Goal: Task Accomplishment & Management: Manage account settings

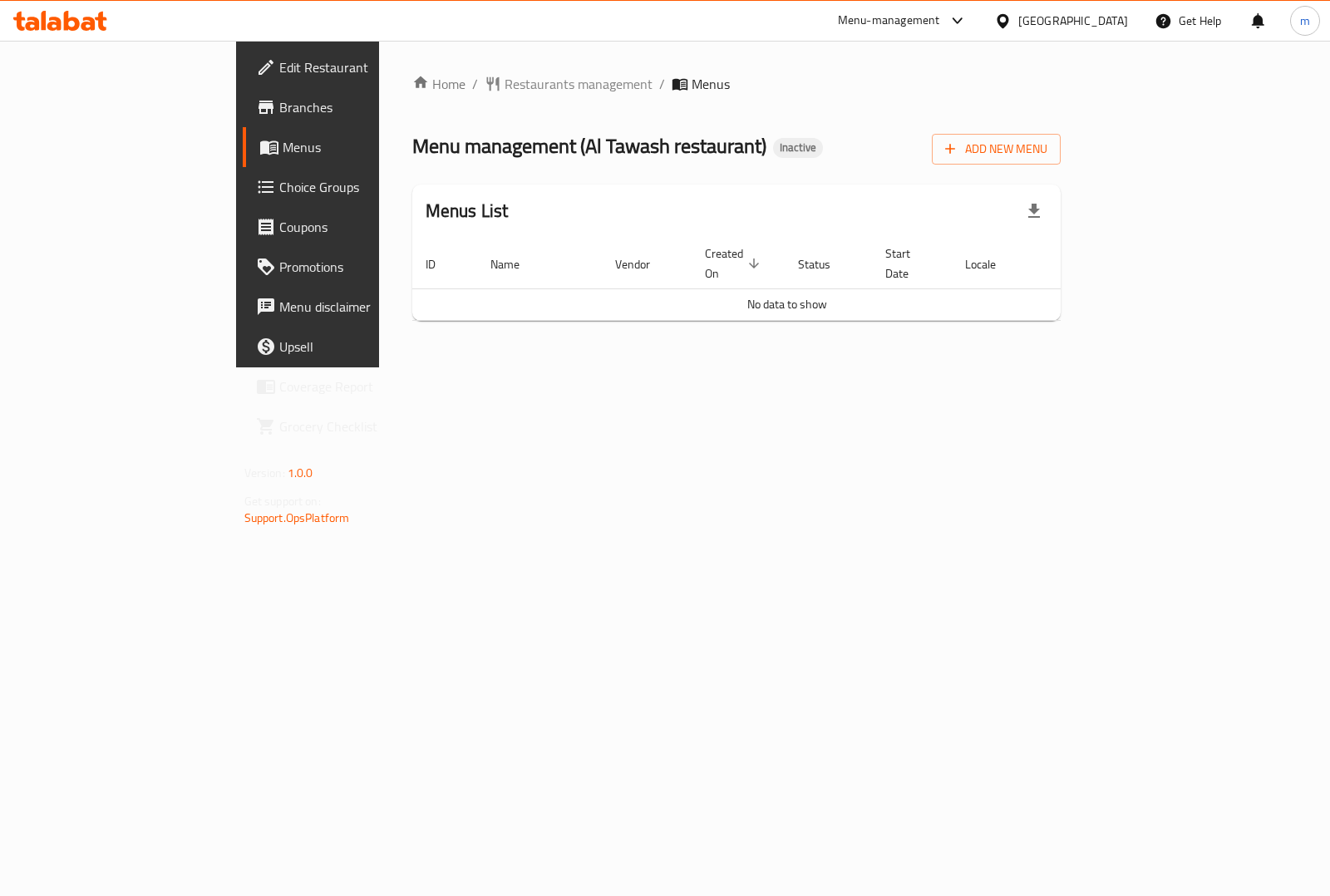
click at [283, 152] on span "Menus" at bounding box center [364, 147] width 162 height 20
click at [283, 146] on span "Menus" at bounding box center [364, 147] width 162 height 20
click at [242, 81] on link "Edit Restaurant" at bounding box center [350, 66] width 216 height 40
click at [283, 141] on span "Menus" at bounding box center [364, 147] width 162 height 20
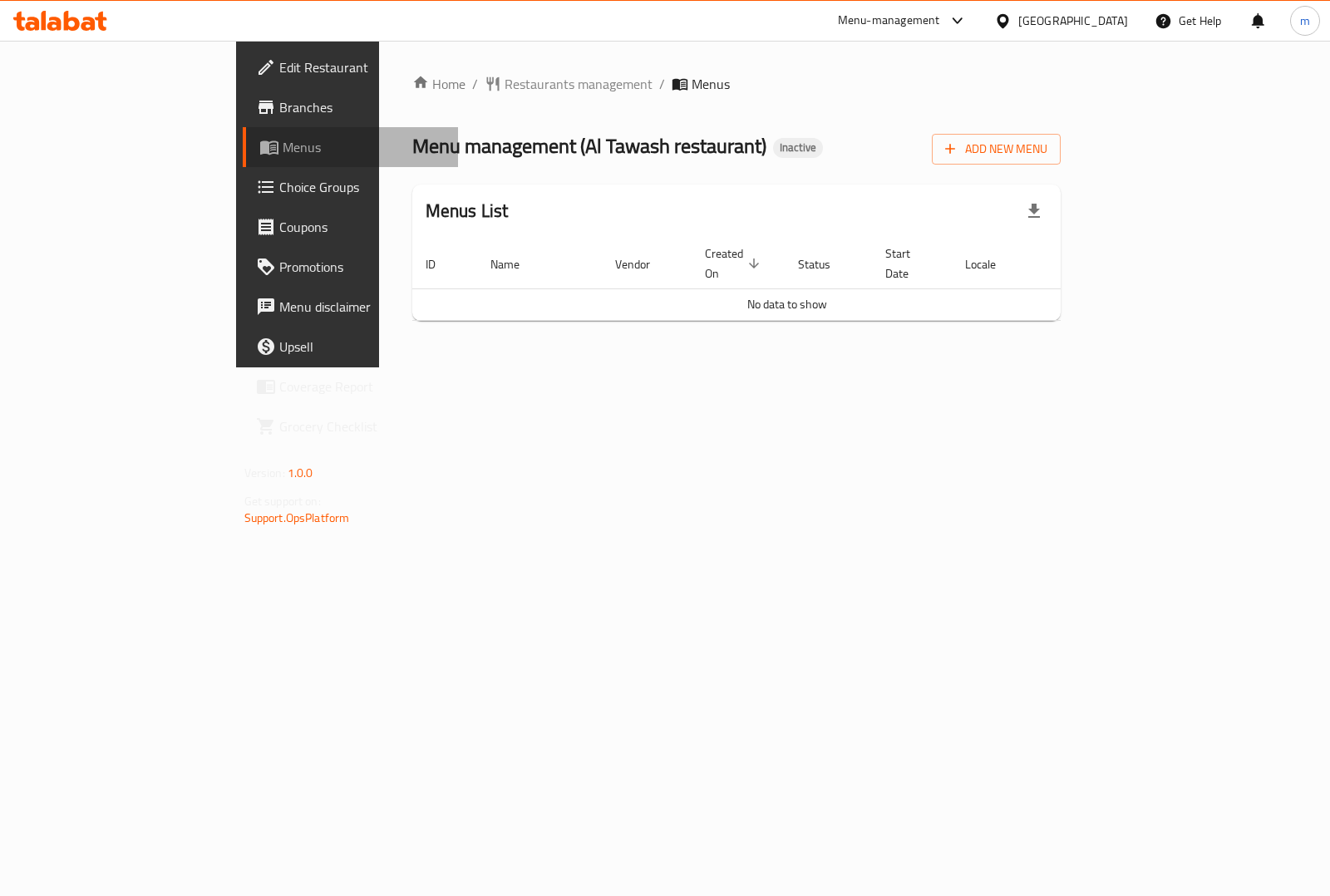
click at [242, 159] on link "Menus" at bounding box center [350, 147] width 216 height 40
click at [283, 150] on span "Menus" at bounding box center [364, 147] width 162 height 20
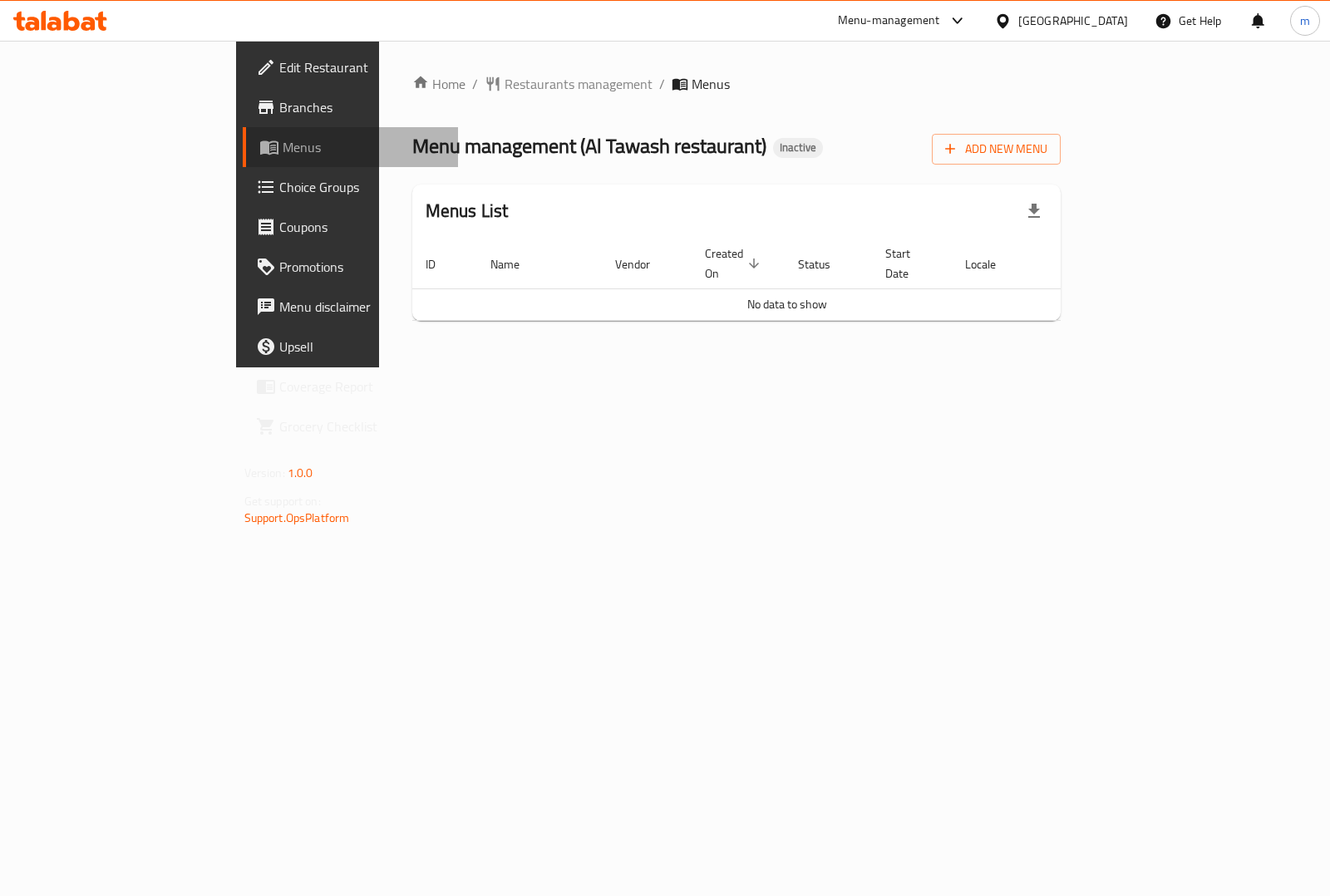
click at [242, 134] on link "Menus" at bounding box center [350, 147] width 216 height 40
click at [504, 74] on span "Restaurants management" at bounding box center [578, 84] width 148 height 20
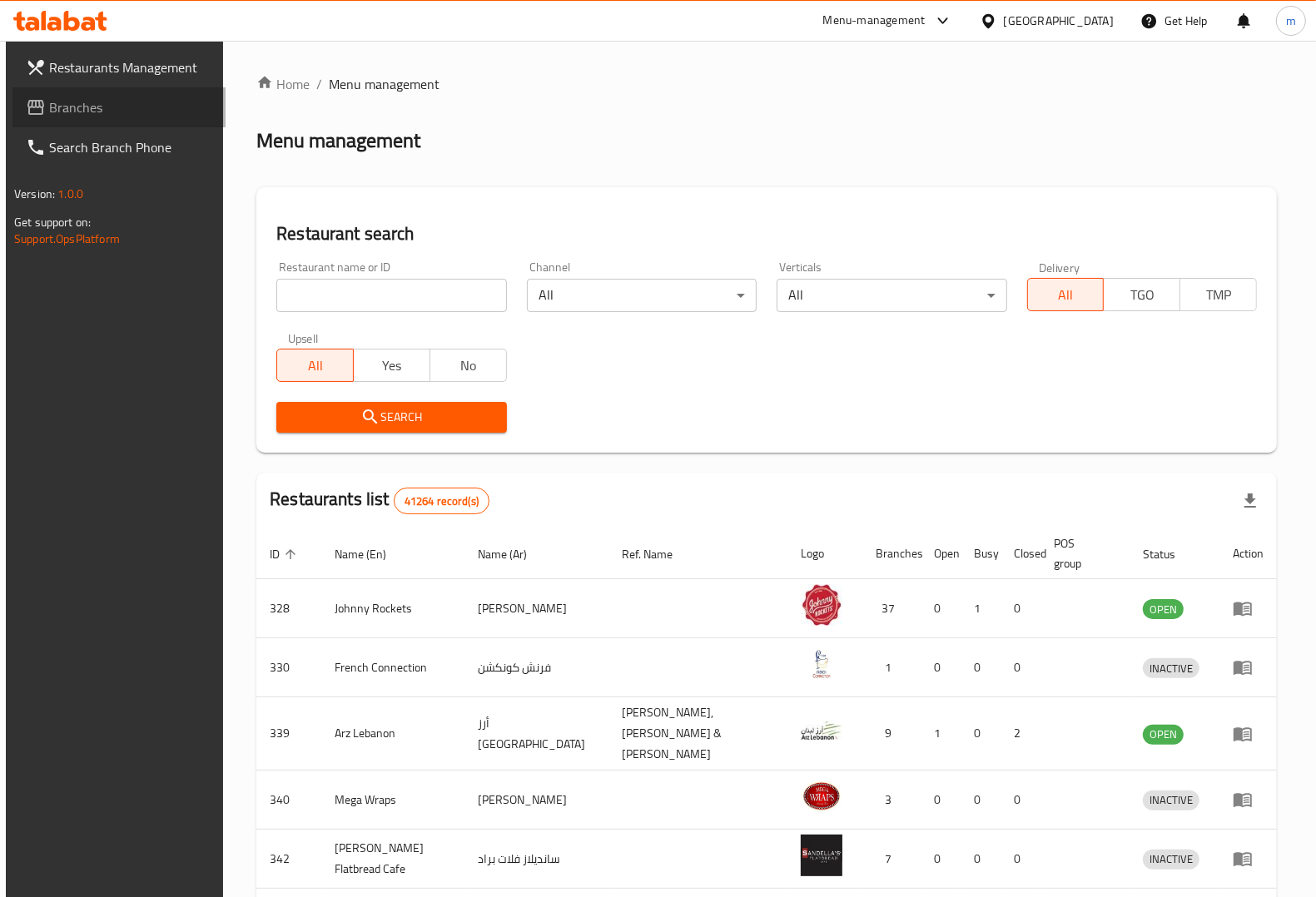
click at [96, 110] on span "Branches" at bounding box center [130, 108] width 163 height 20
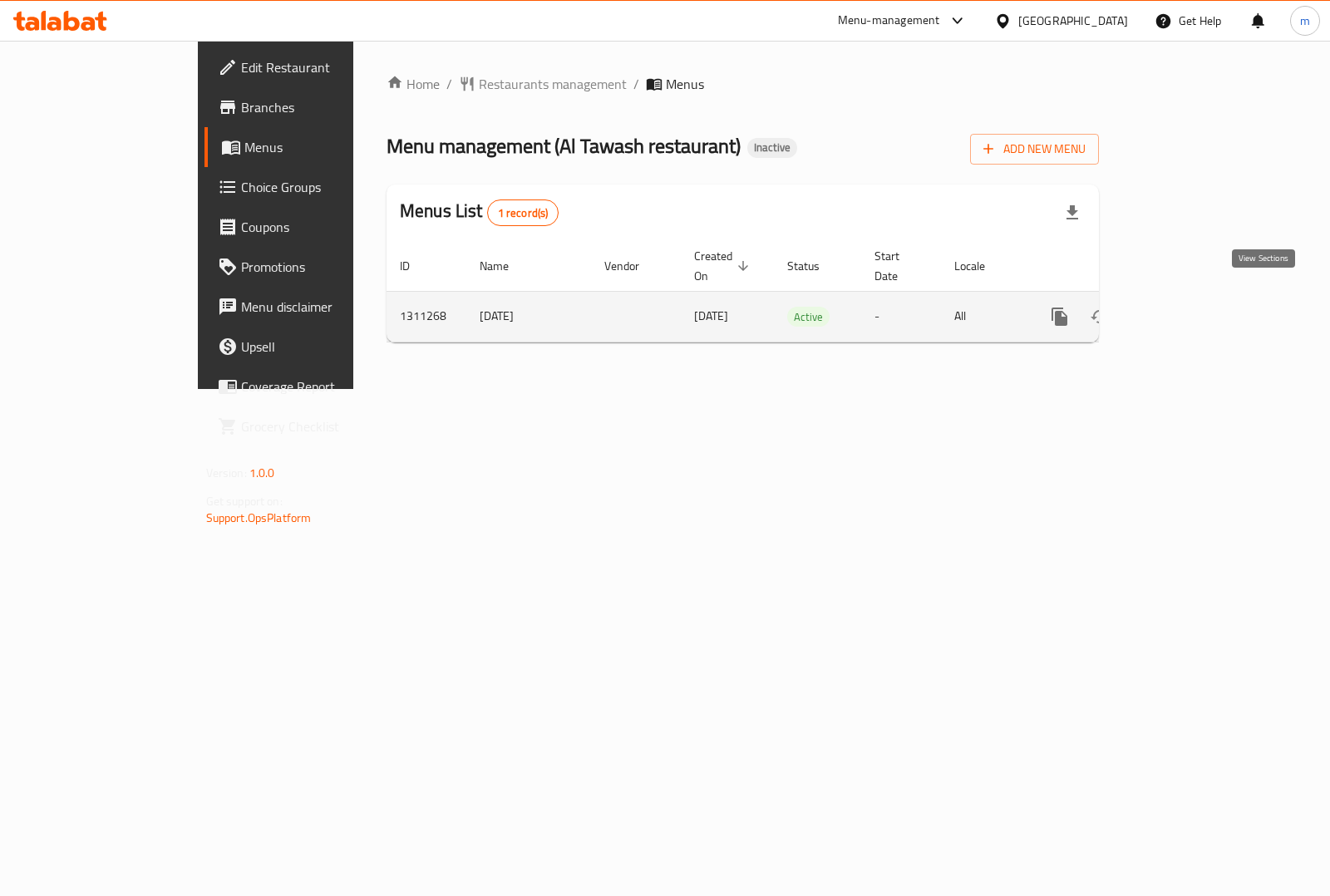
click at [1189, 307] on icon "enhanced table" at bounding box center [1180, 317] width 20 height 20
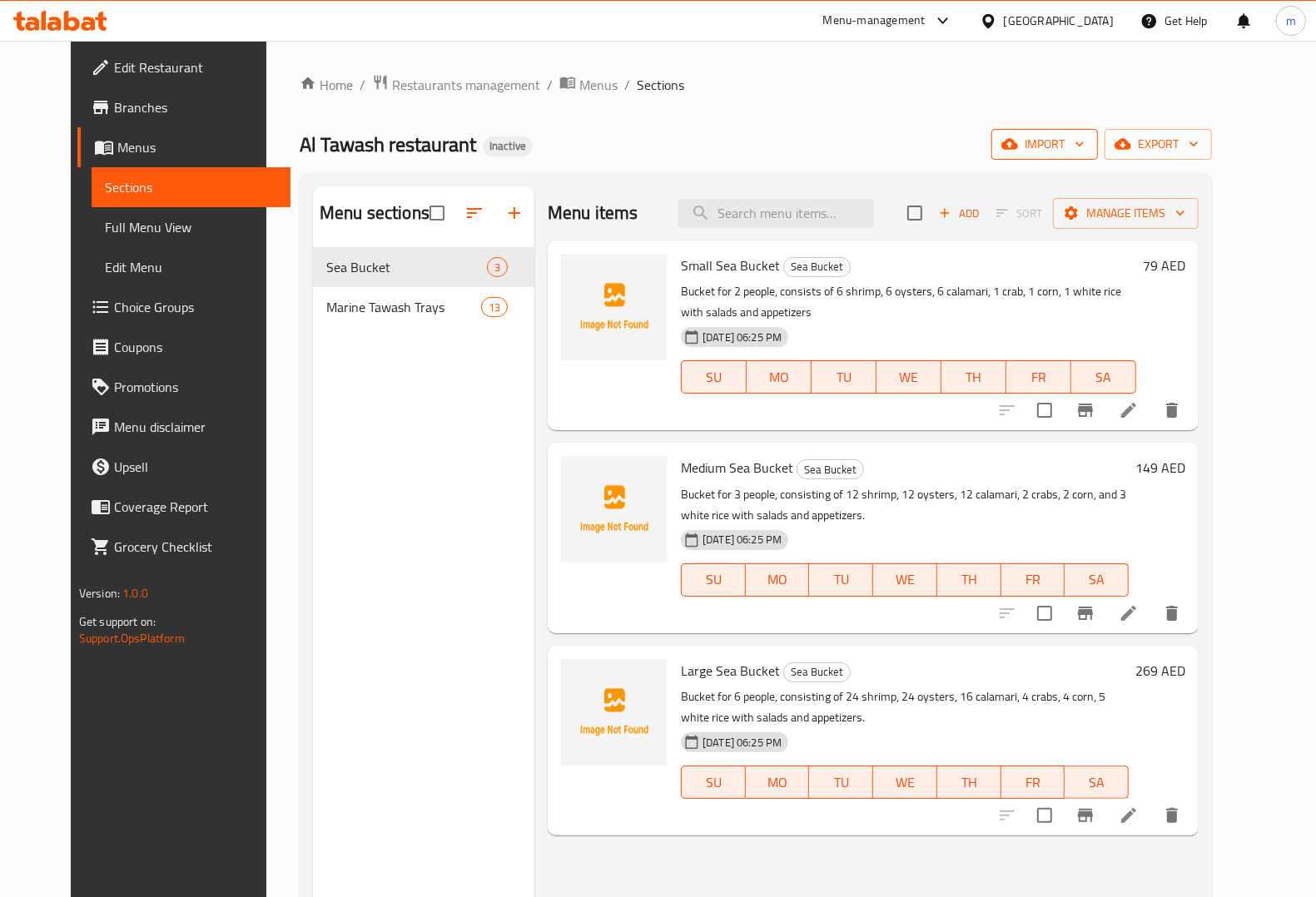
click at [1084, 144] on span "import" at bounding box center [1044, 144] width 80 height 21
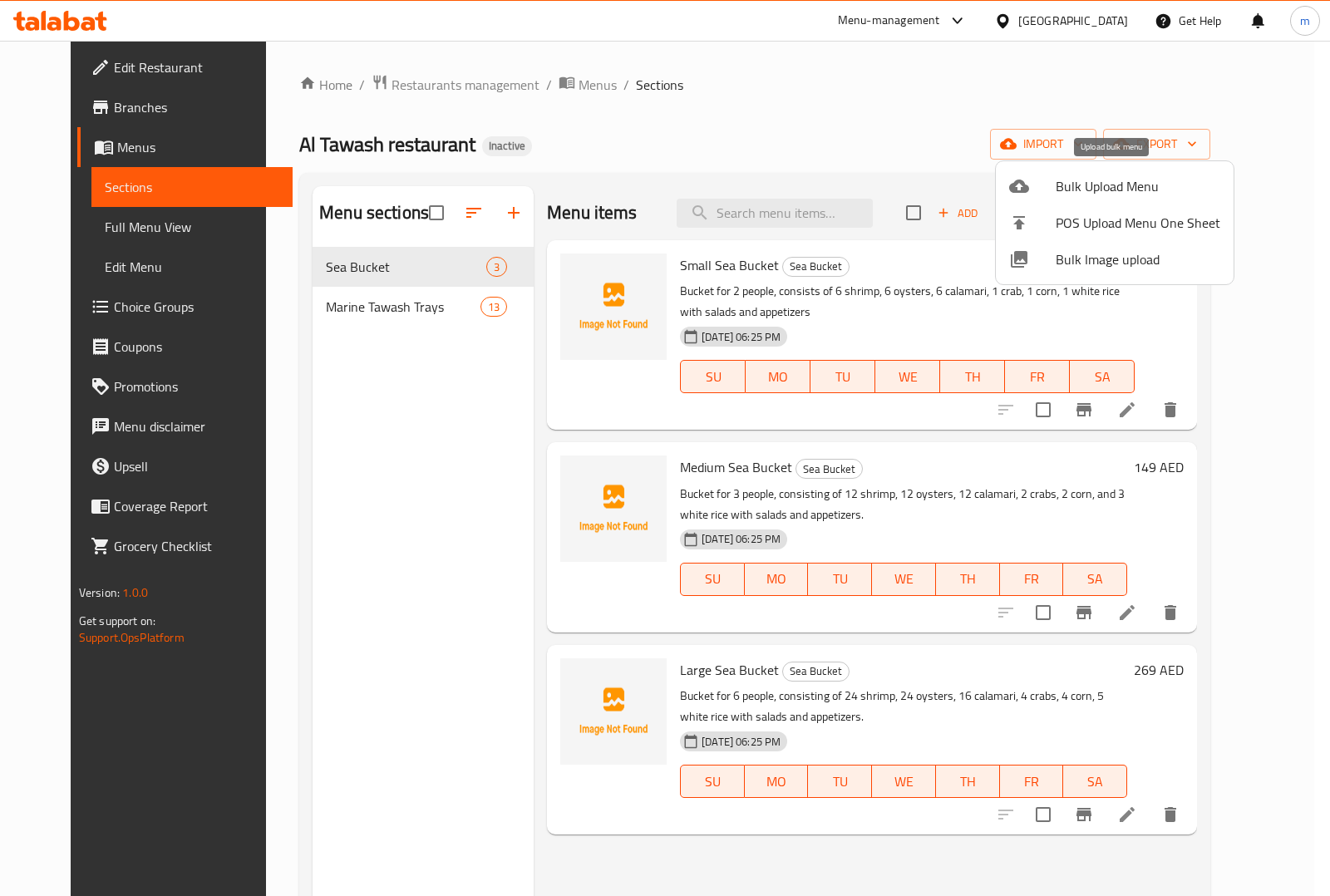
click at [1181, 179] on span "Bulk Upload Menu" at bounding box center [1137, 186] width 165 height 20
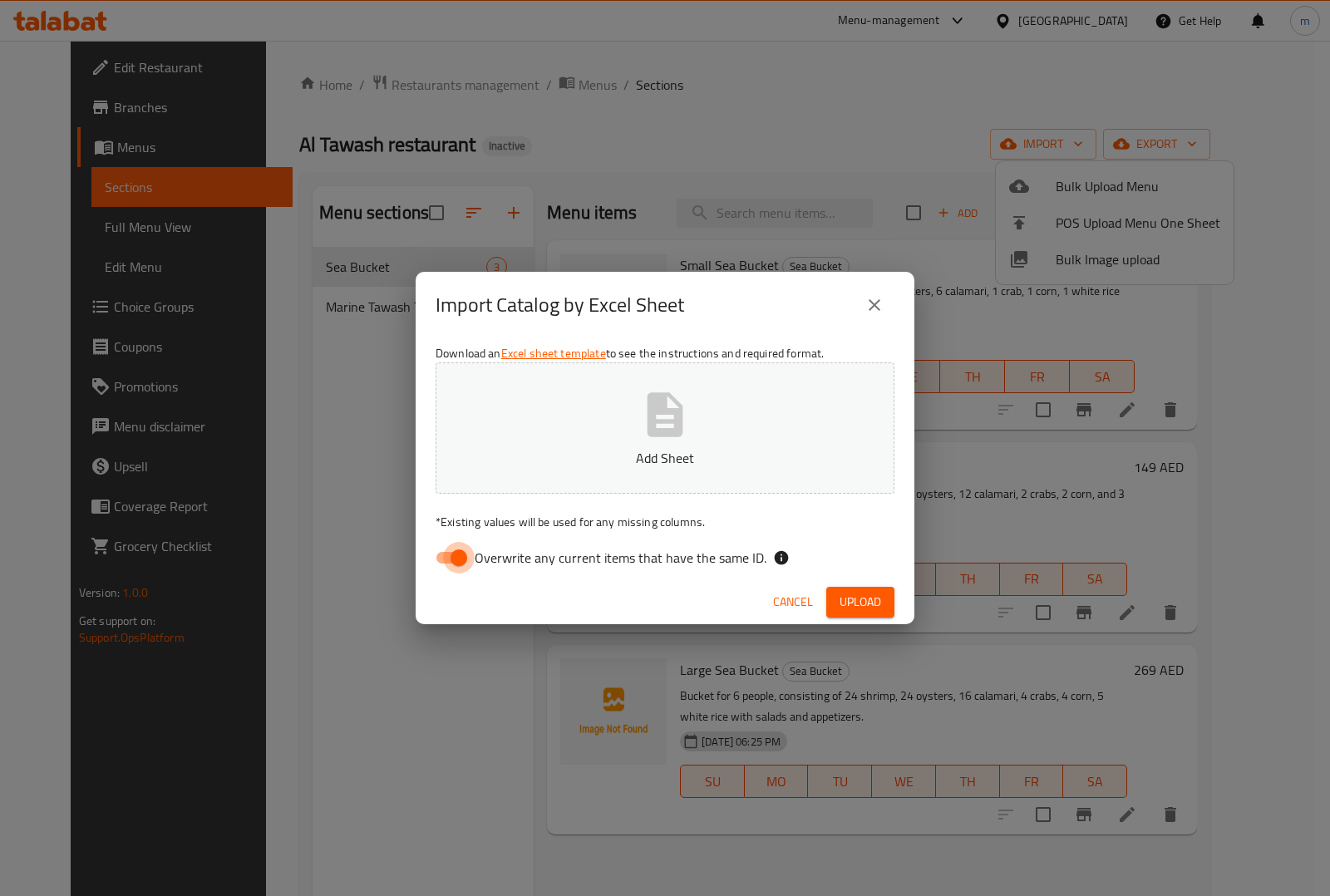
click at [455, 554] on input "Overwrite any current items that have the same ID." at bounding box center [458, 558] width 95 height 31
checkbox input "false"
click at [861, 607] on span "Upload" at bounding box center [860, 602] width 41 height 21
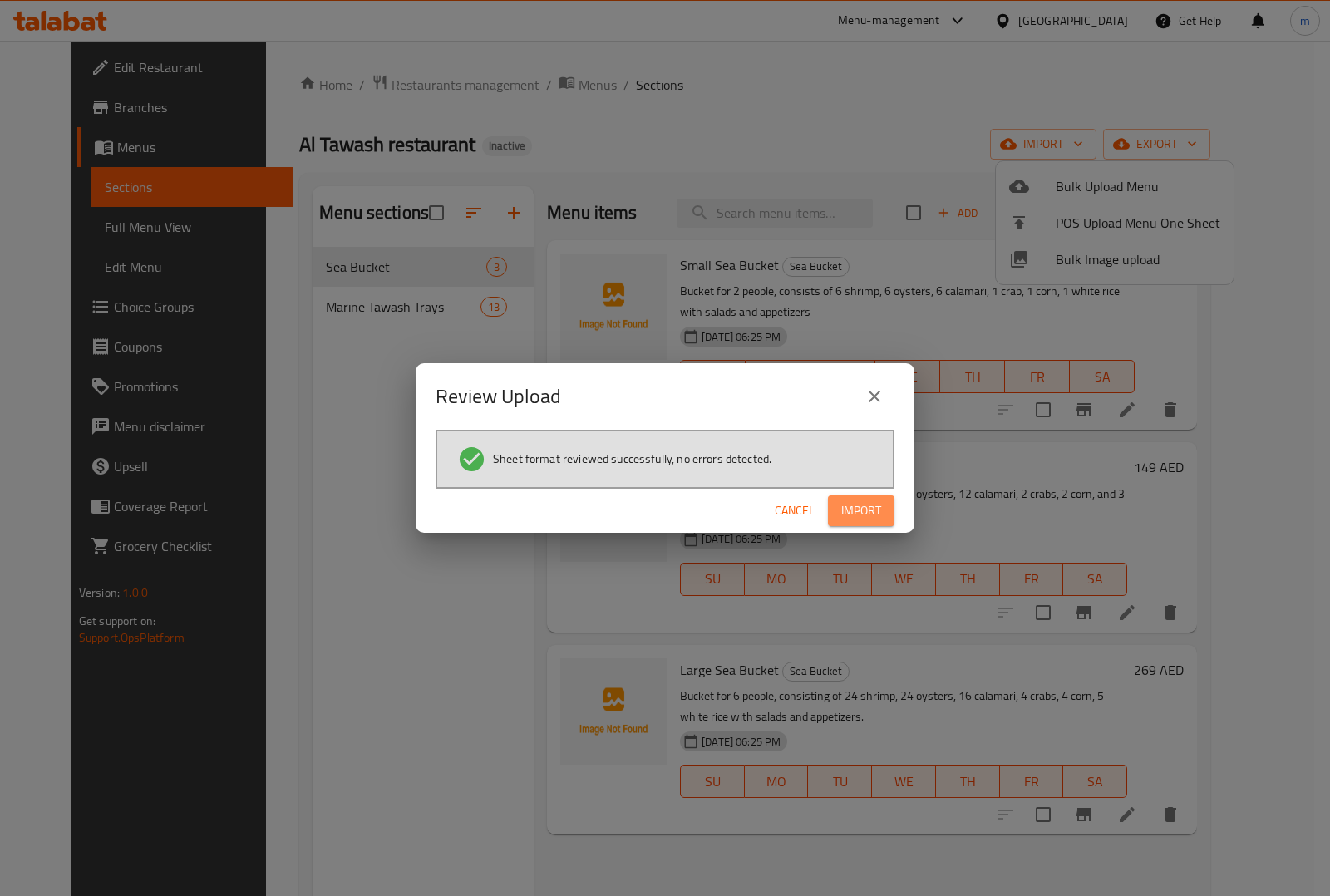
click at [868, 513] on span "Import" at bounding box center [861, 511] width 40 height 21
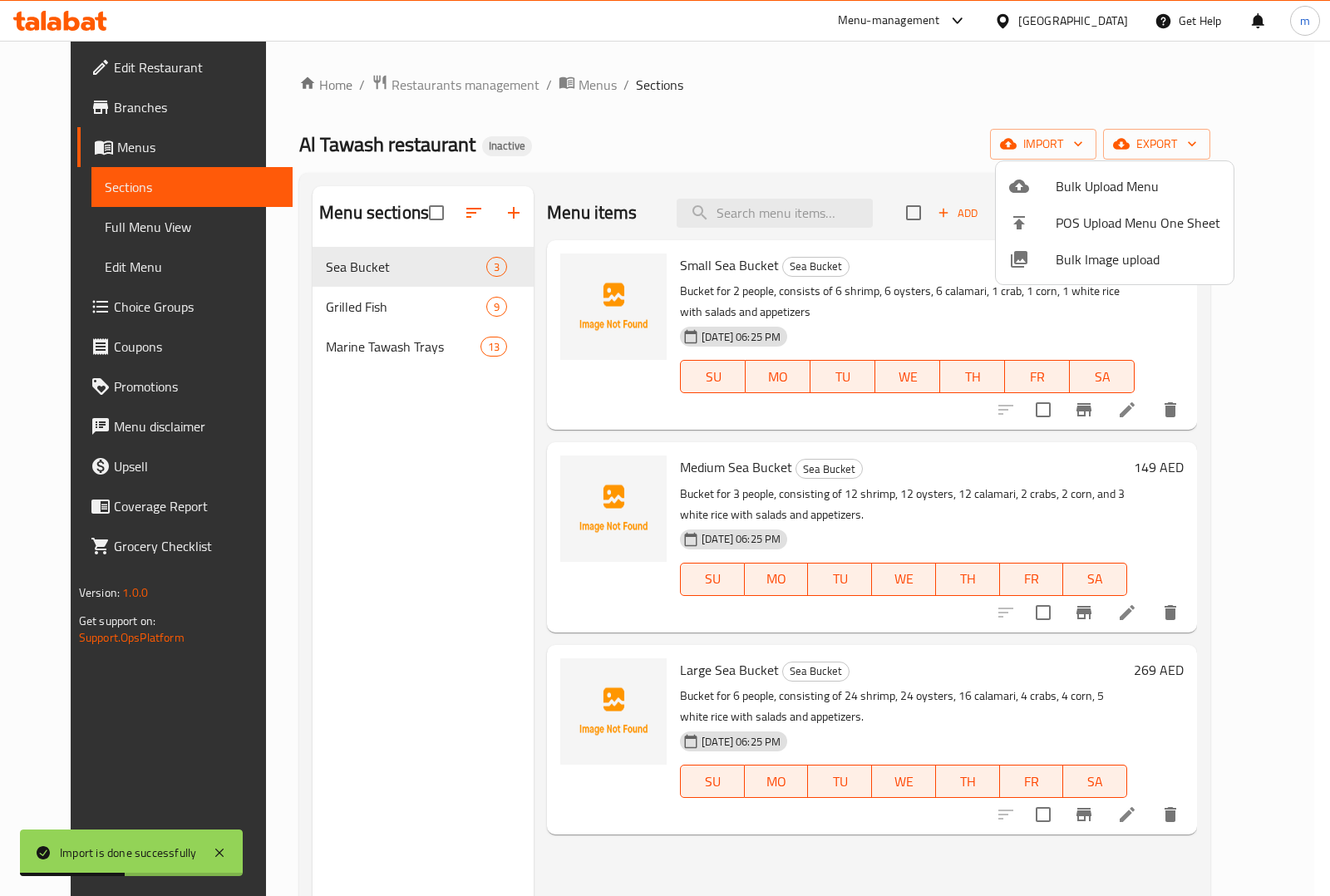
click at [347, 306] on div at bounding box center [665, 448] width 1330 height 896
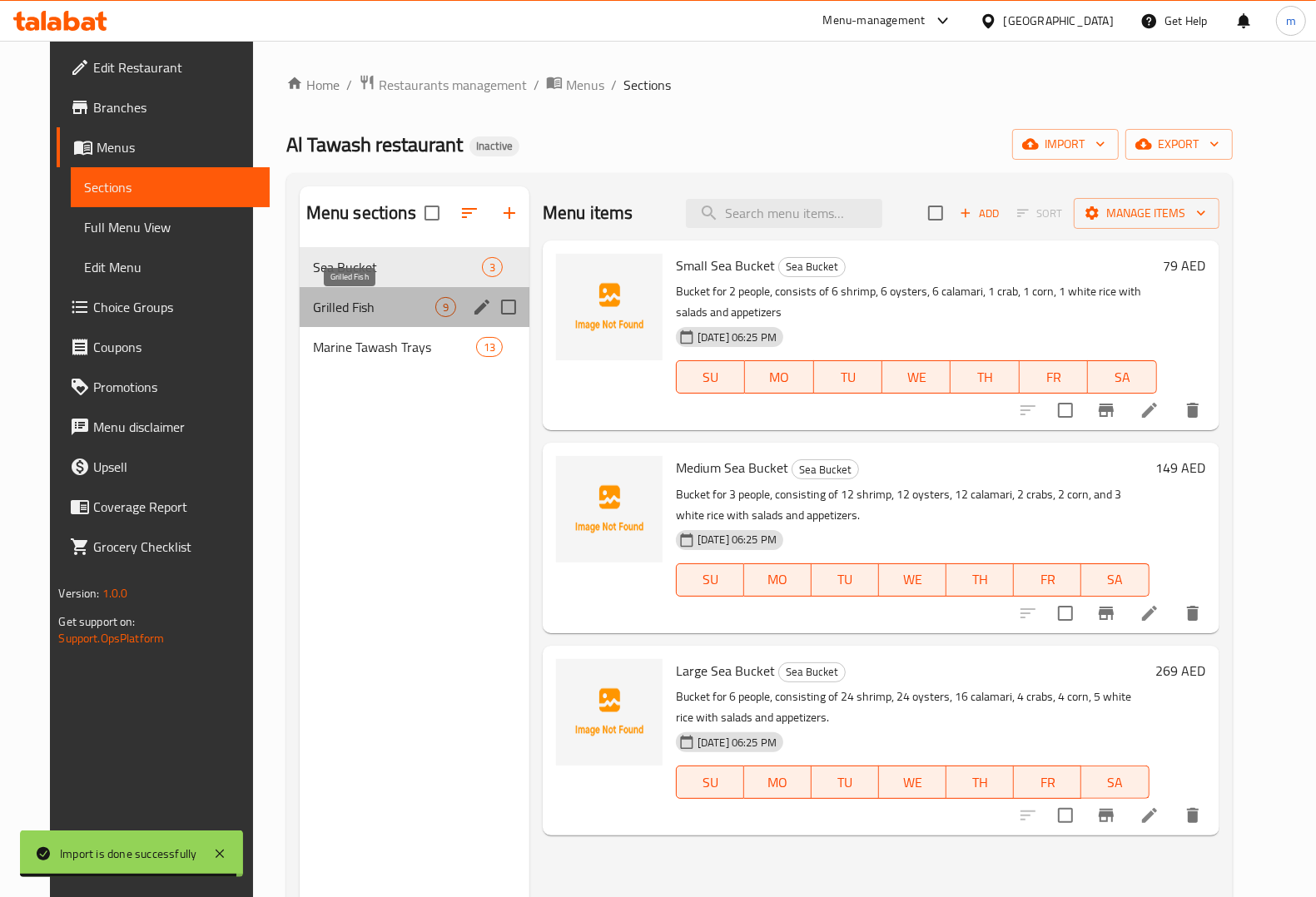
click at [346, 317] on span "Grilled Fish" at bounding box center [374, 307] width 123 height 20
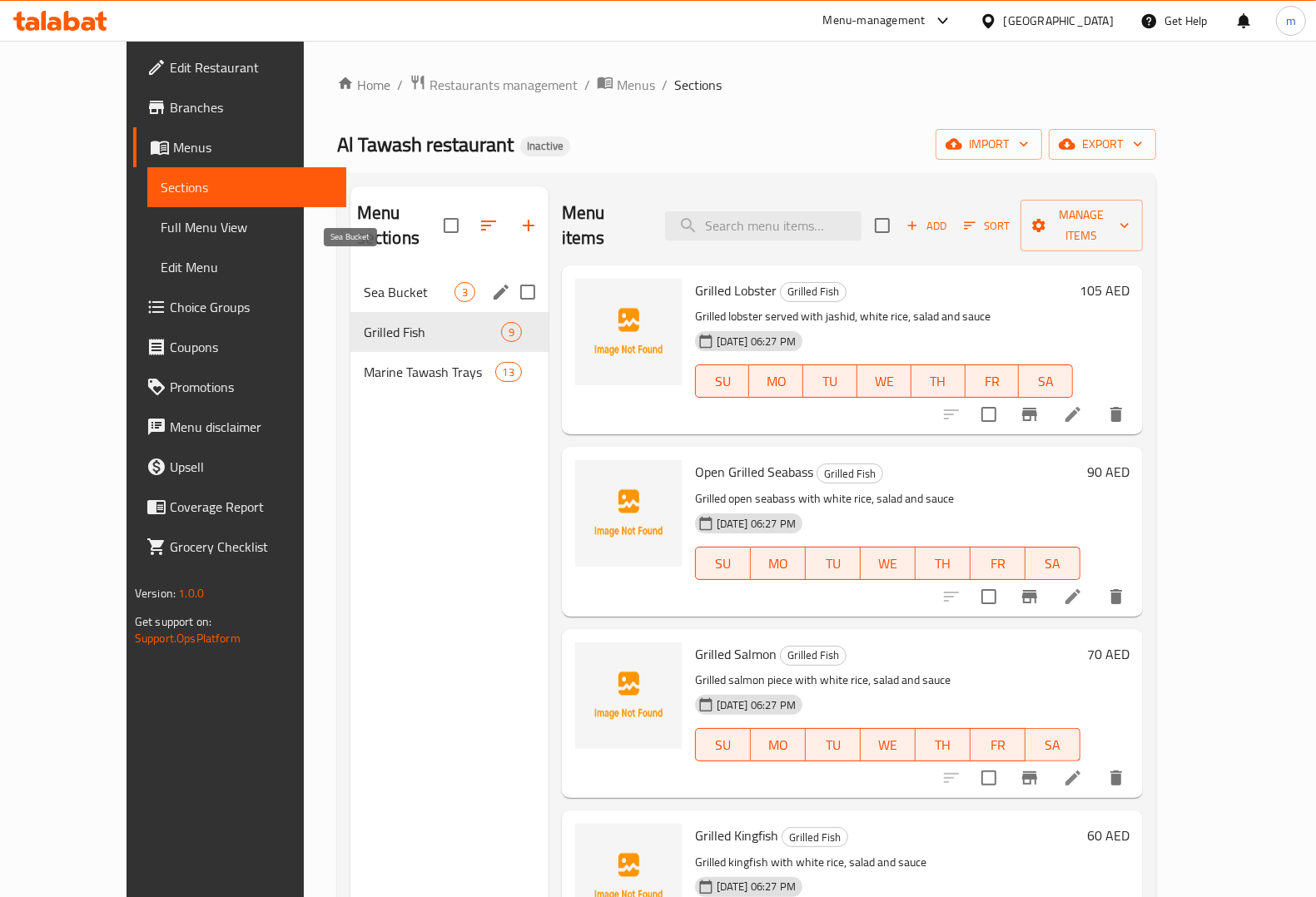
click at [376, 282] on span "Sea Bucket" at bounding box center [409, 293] width 90 height 20
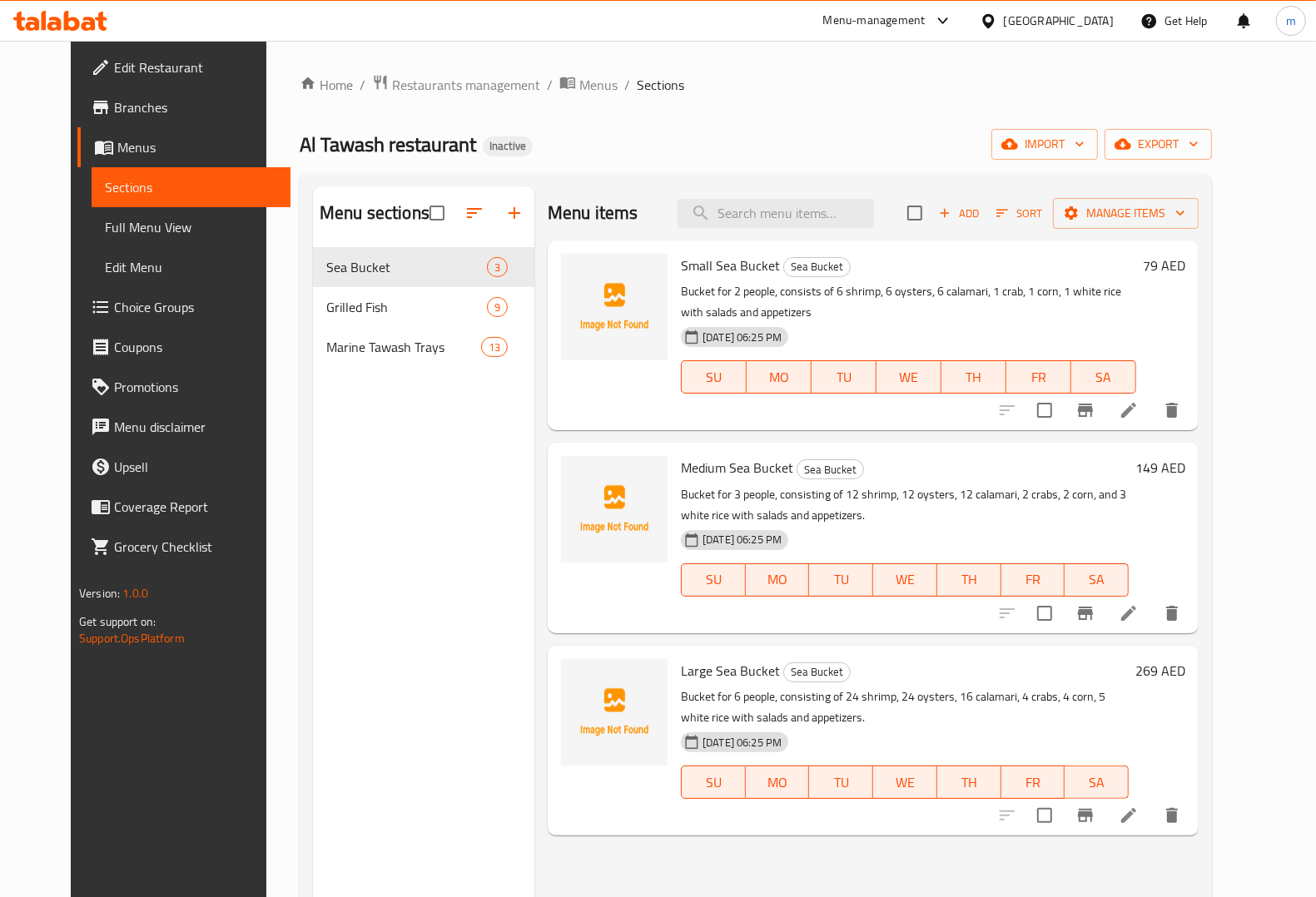
click at [114, 312] on span "Choice Groups" at bounding box center [196, 307] width 163 height 20
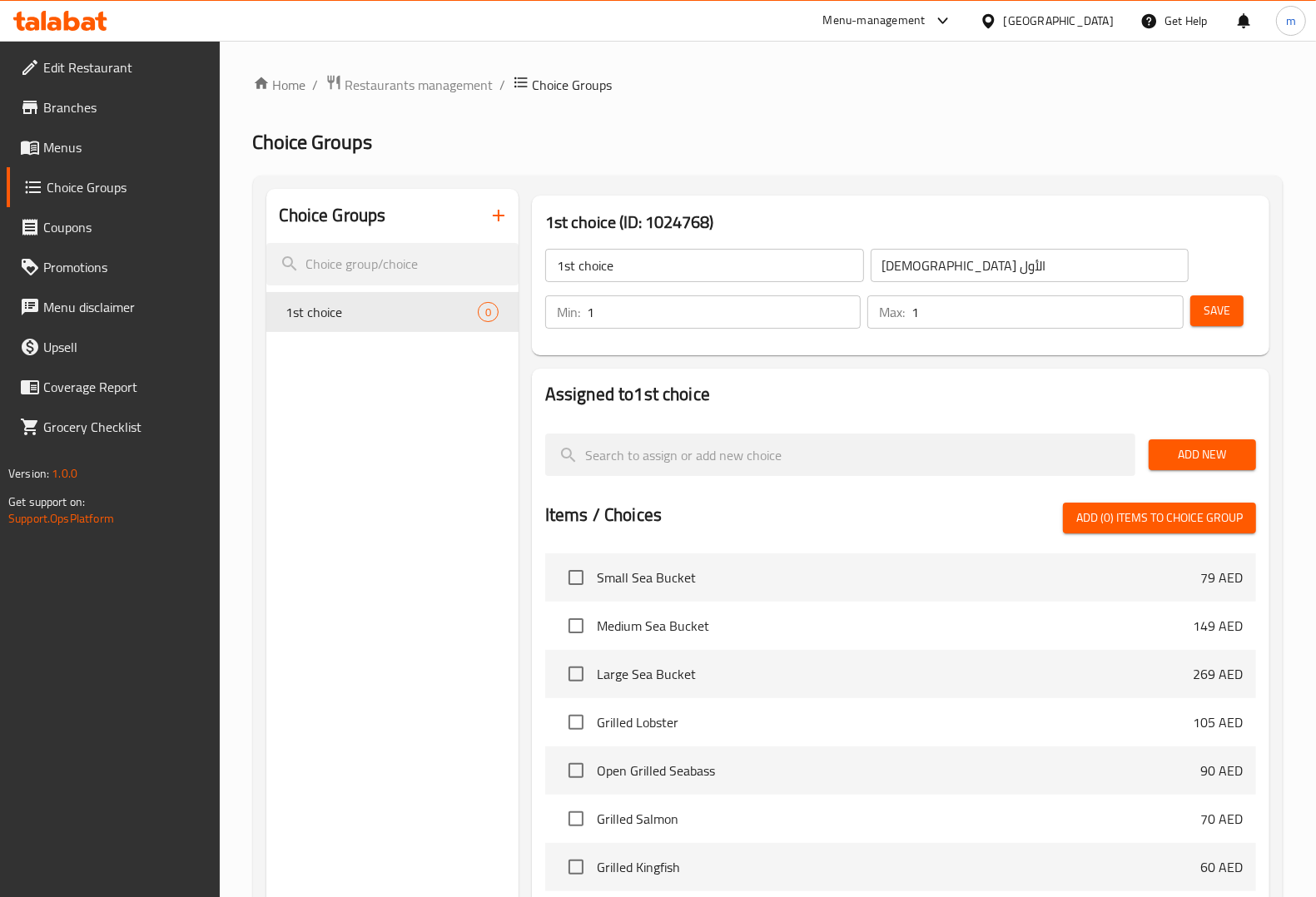
click at [505, 223] on icon "button" at bounding box center [498, 216] width 20 height 20
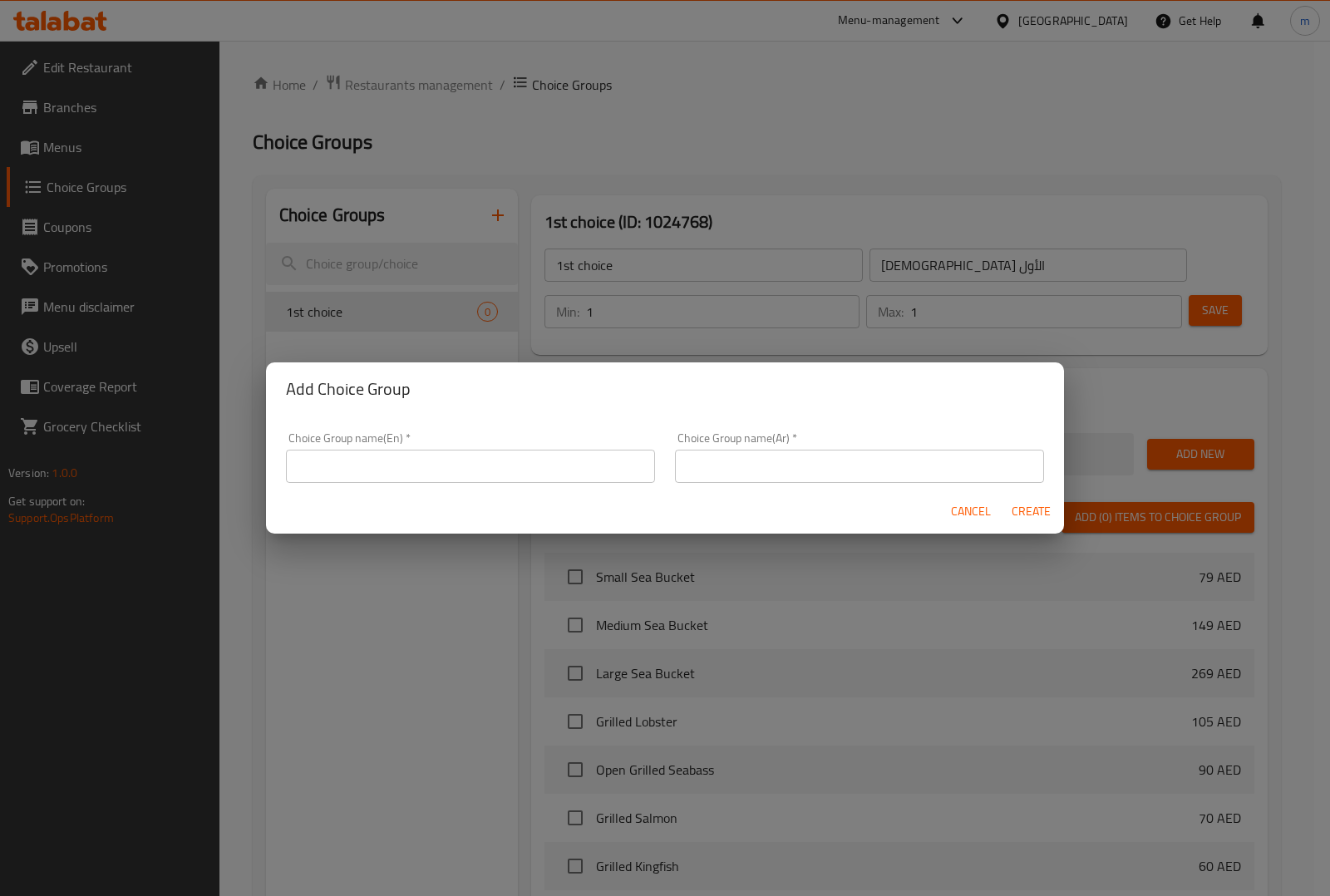
click at [555, 462] on input "text" at bounding box center [470, 466] width 369 height 33
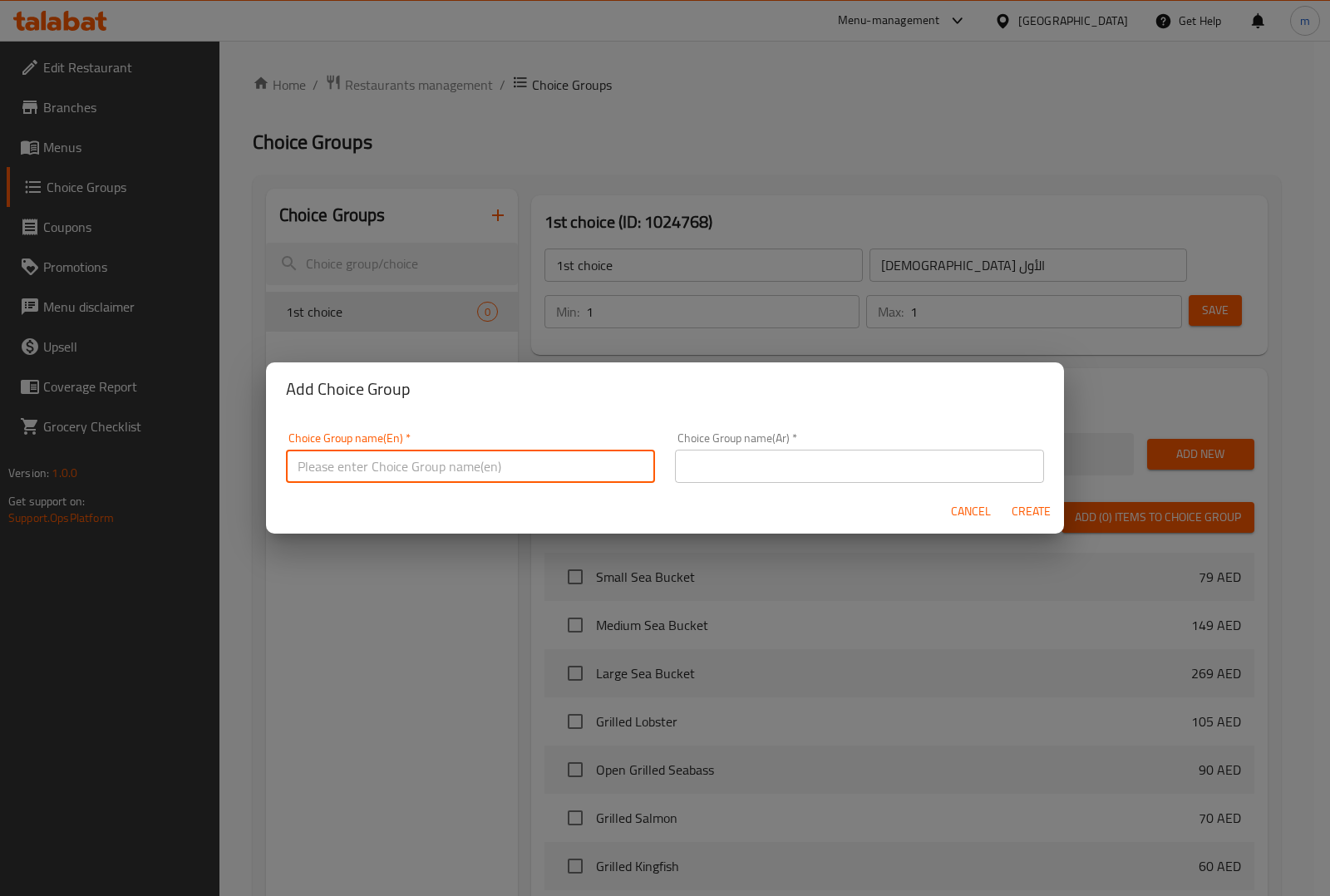
click at [767, 662] on div "Add Choice Group Choice Group name(En)   * Choice Group name(En) * Choice Group…" at bounding box center [665, 448] width 1330 height 896
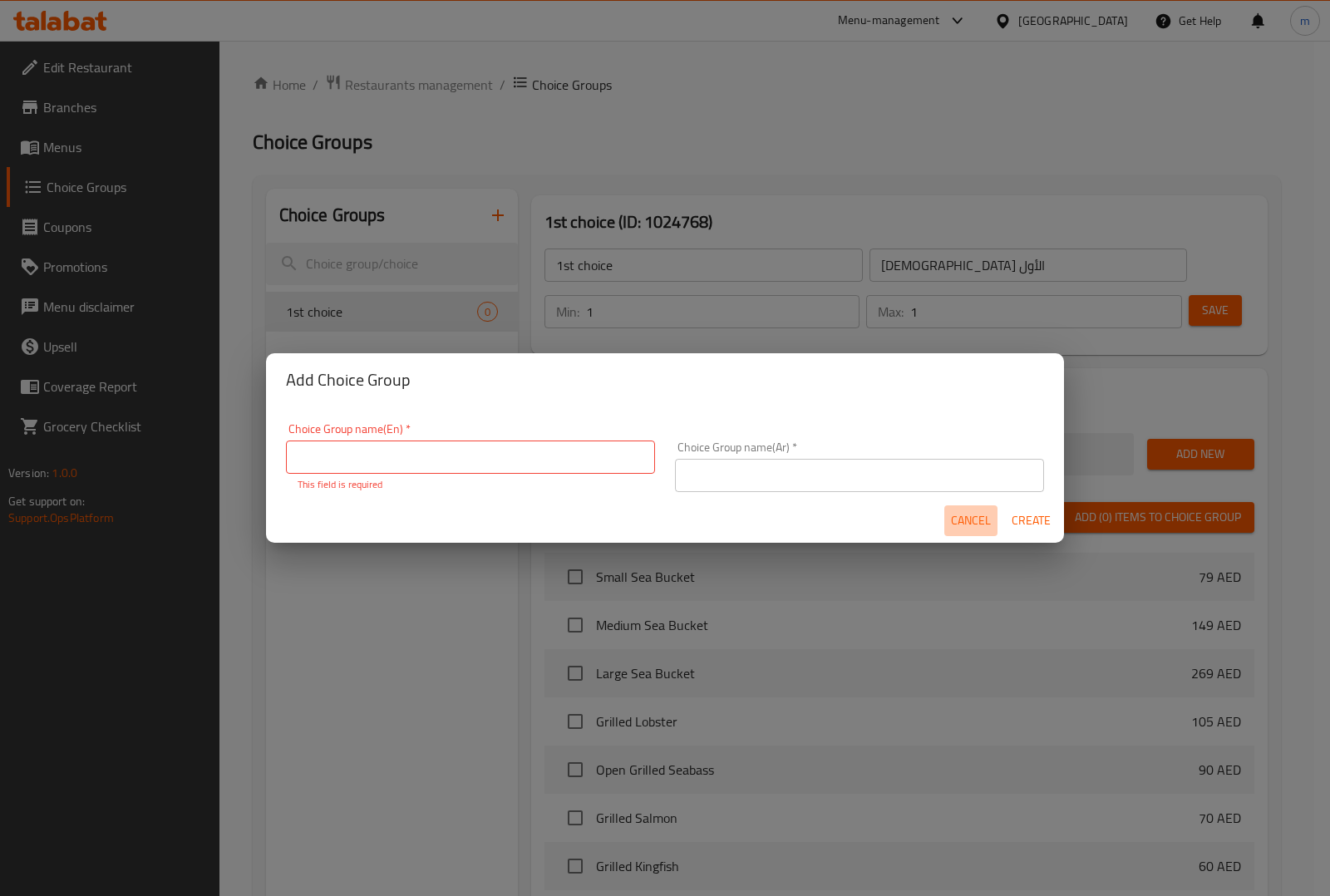
click at [969, 522] on span "Cancel" at bounding box center [971, 521] width 40 height 21
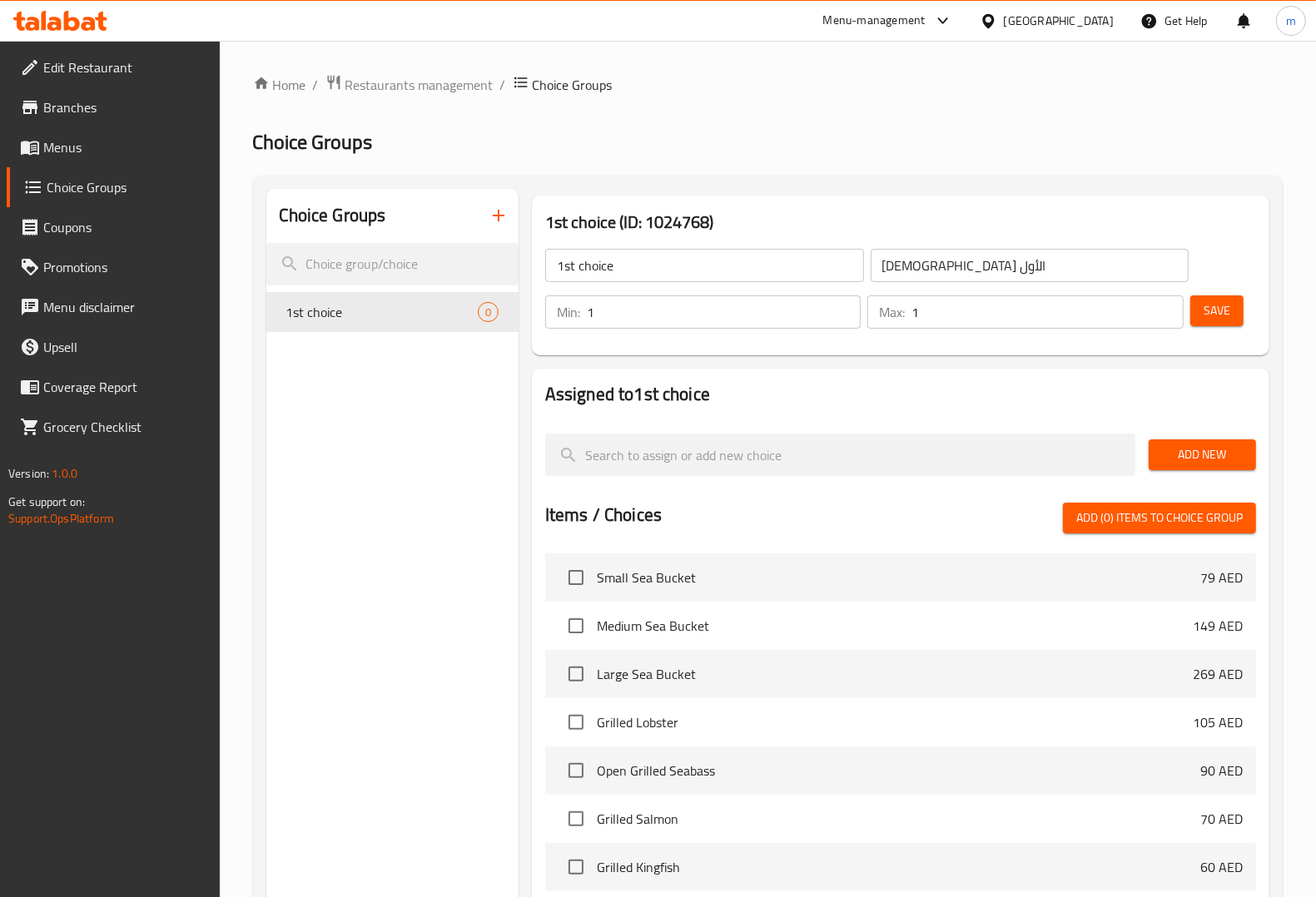
click at [36, 168] on link "Choice Groups" at bounding box center [113, 186] width 213 height 40
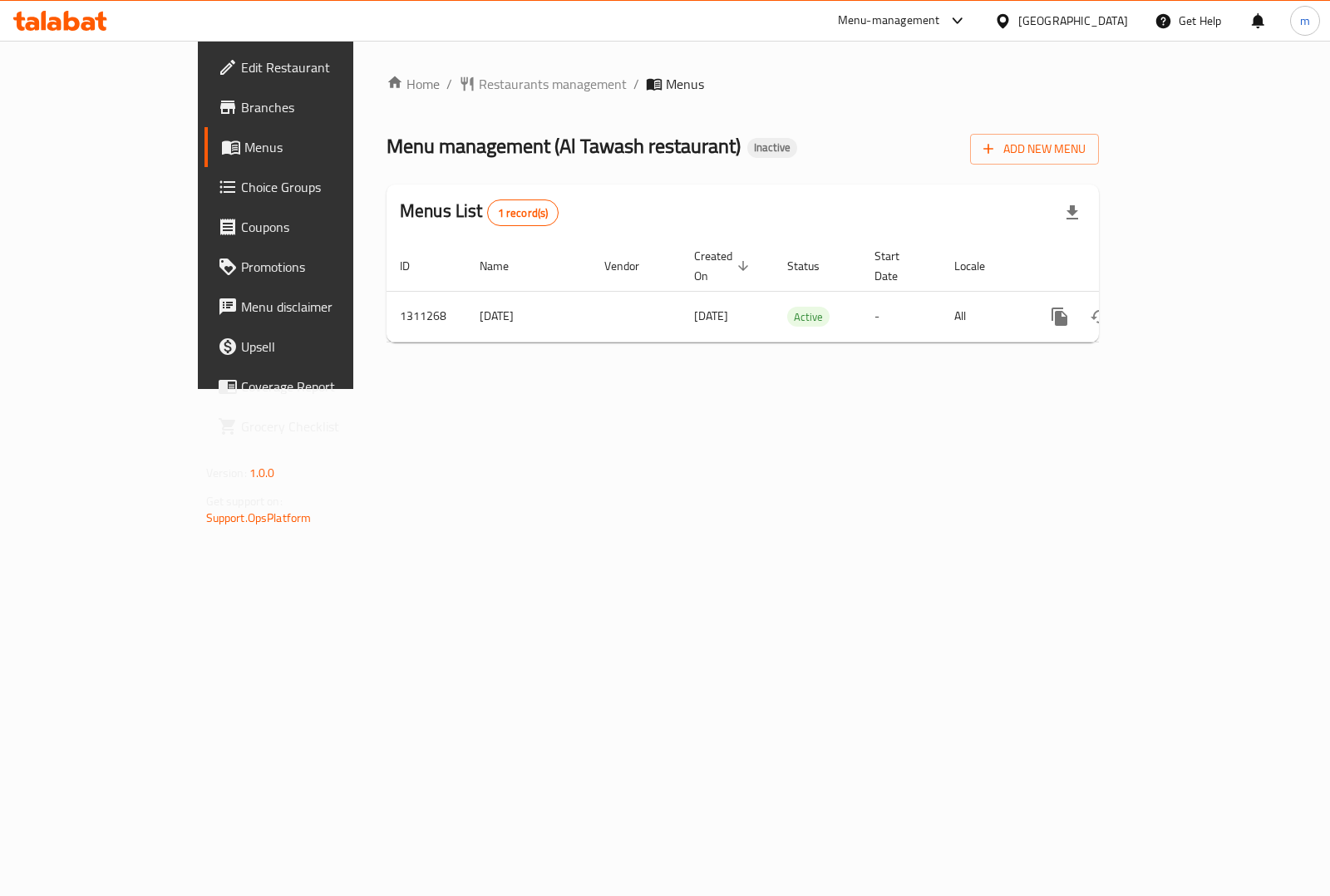
click at [241, 188] on span "Choice Groups" at bounding box center [324, 187] width 165 height 20
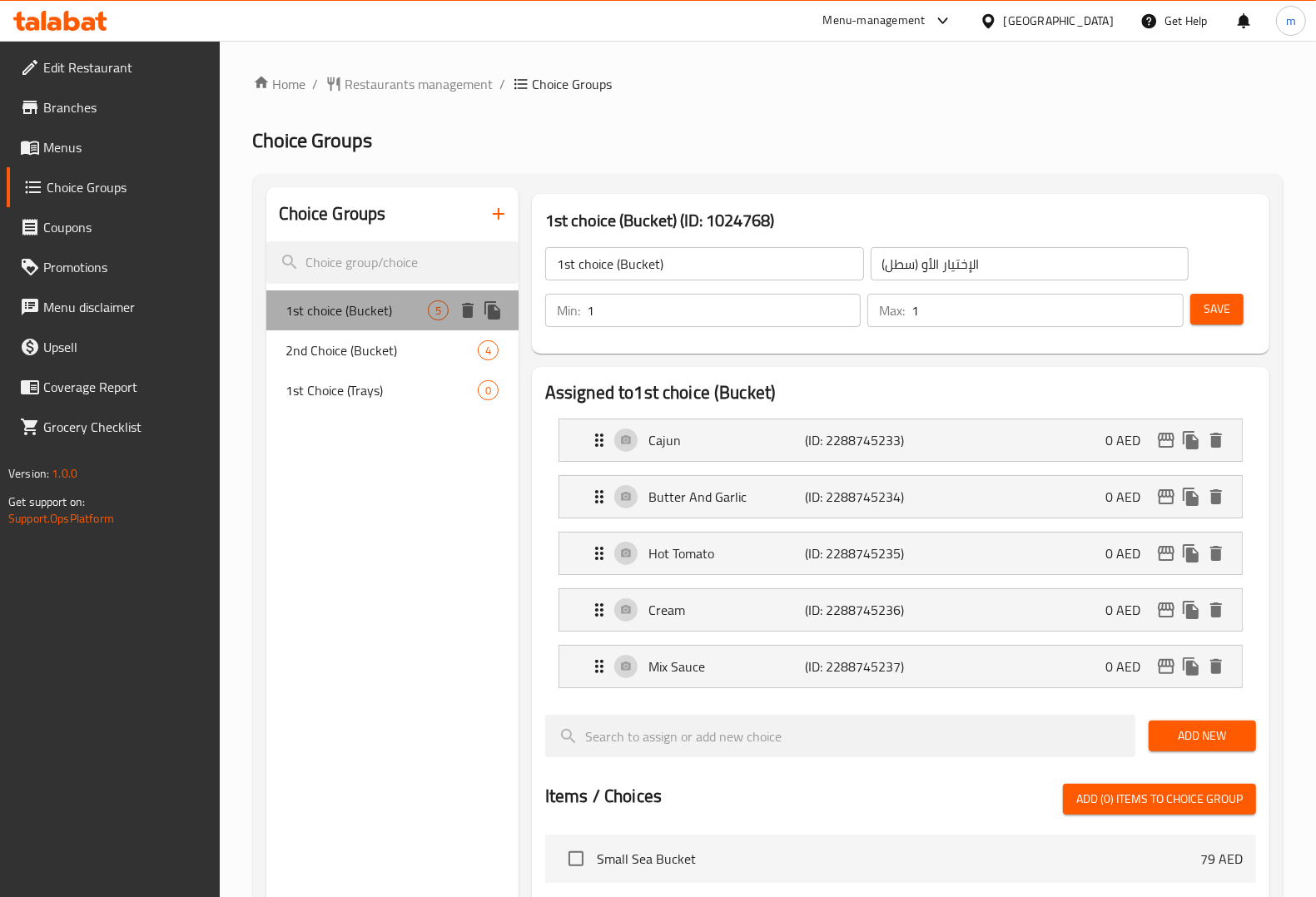
click at [362, 302] on span "1st choice (Bucket)" at bounding box center [356, 311] width 141 height 20
click at [65, 185] on span "Choice Groups" at bounding box center [126, 187] width 160 height 20
click at [66, 185] on span "Choice Groups" at bounding box center [126, 187] width 160 height 20
click at [67, 184] on span "Choice Groups" at bounding box center [126, 187] width 160 height 20
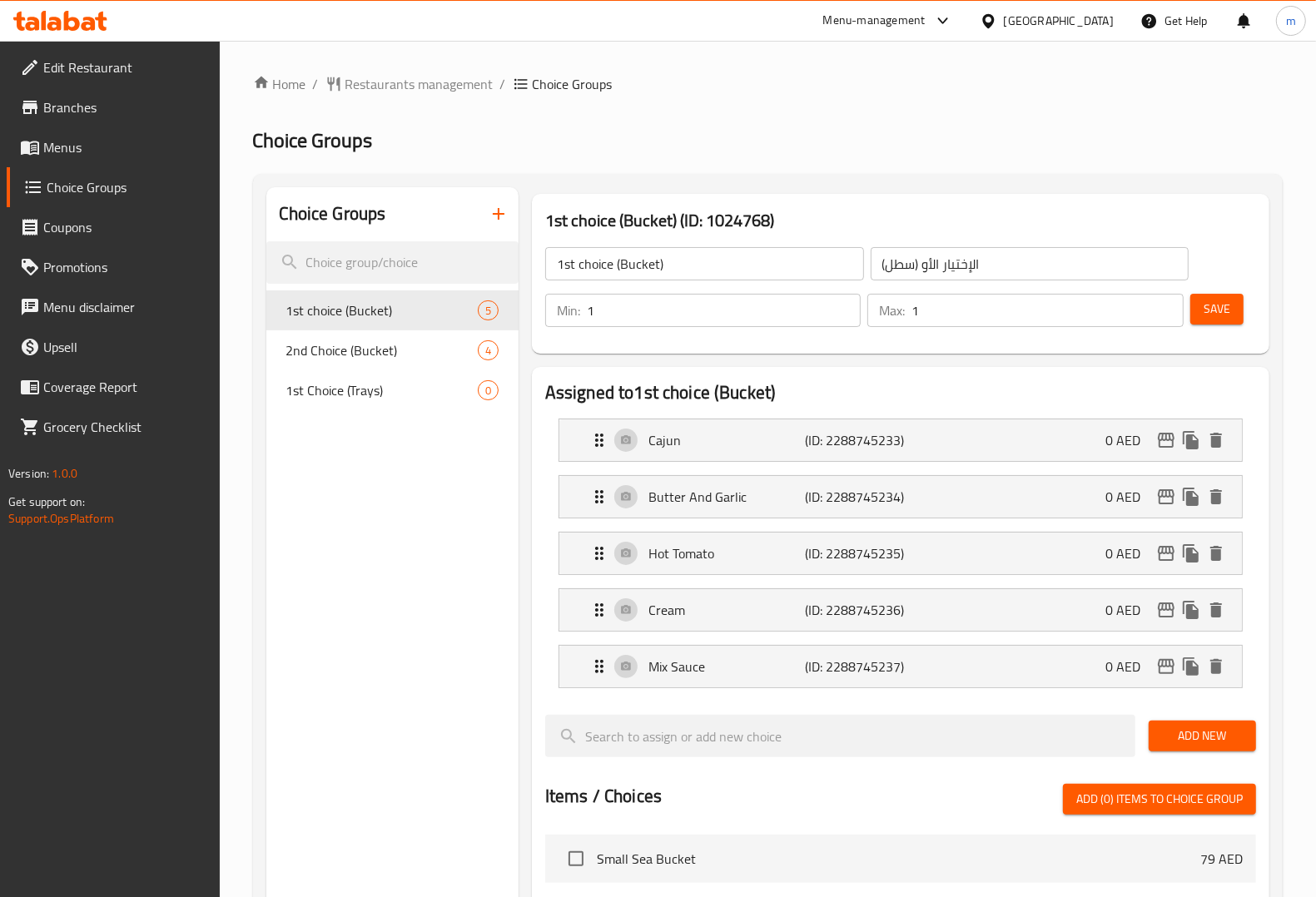
click at [67, 184] on span "Choice Groups" at bounding box center [126, 187] width 160 height 20
click at [21, 27] on icon at bounding box center [18, 21] width 12 height 19
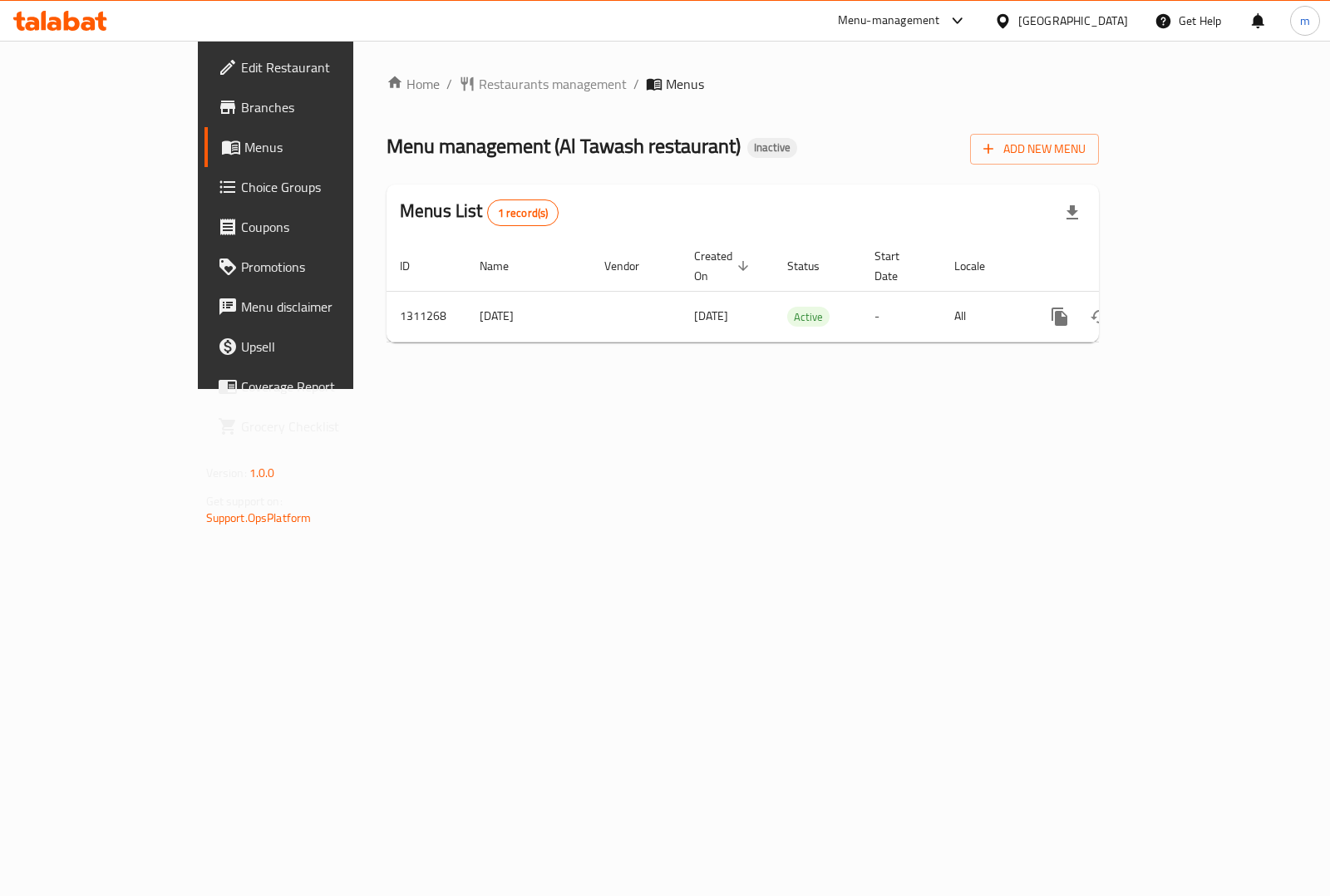
click at [241, 189] on span "Choice Groups" at bounding box center [324, 187] width 165 height 20
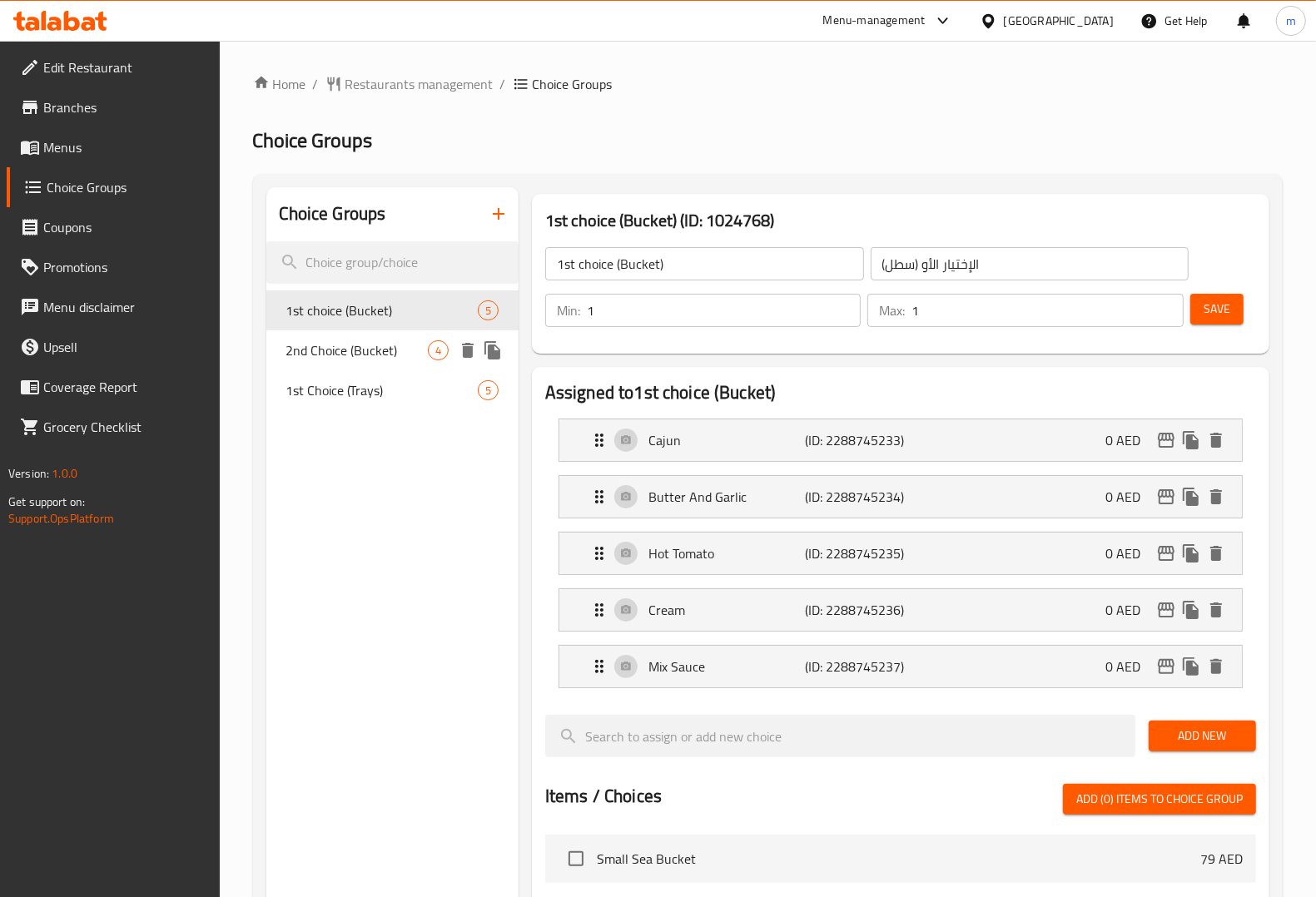
click at [411, 354] on span "2nd Choice (Bucket)" at bounding box center [356, 351] width 141 height 20
type input "2nd Choice (Bucket)"
type input "الإختيار الثاني (سطل)"
type input "0"
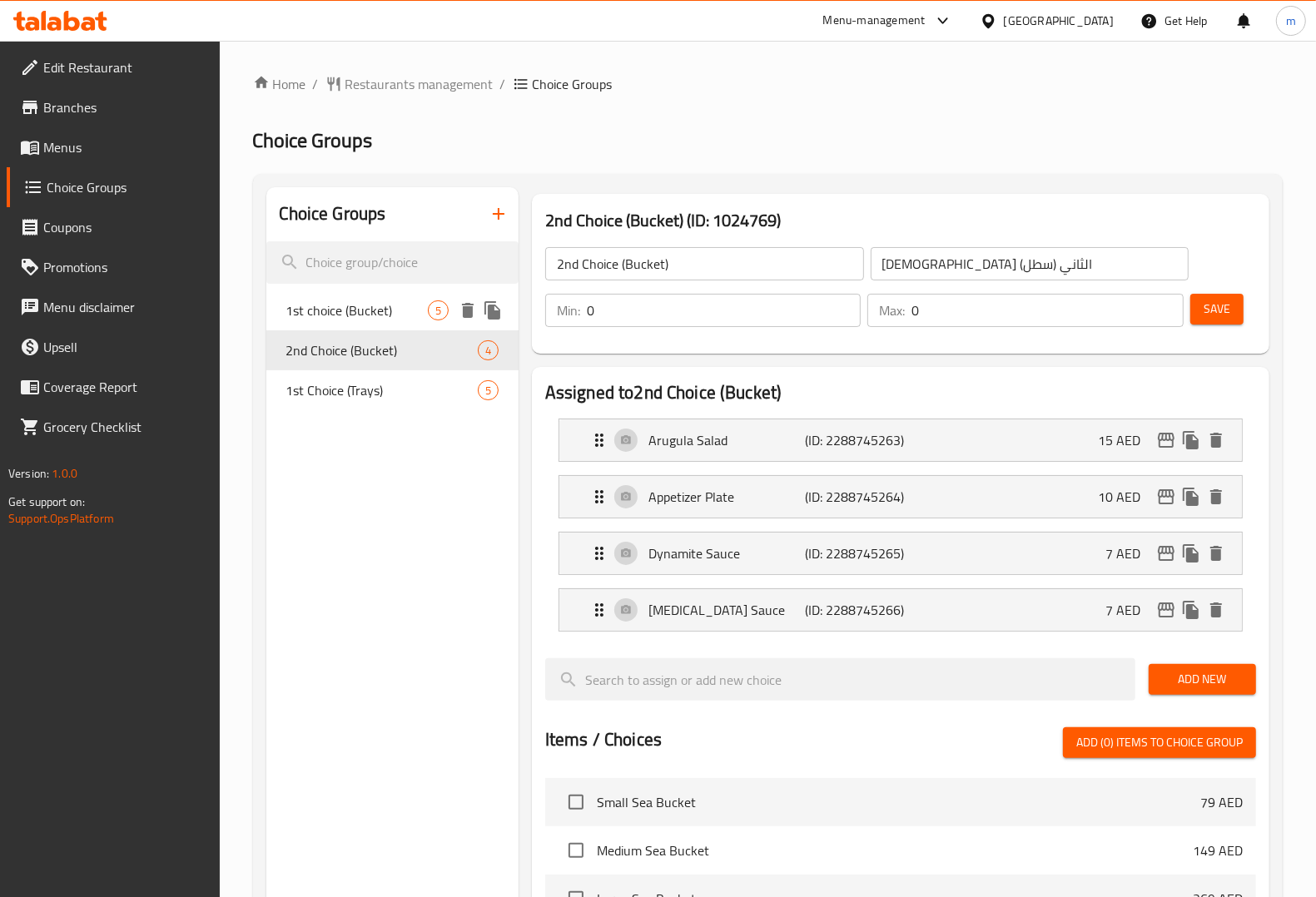
click at [395, 295] on div "1st choice (Bucket) 5" at bounding box center [392, 310] width 252 height 40
type input "1st choice (Bucket)"
type input "الإختيار الأو (سطل)"
type input "1"
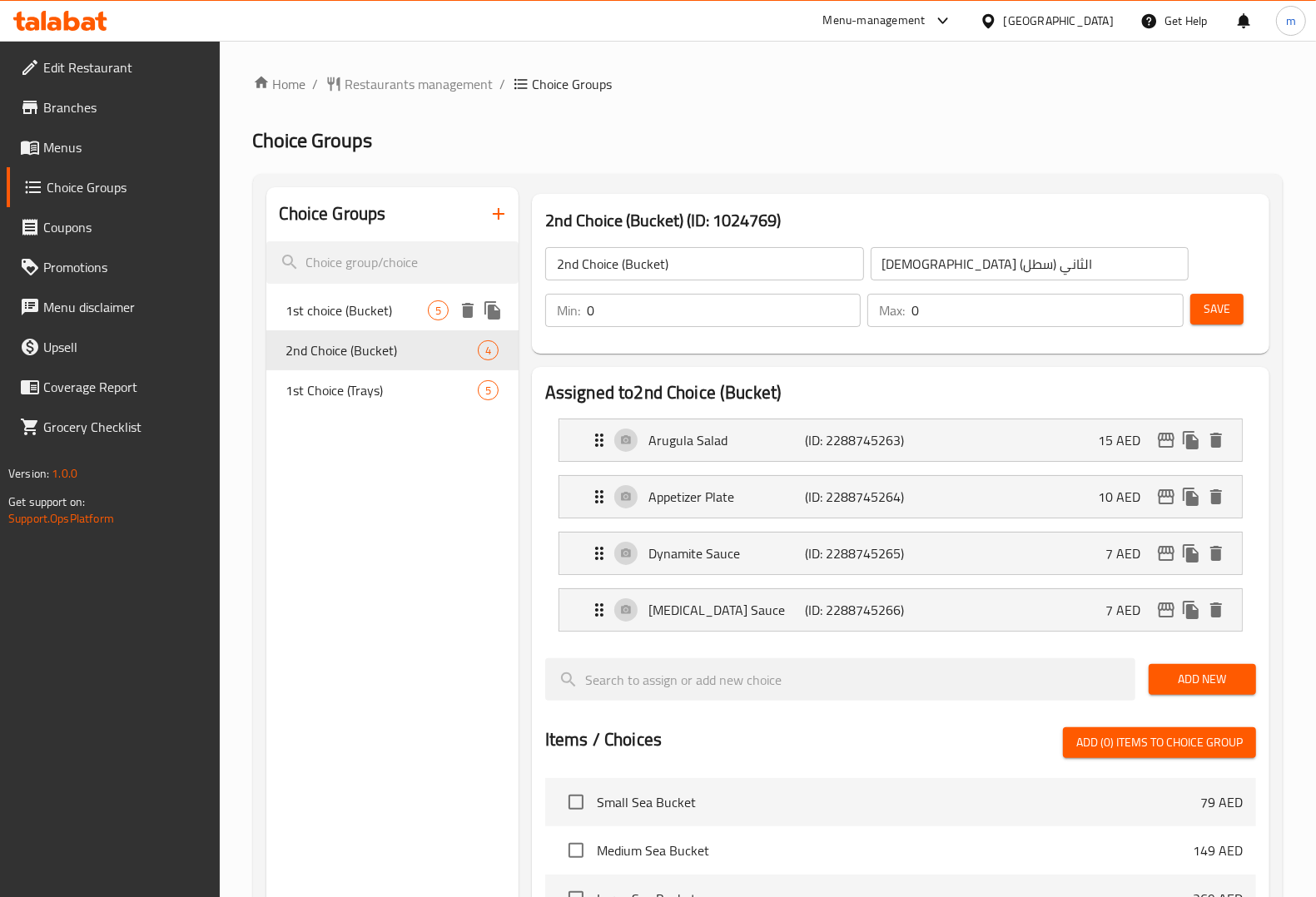
type input "1"
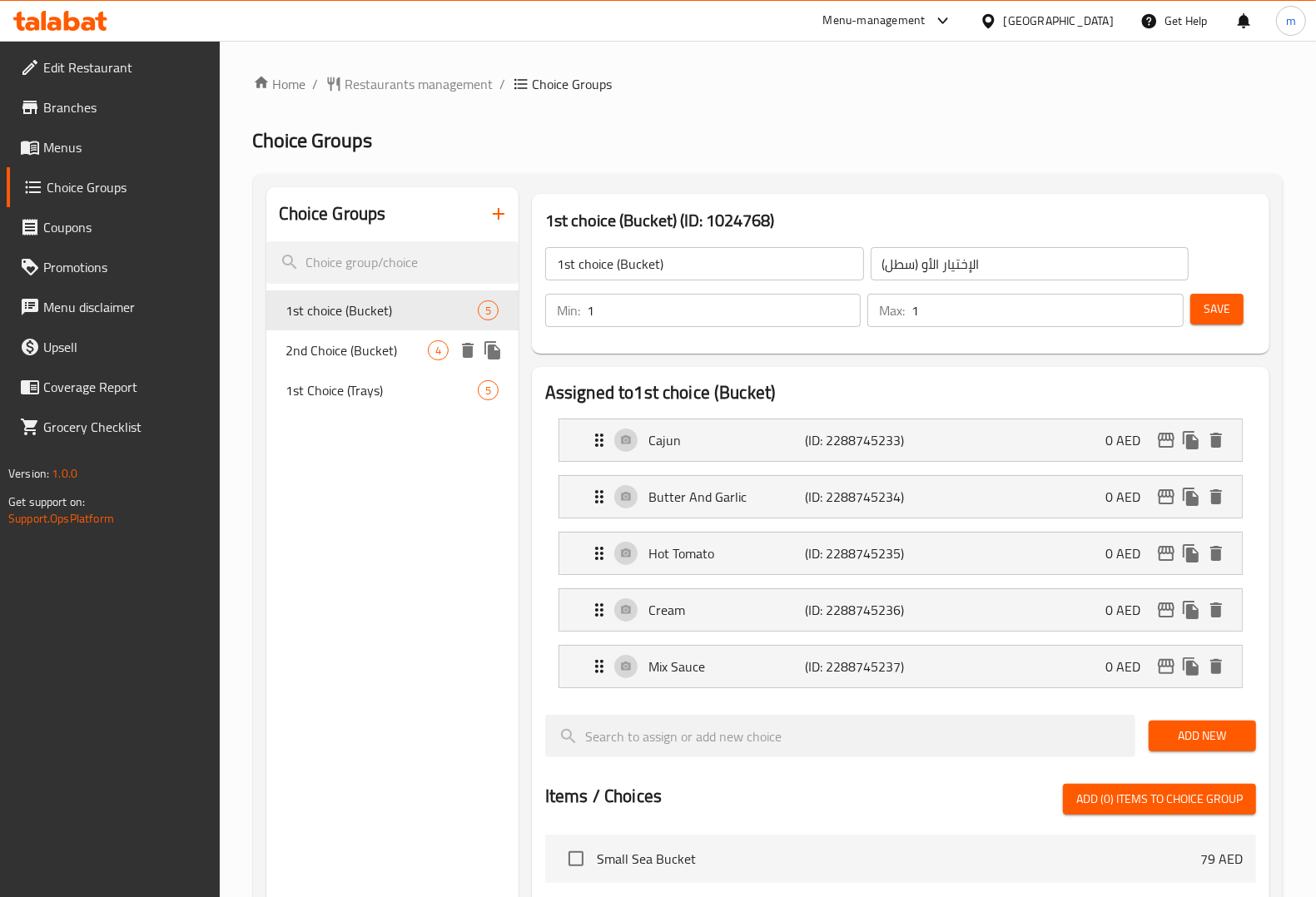
click at [378, 341] on span "2nd Choice (Bucket)" at bounding box center [356, 351] width 141 height 20
type input "2nd Choice (Bucket)"
type input "الإختيار الثاني (سطل)"
type input "0"
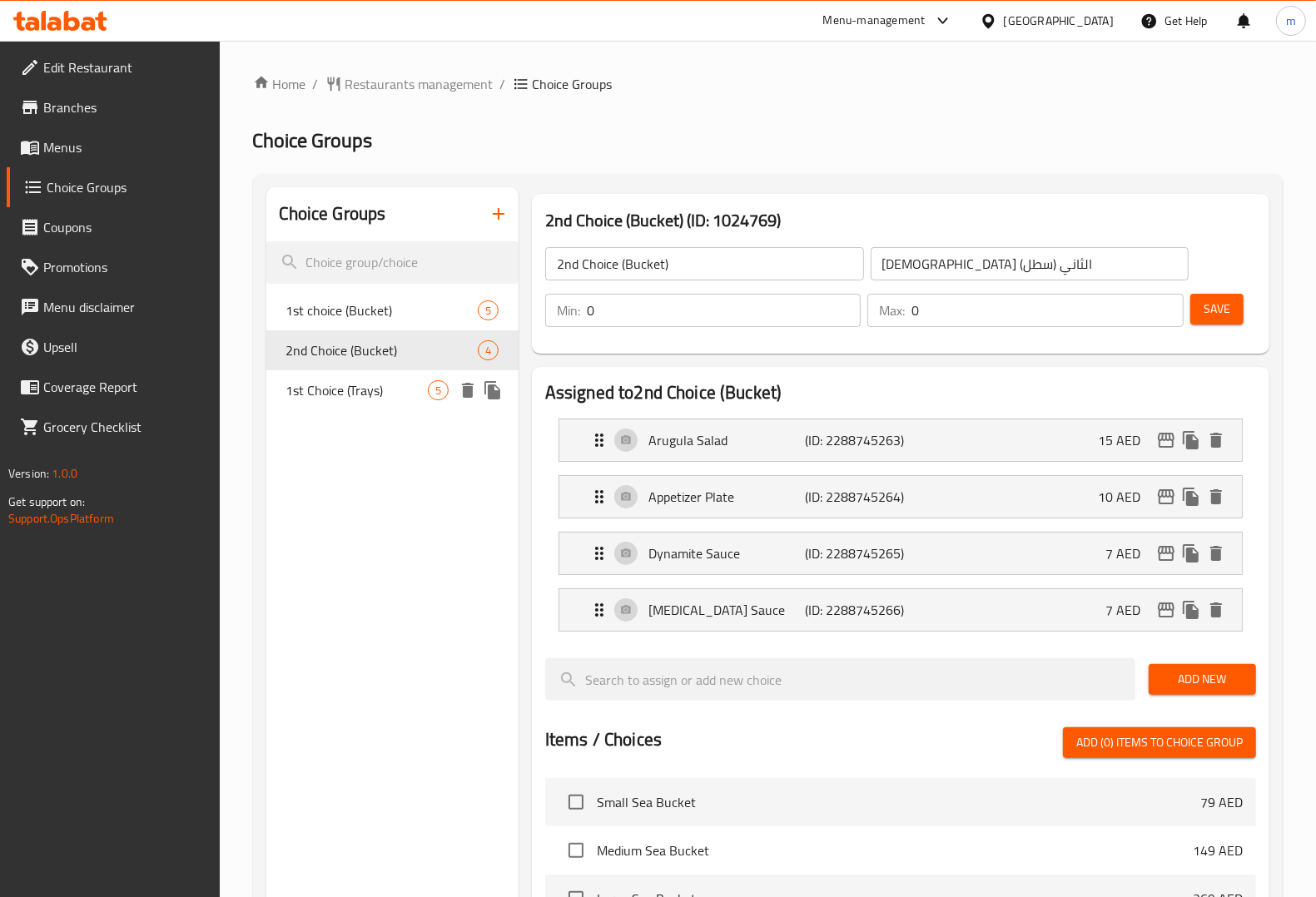
click at [367, 396] on span "1st Choice (Trays)" at bounding box center [356, 390] width 141 height 20
type input "1st Choice (Trays)"
type input "الإختيار الأول (صواني)"
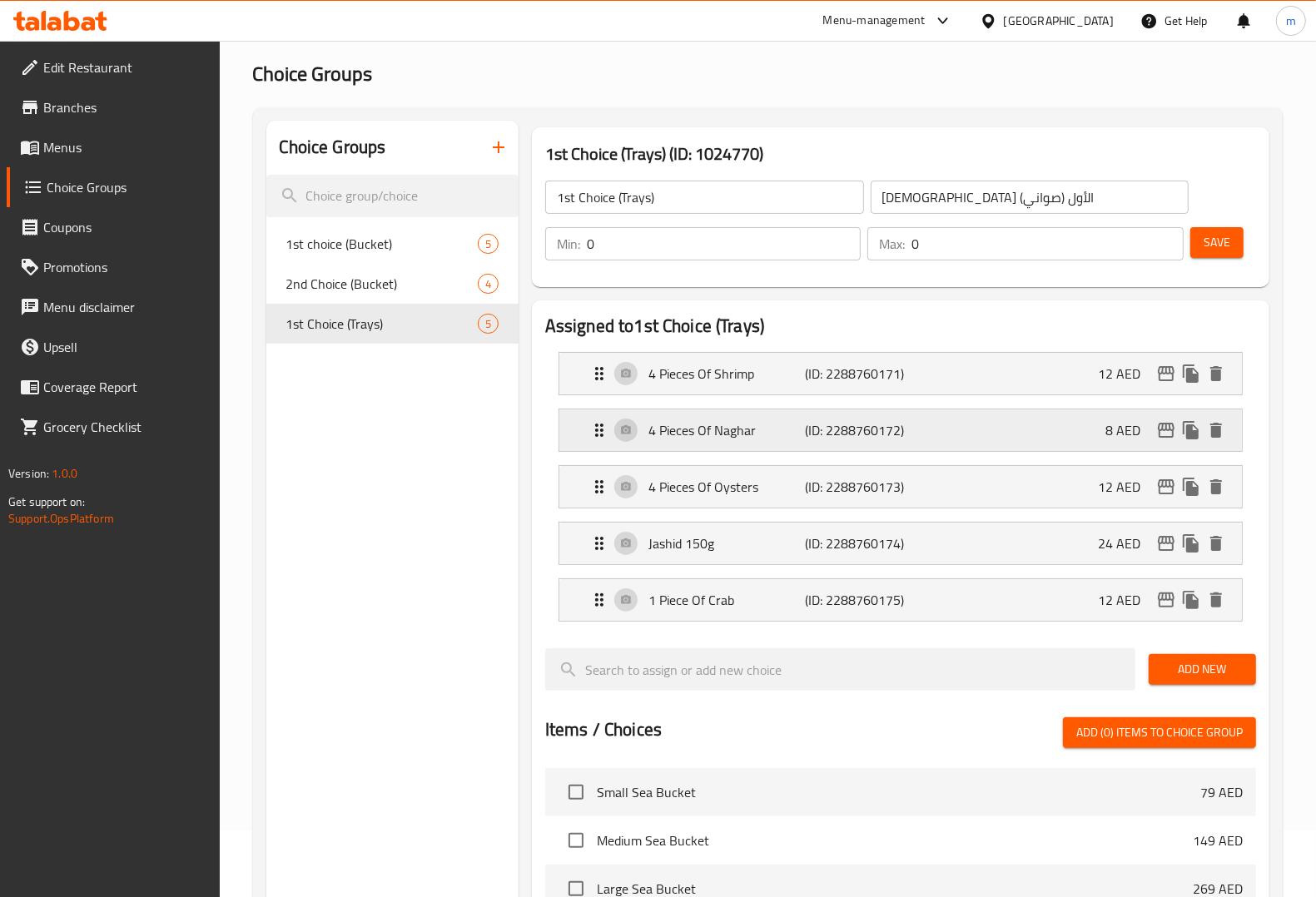
scroll to position [104, 0]
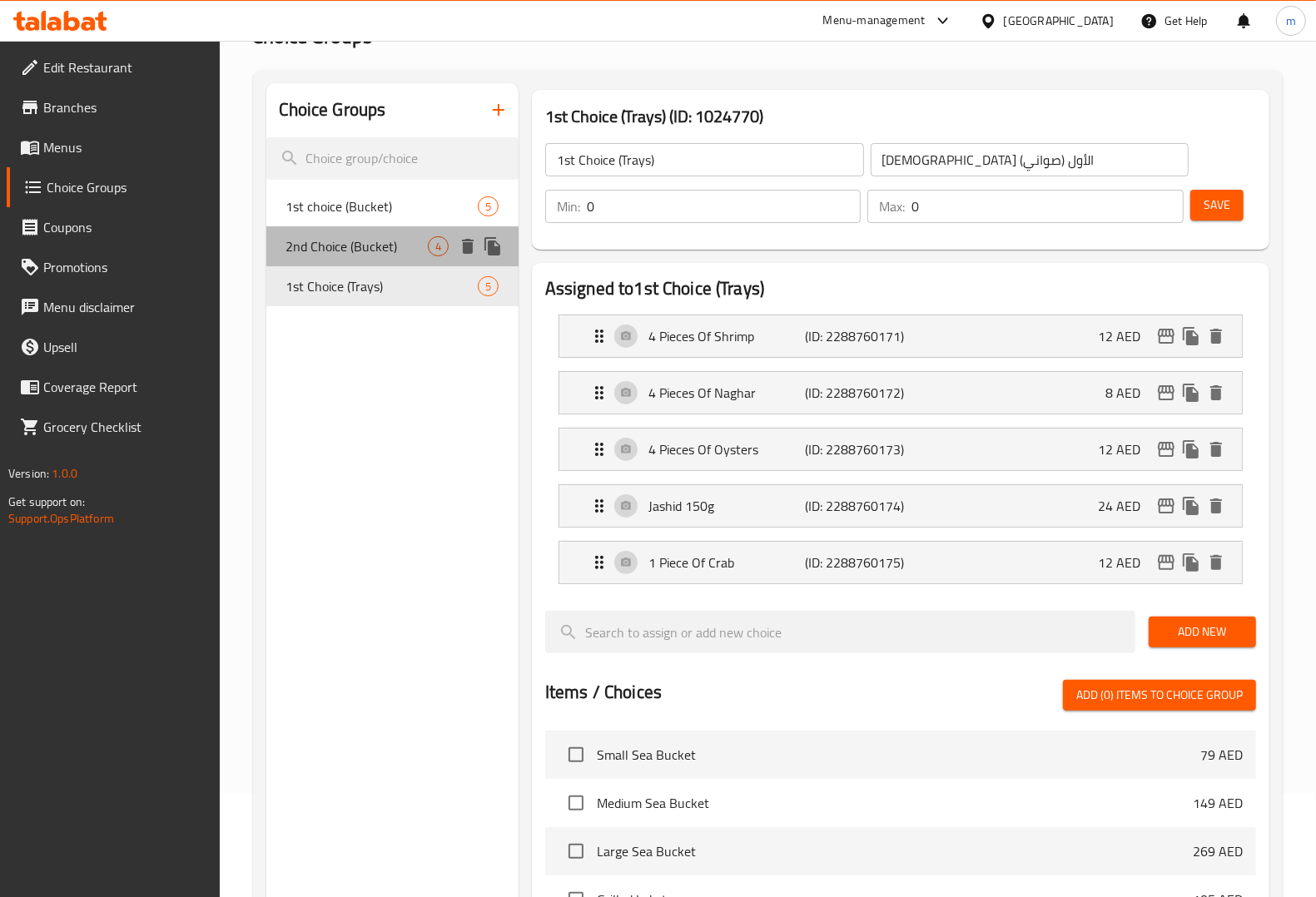
click at [373, 248] on span "2nd Choice (Bucket)" at bounding box center [356, 246] width 141 height 20
type input "2nd Choice (Bucket)"
type input "الإختيار الثاني (سطل)"
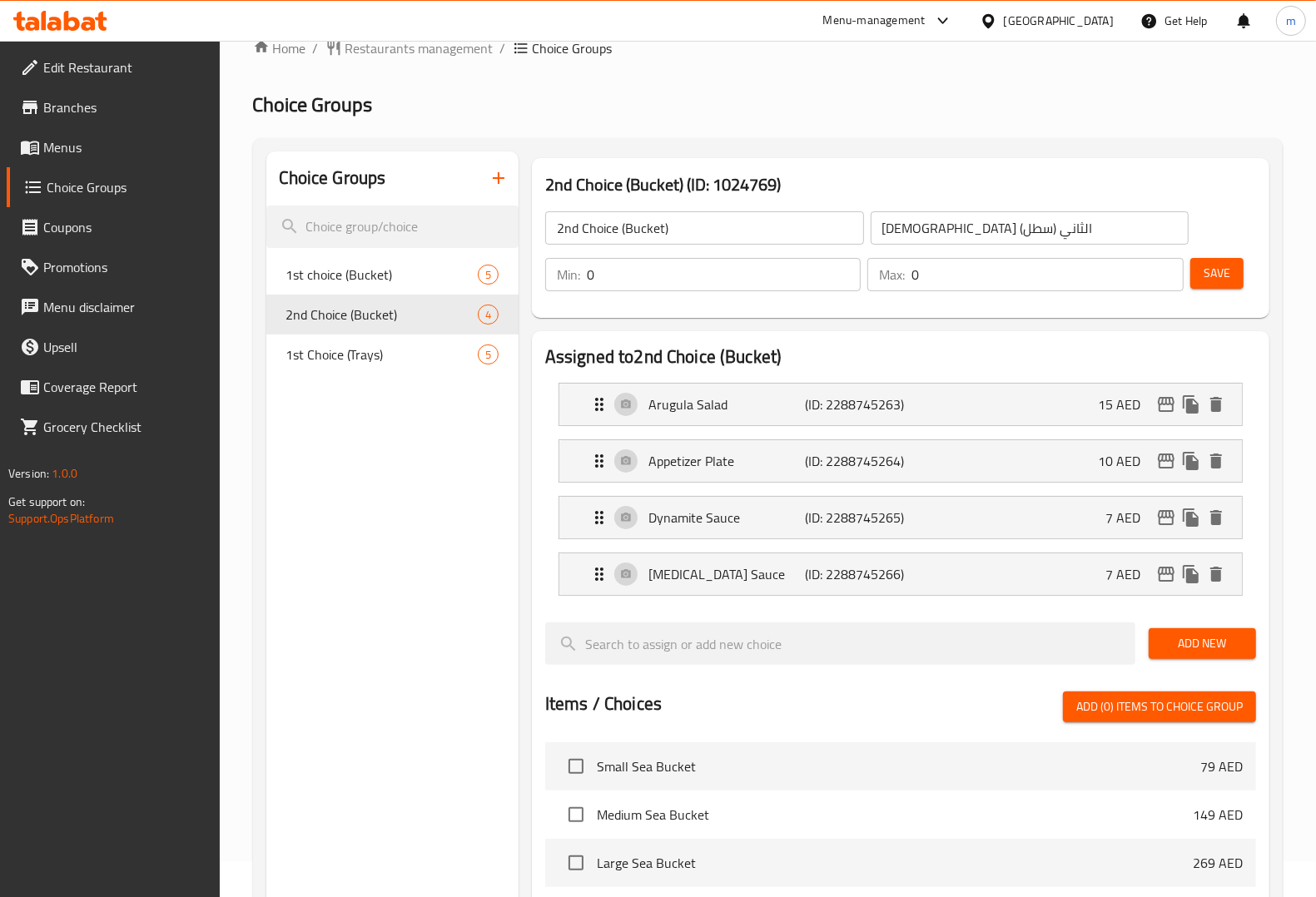
scroll to position [0, 0]
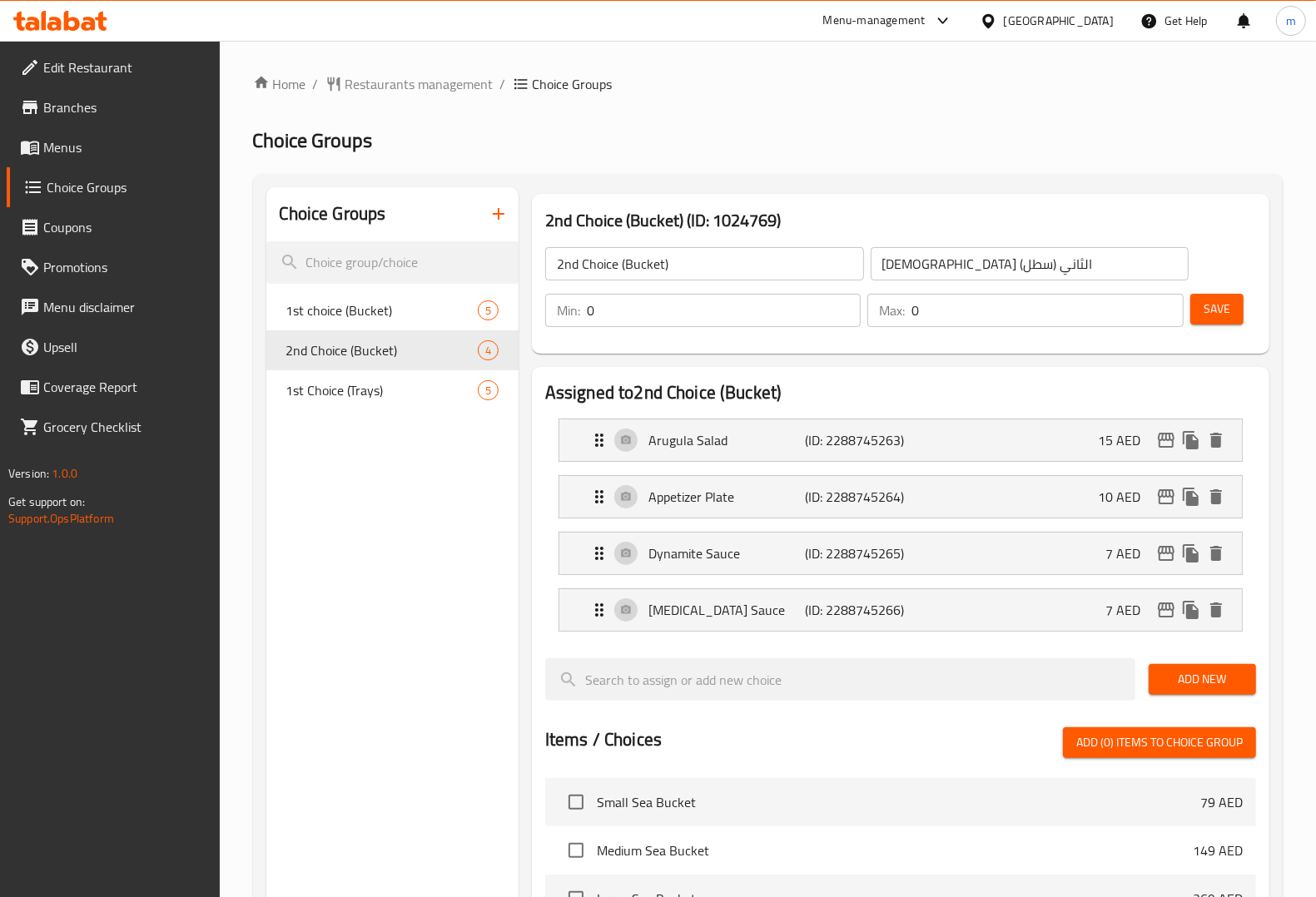
click at [91, 21] on icon at bounding box center [88, 23] width 14 height 14
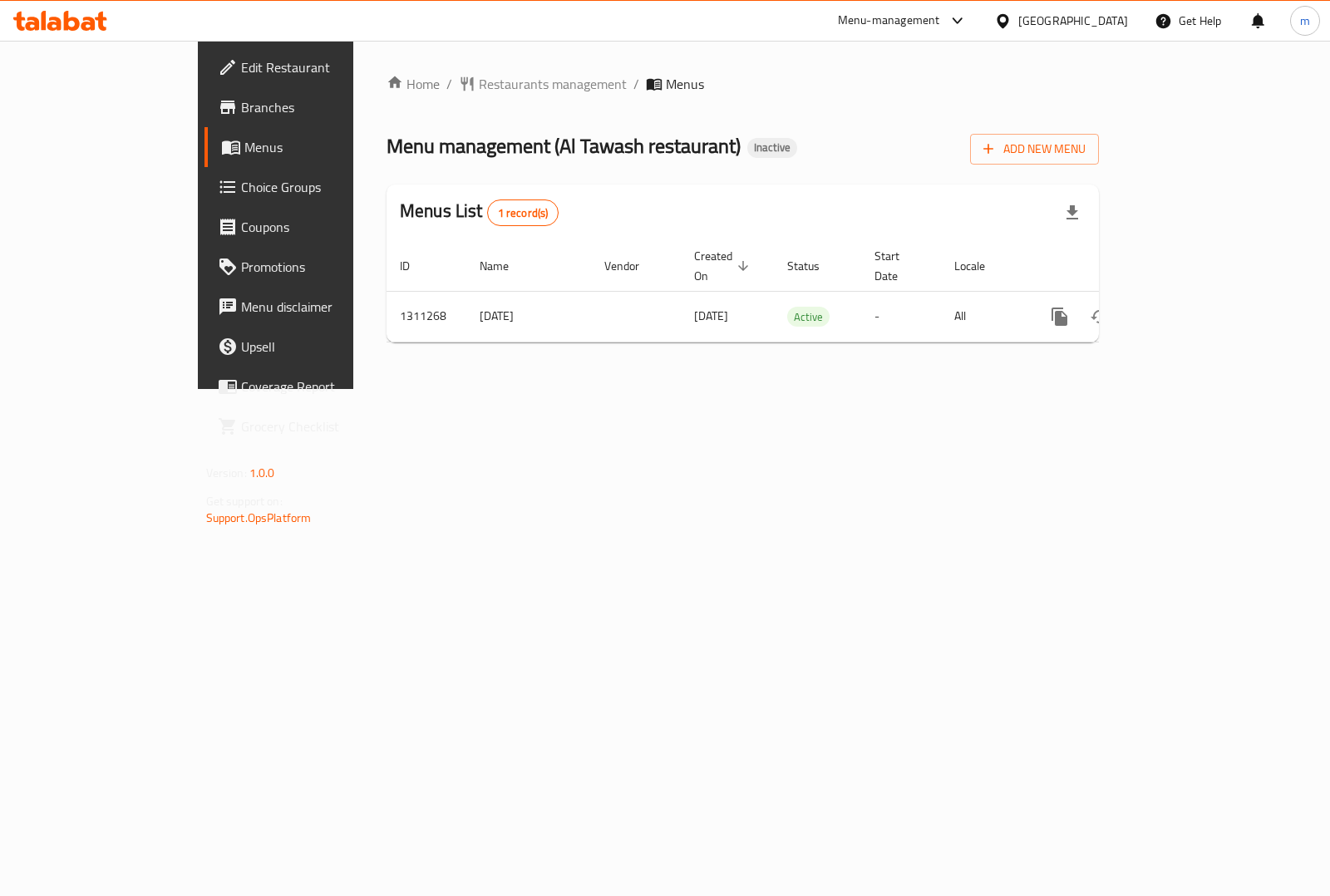
click at [205, 174] on link "Choice Groups" at bounding box center [312, 186] width 216 height 40
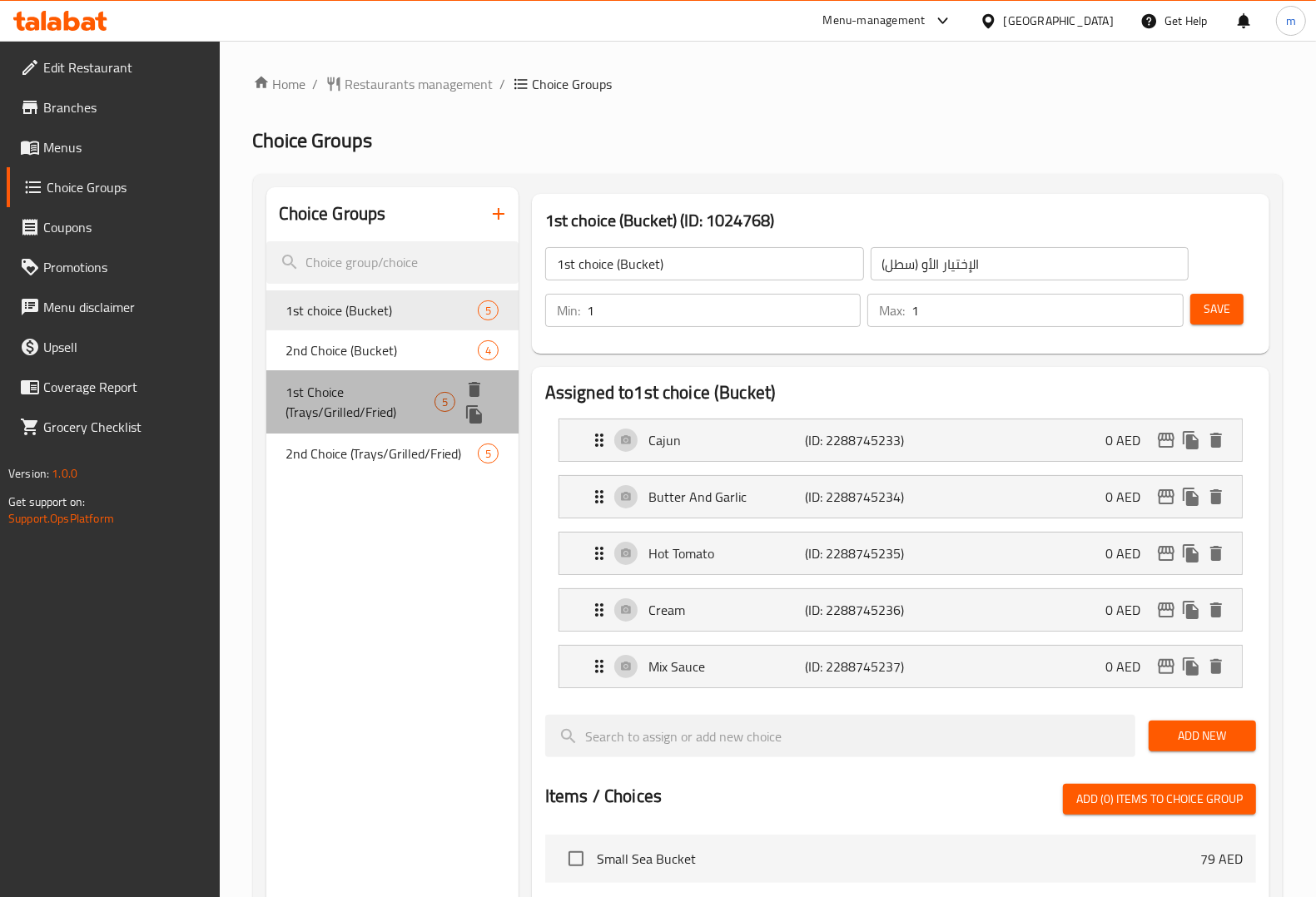
click at [366, 402] on span "1st Choice (Trays/Grilled/Fried)" at bounding box center [360, 401] width 149 height 40
type input "1st Choice (Trays/Grilled/Fried)"
type input "الإختيار الأول (صواني/مشوي/مقلي)"
type input "0"
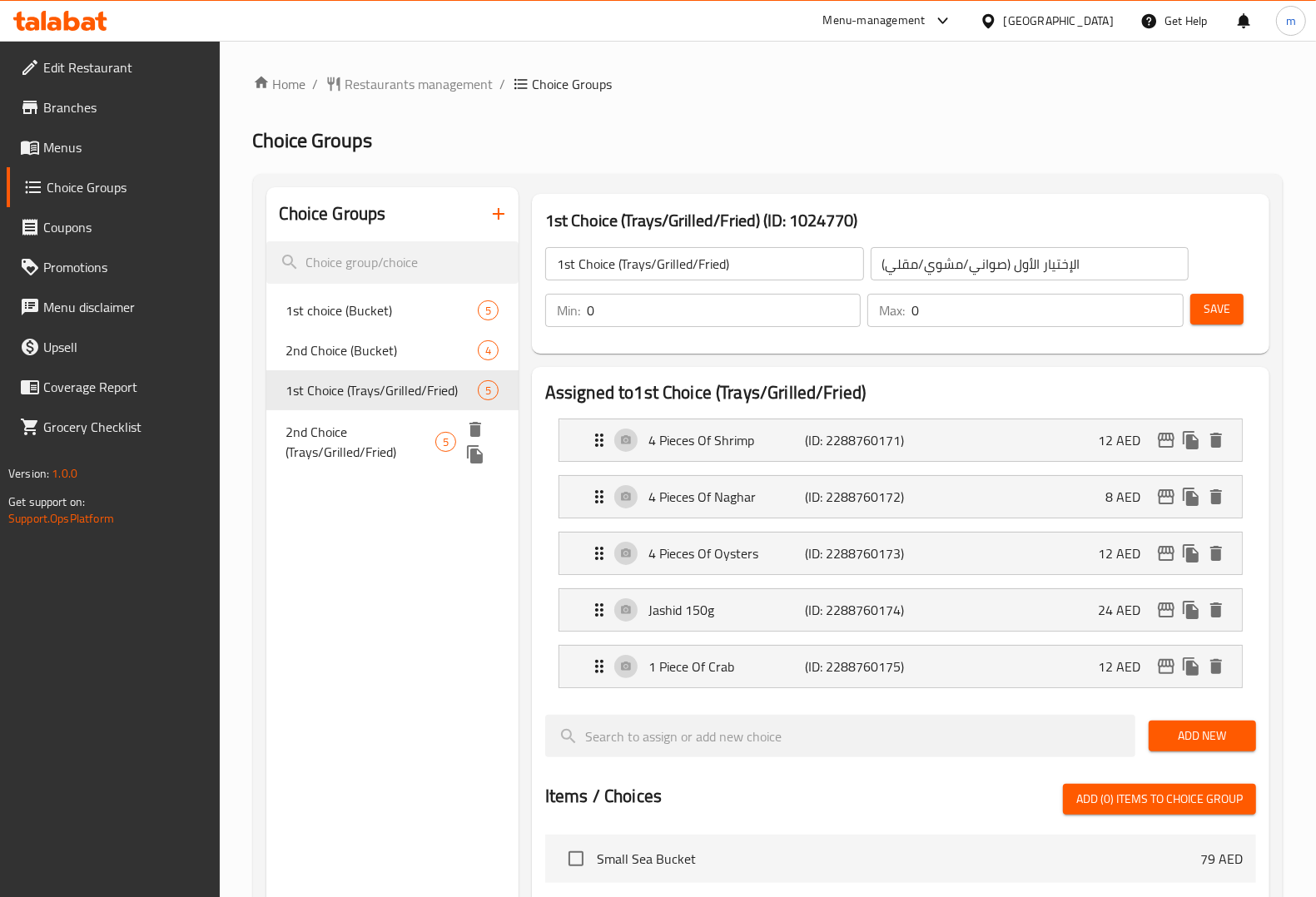
click at [326, 433] on span "2nd Choice (Trays/Grilled/Fried)" at bounding box center [360, 441] width 149 height 40
type input "2nd Choice (Trays/Grilled/Fried)"
type input "الإختيار الثاني (صواني/مشوي/مقلي)"
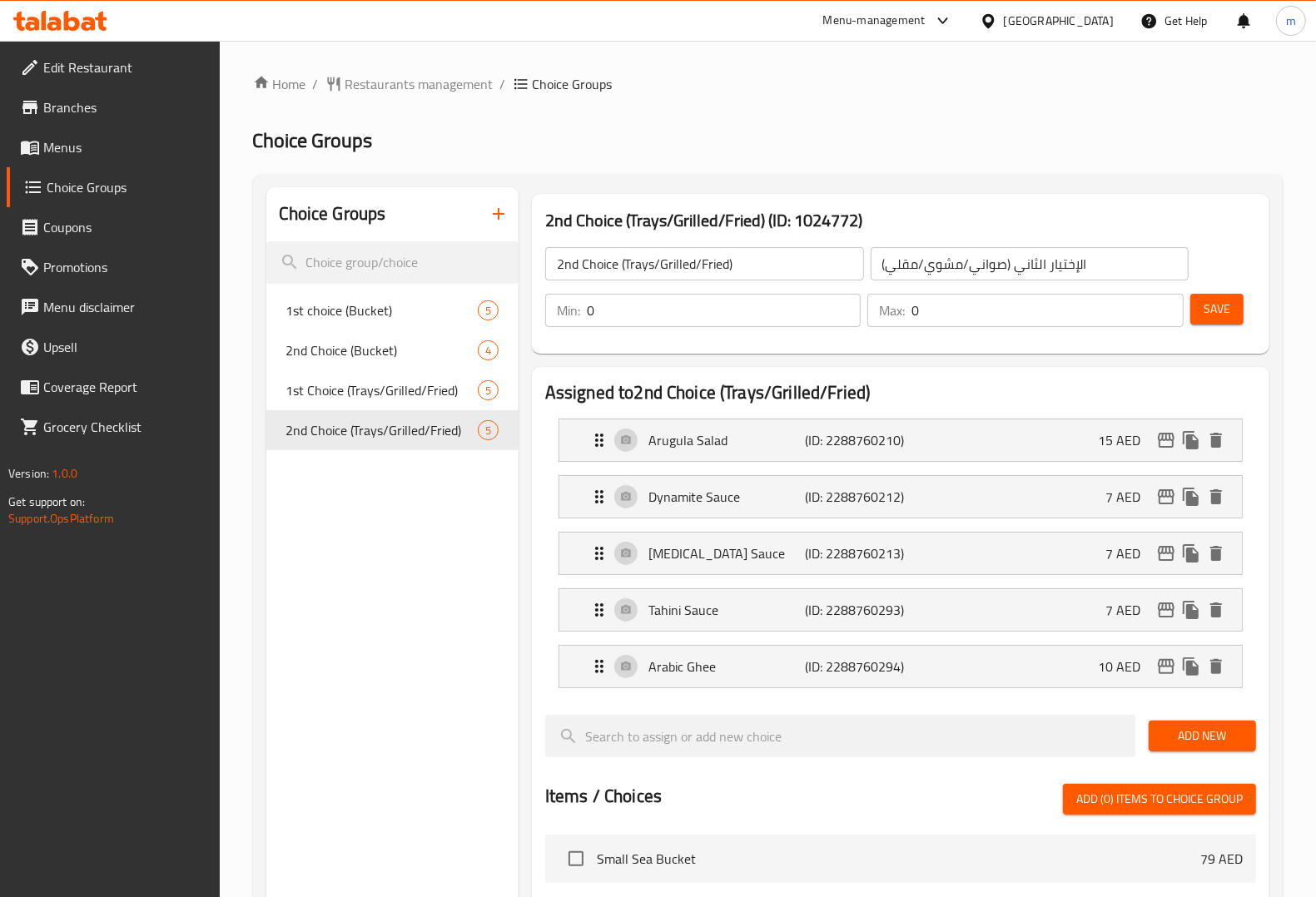
click at [100, 138] on span "Menus" at bounding box center [125, 148] width 163 height 20
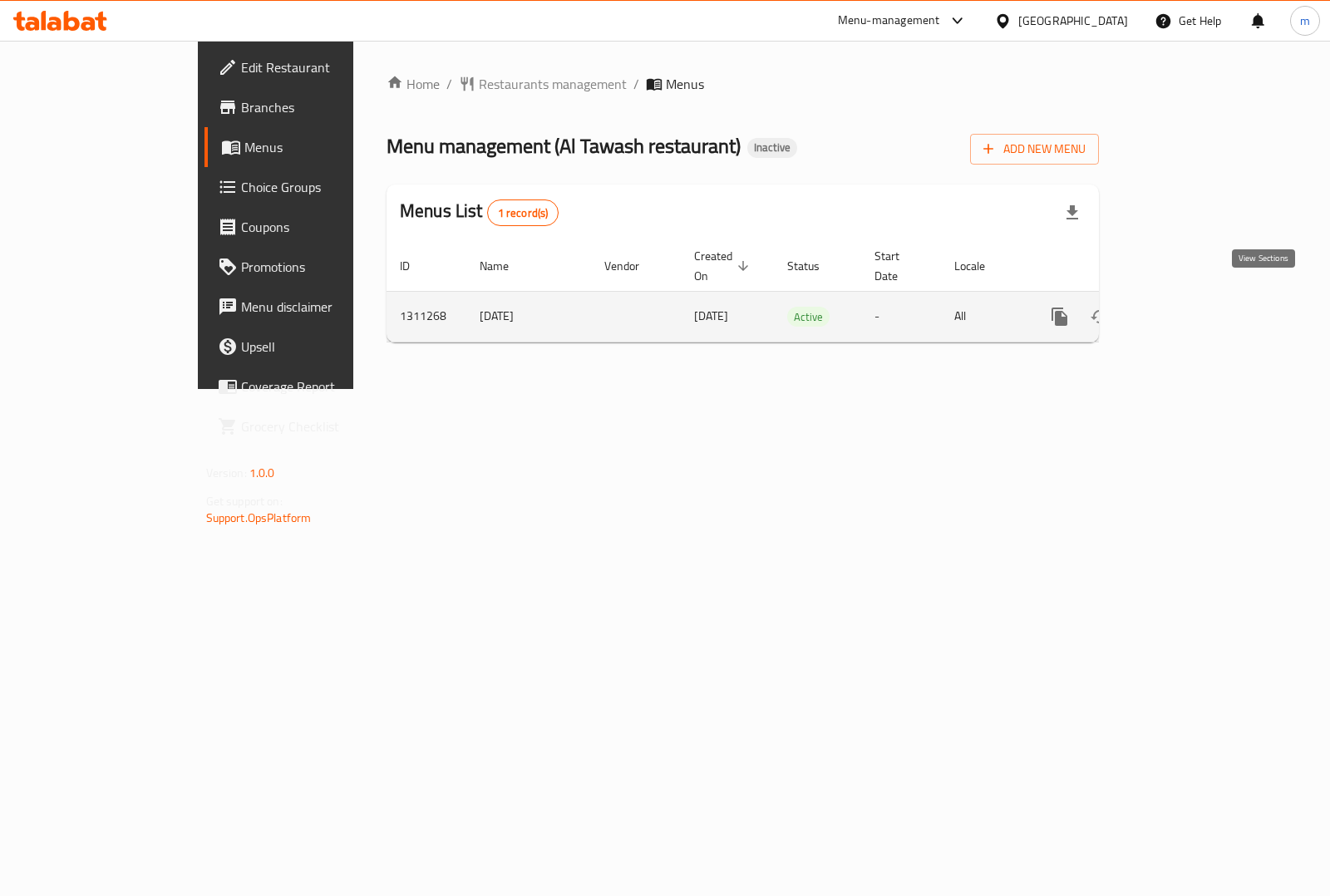
click at [1189, 307] on icon "enhanced table" at bounding box center [1180, 317] width 20 height 20
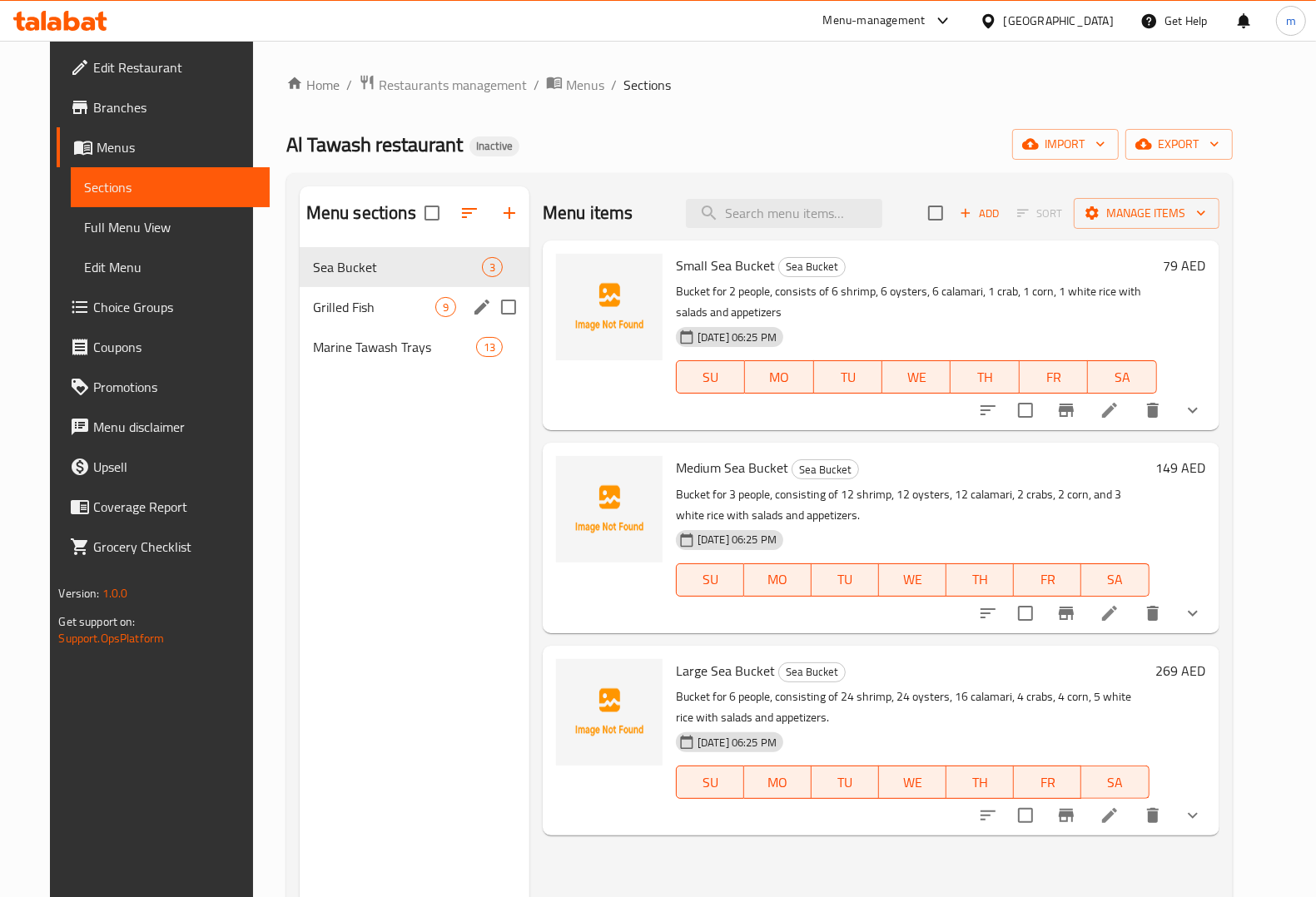
click at [337, 295] on div "Grilled Fish 9" at bounding box center [414, 306] width 230 height 40
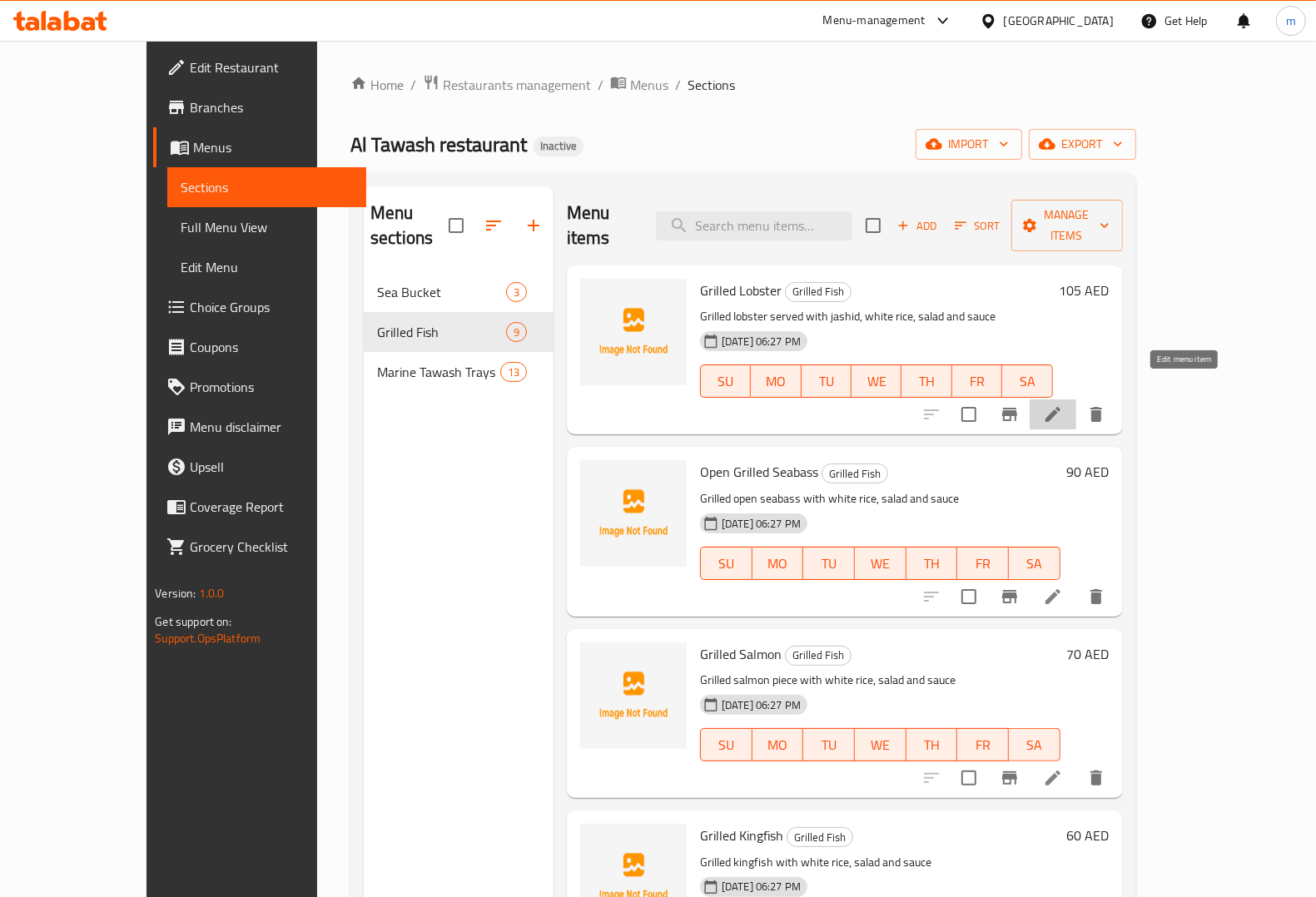
click at [1063, 404] on icon at bounding box center [1053, 414] width 20 height 20
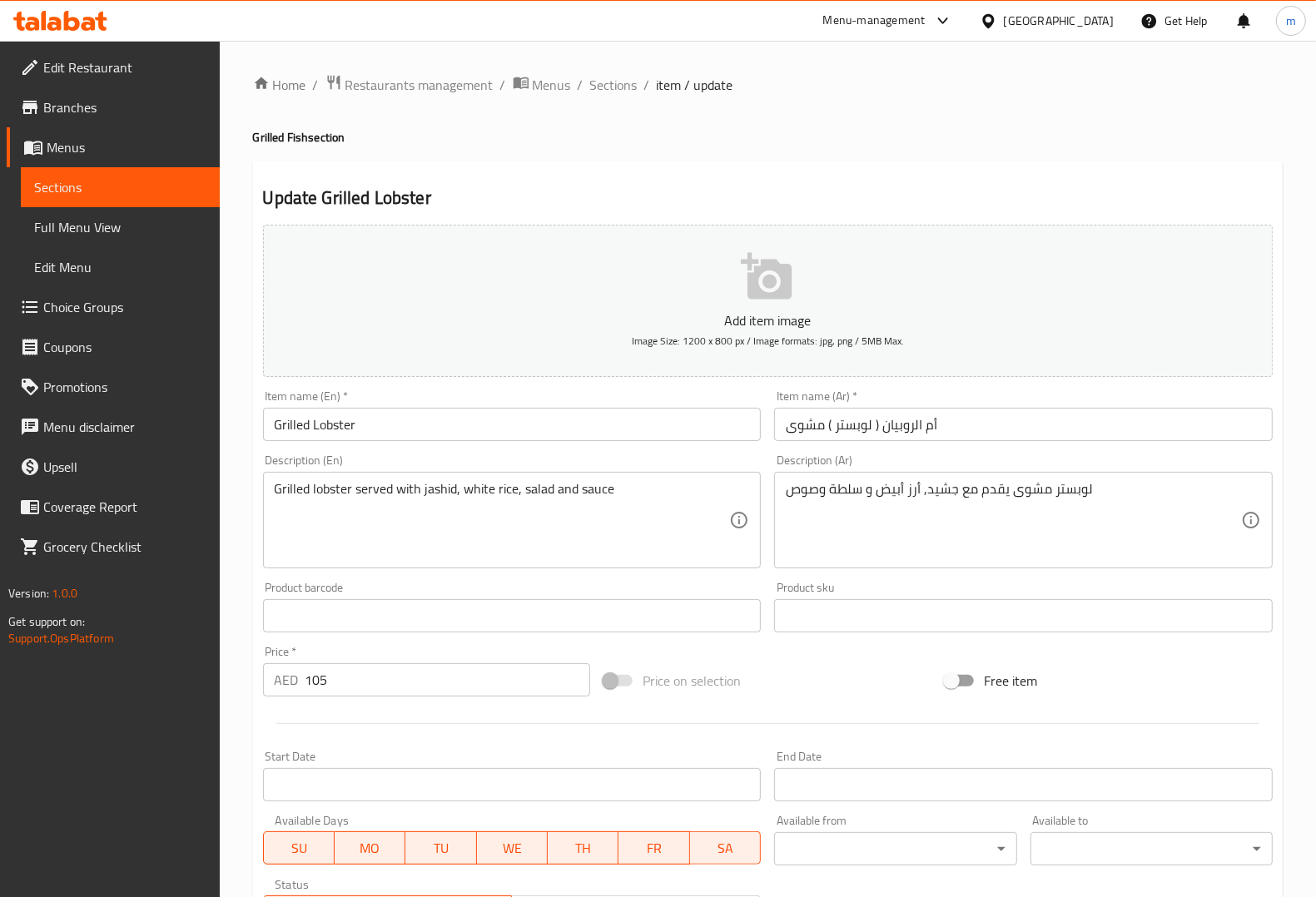
scroll to position [276, 0]
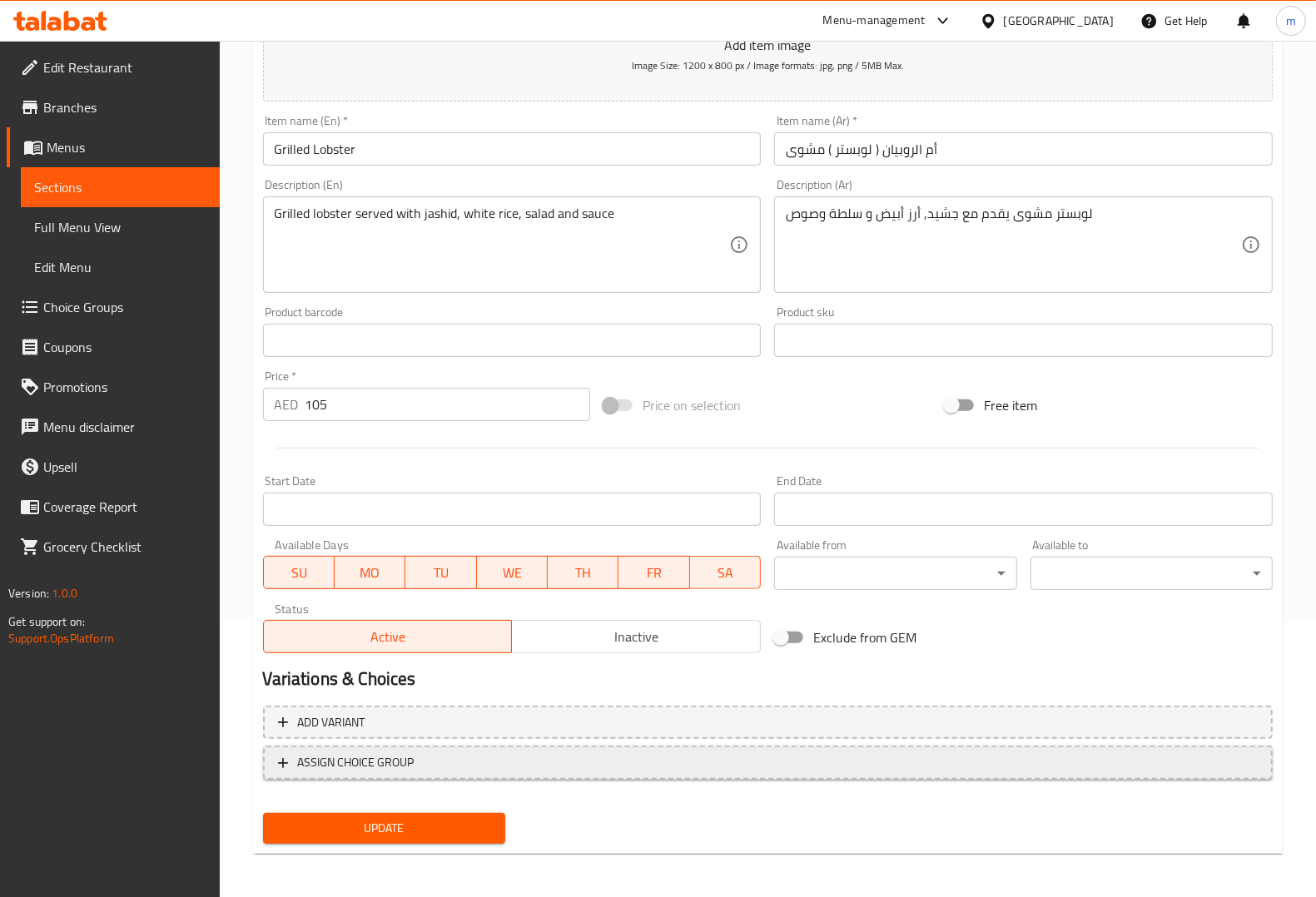
click at [541, 772] on button "ASSIGN CHOICE GROUP" at bounding box center [768, 762] width 1010 height 34
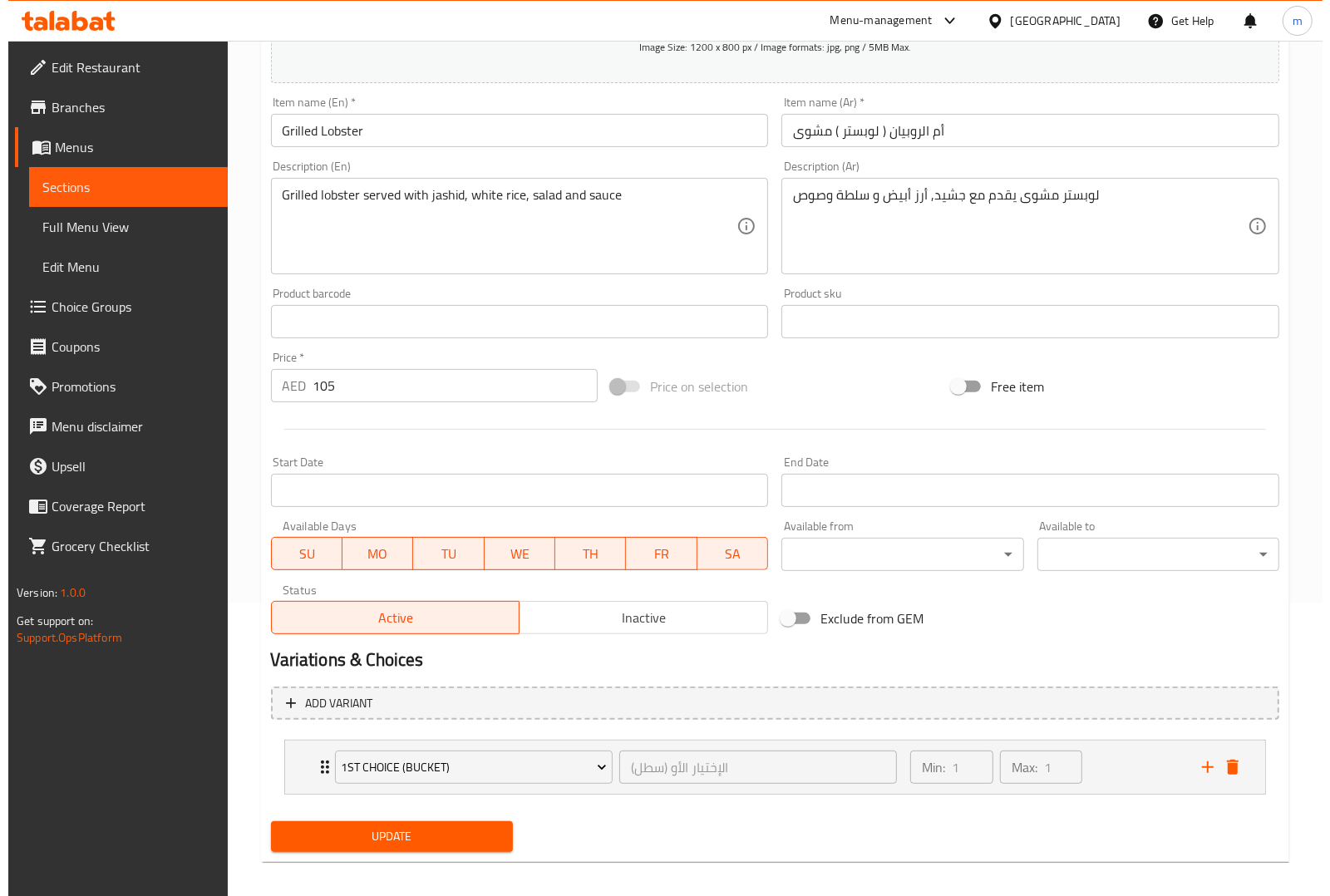
scroll to position [304, 0]
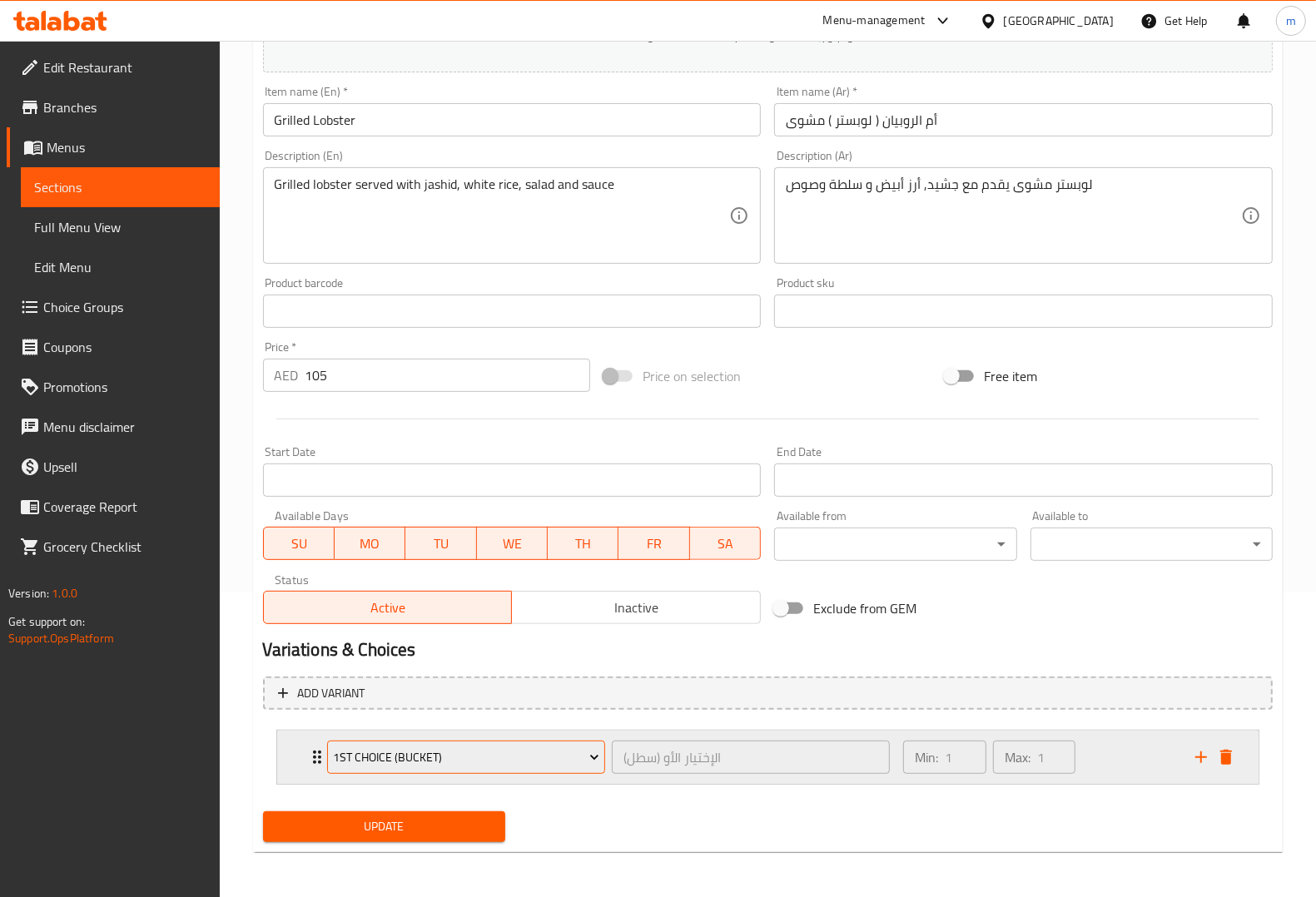
click at [587, 758] on icon "Expand" at bounding box center [594, 758] width 17 height 17
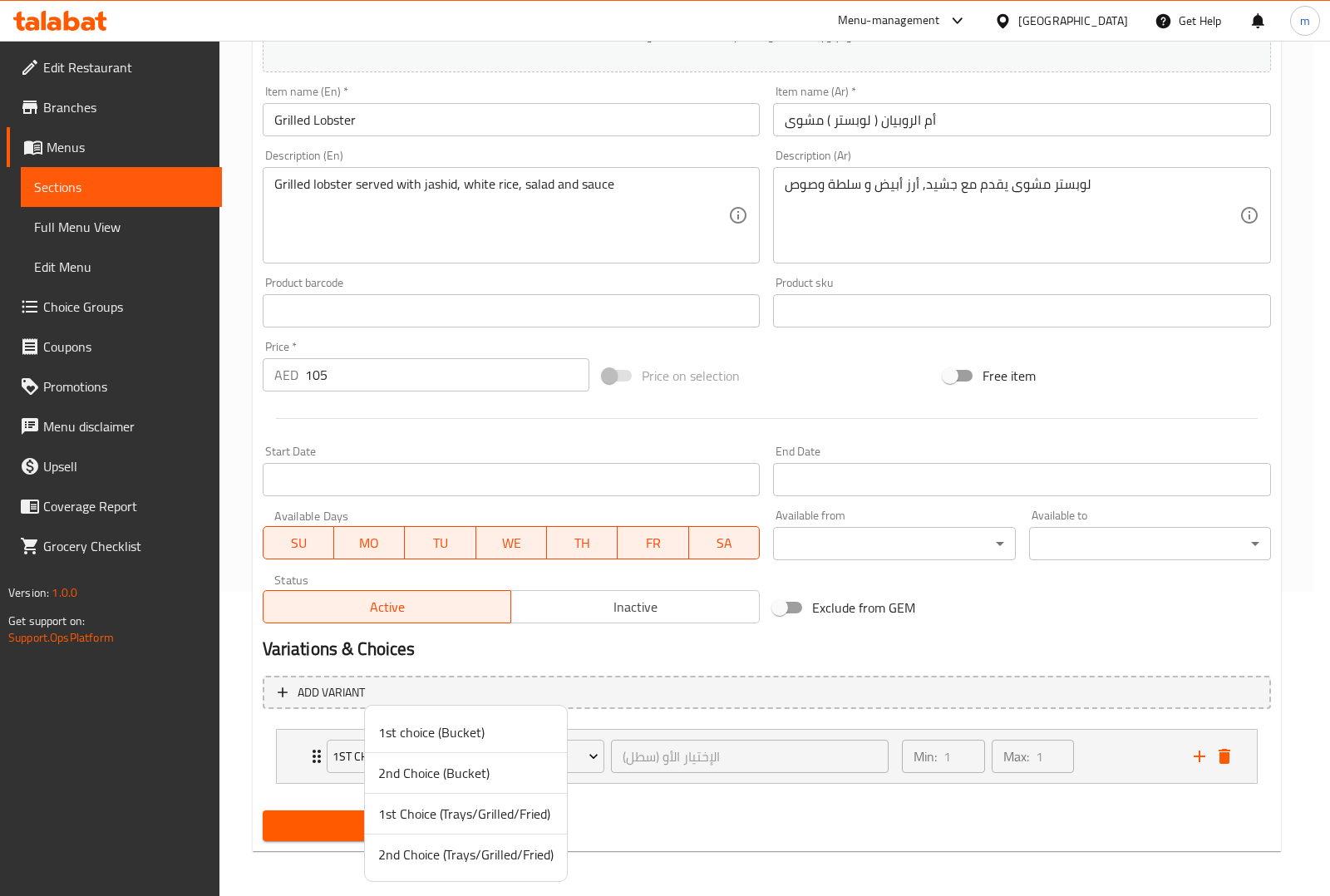
click at [409, 817] on span "1st Choice (Trays/Grilled/Fried)" at bounding box center [465, 814] width 175 height 20
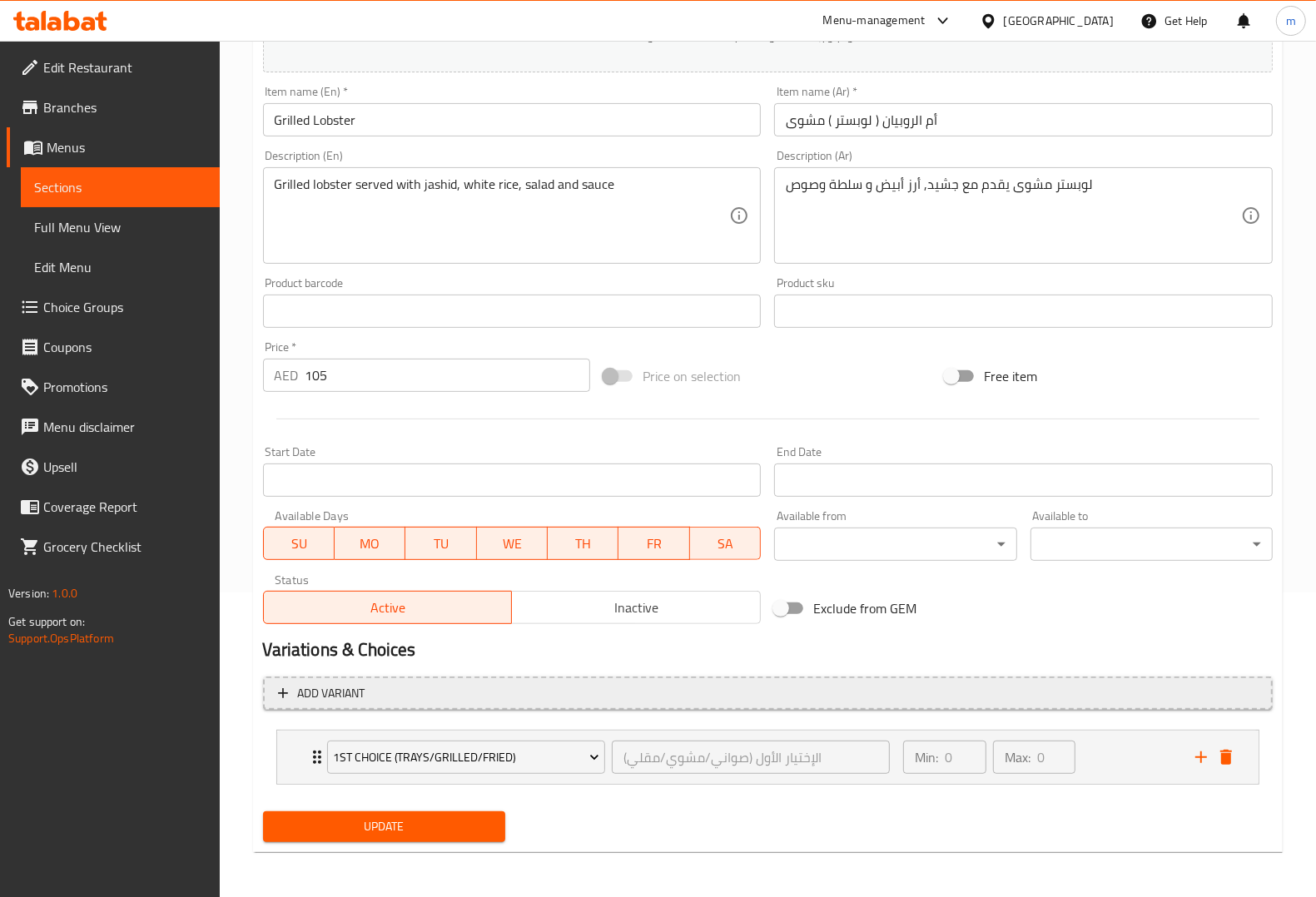
click at [391, 700] on span "Add variant" at bounding box center [767, 693] width 979 height 21
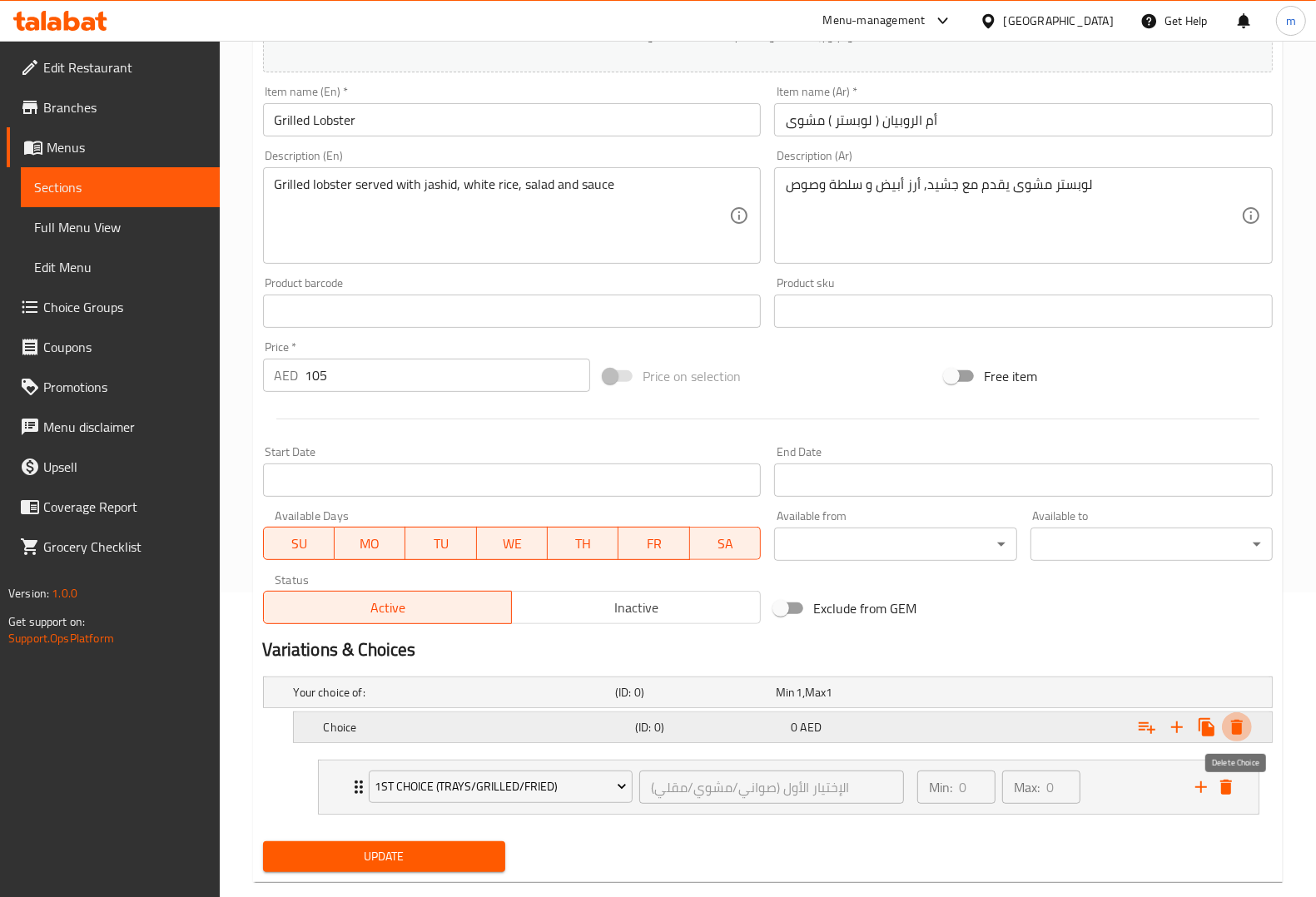
click at [1240, 722] on icon "Expand" at bounding box center [1237, 727] width 12 height 15
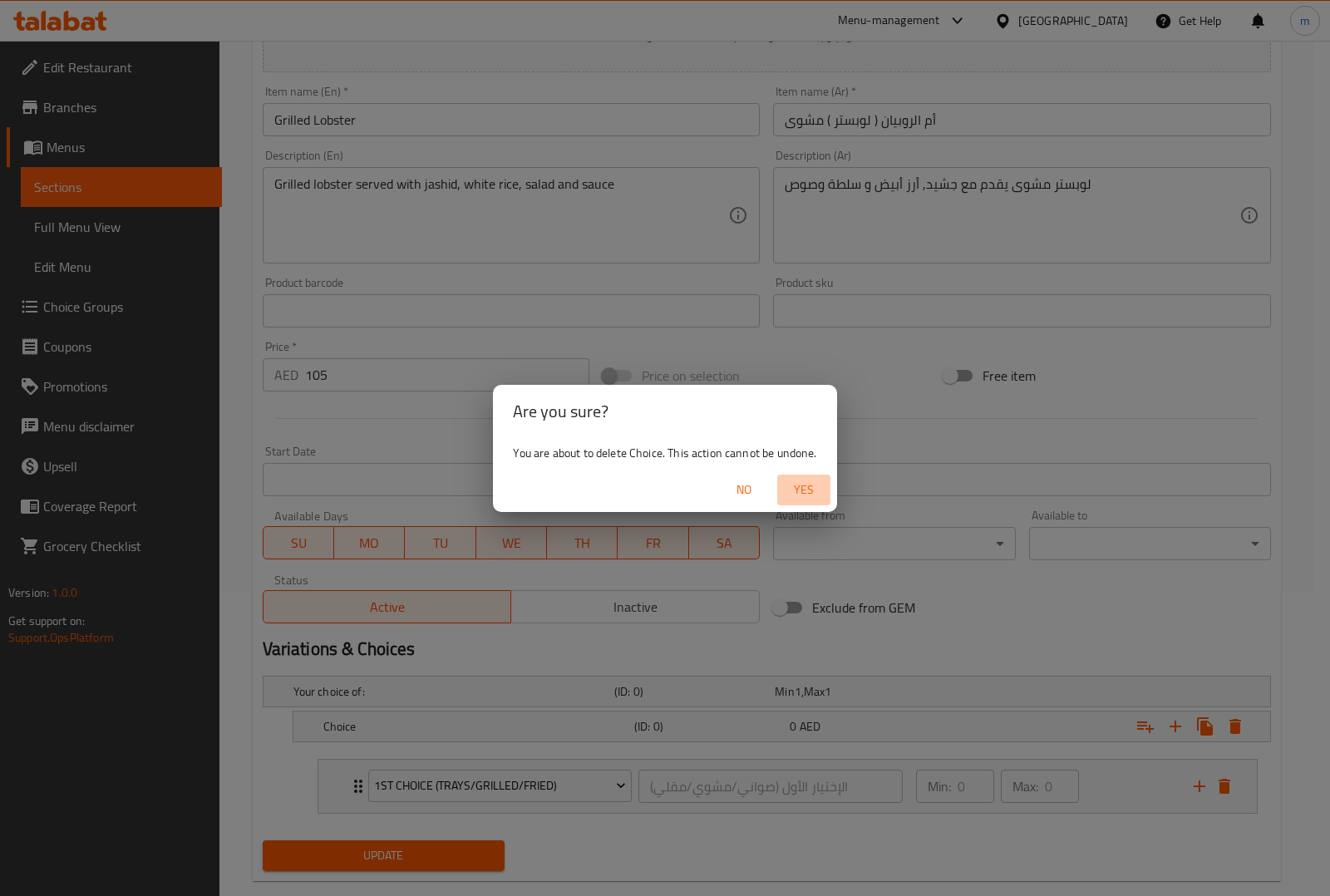
click at [806, 493] on span "Yes" at bounding box center [803, 489] width 40 height 21
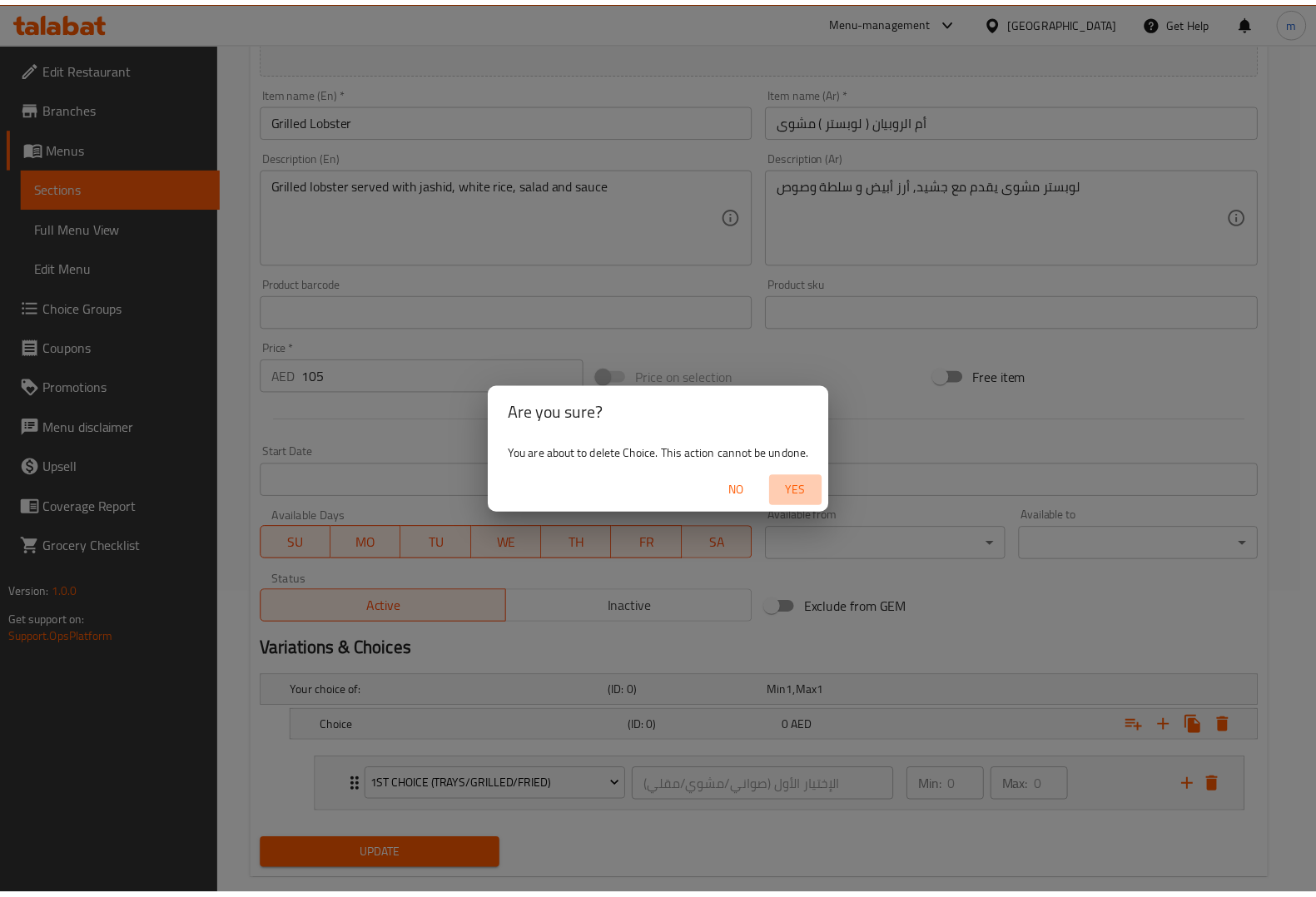
scroll to position [301, 0]
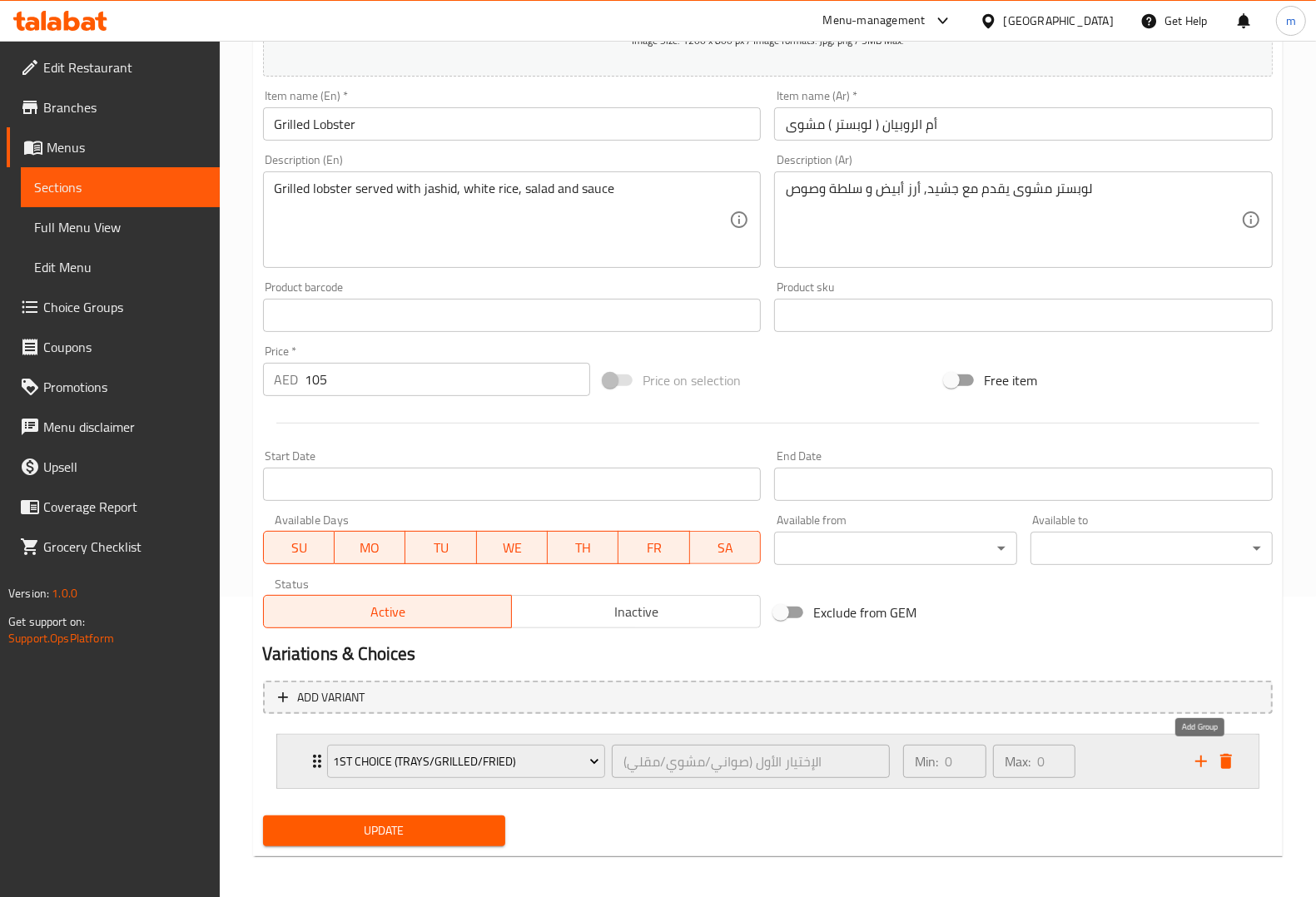
click at [1201, 754] on icon "add" at bounding box center [1201, 761] width 20 height 20
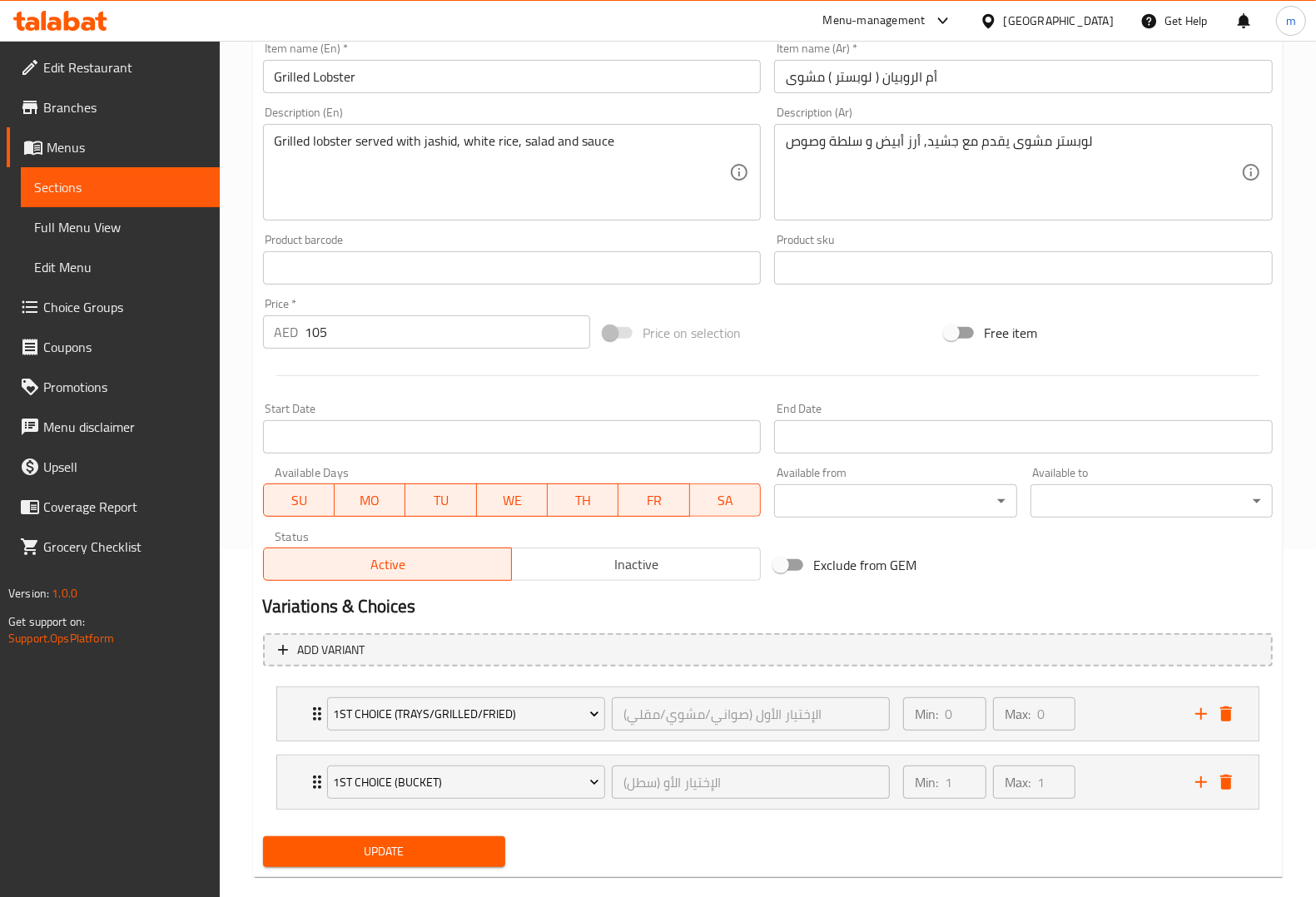
scroll to position [375, 0]
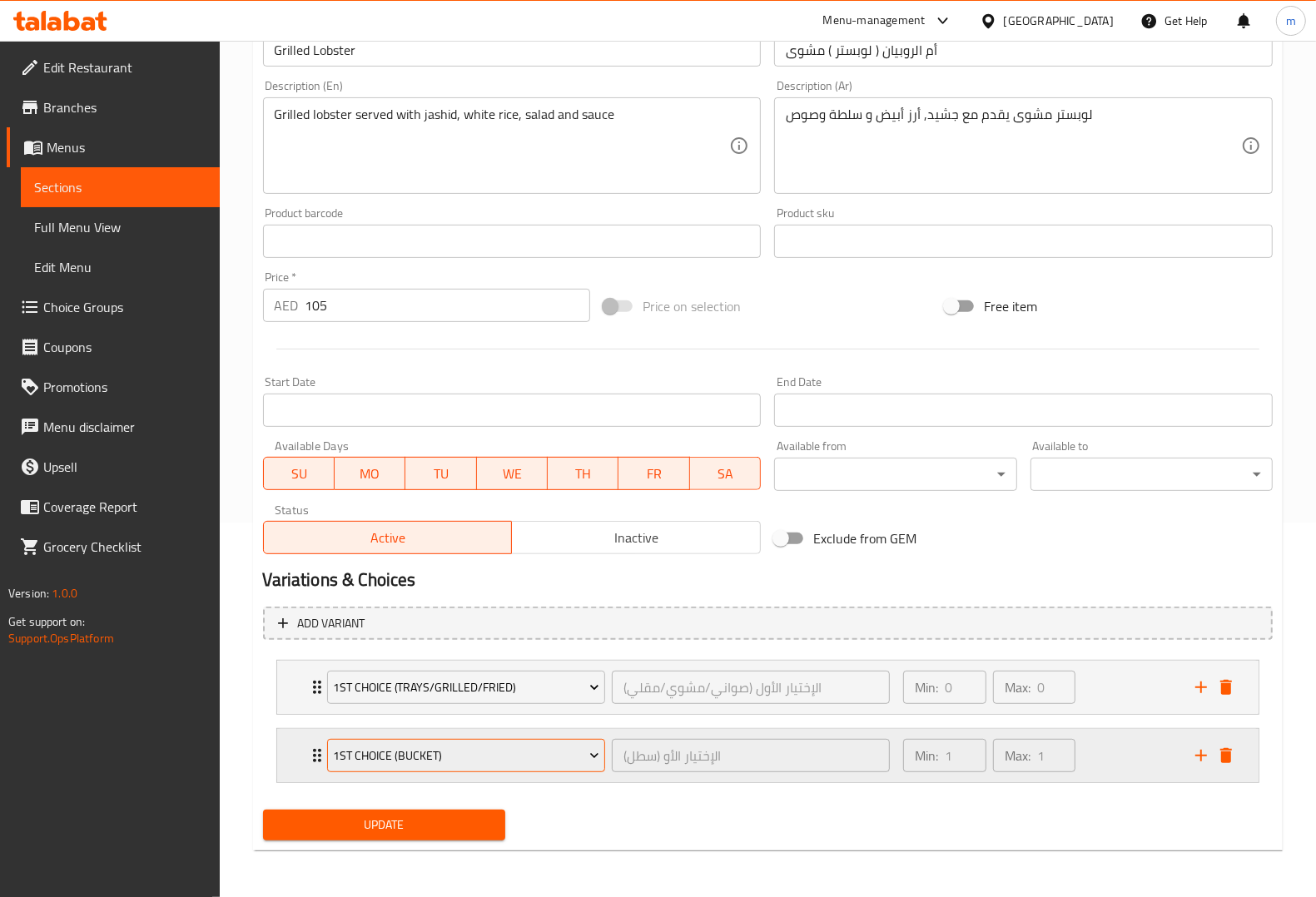
click at [582, 756] on span "1st choice (Bucket)" at bounding box center [466, 756] width 267 height 21
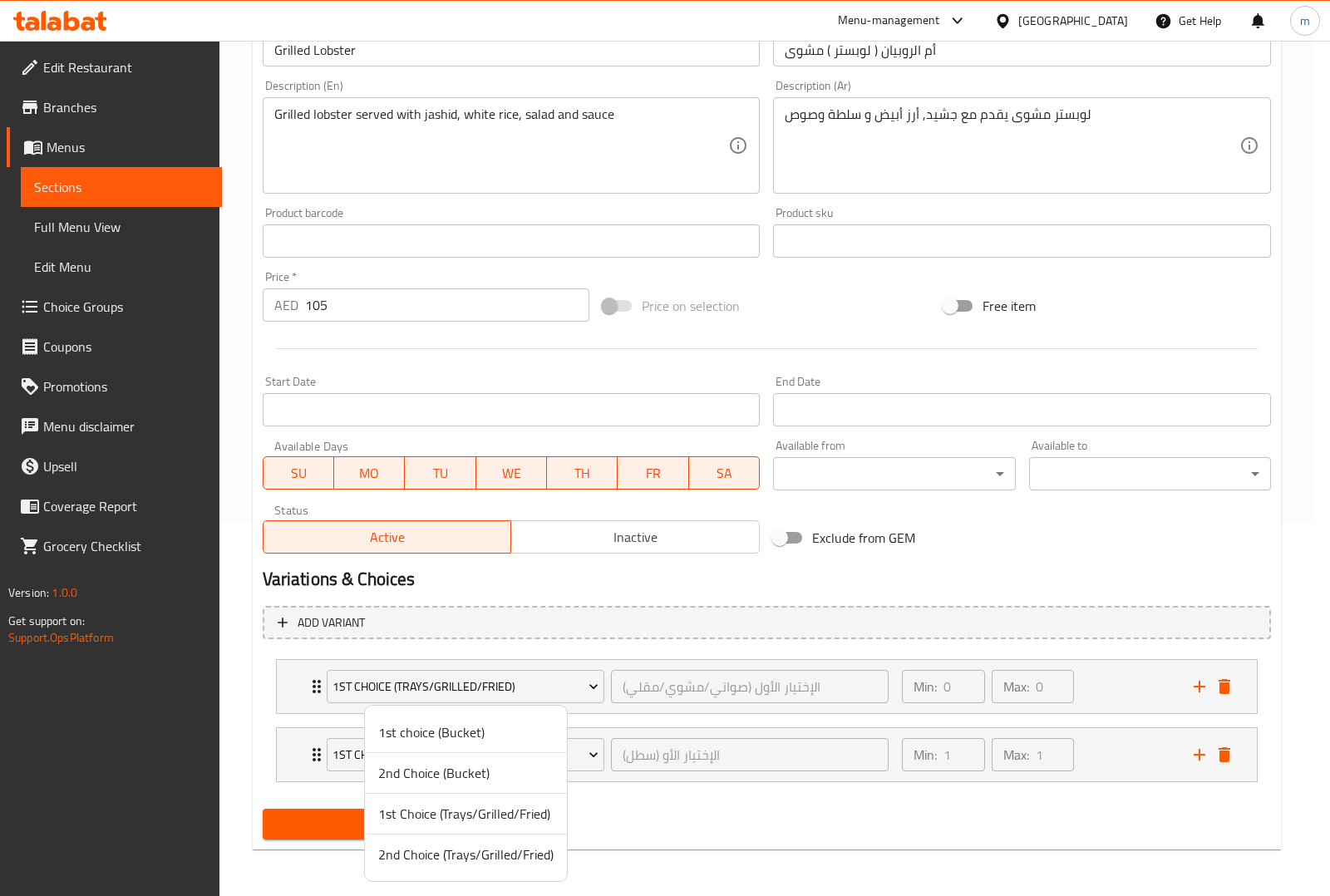
click at [427, 855] on span "2nd Choice (Trays/Grilled/Fried)" at bounding box center [465, 855] width 175 height 20
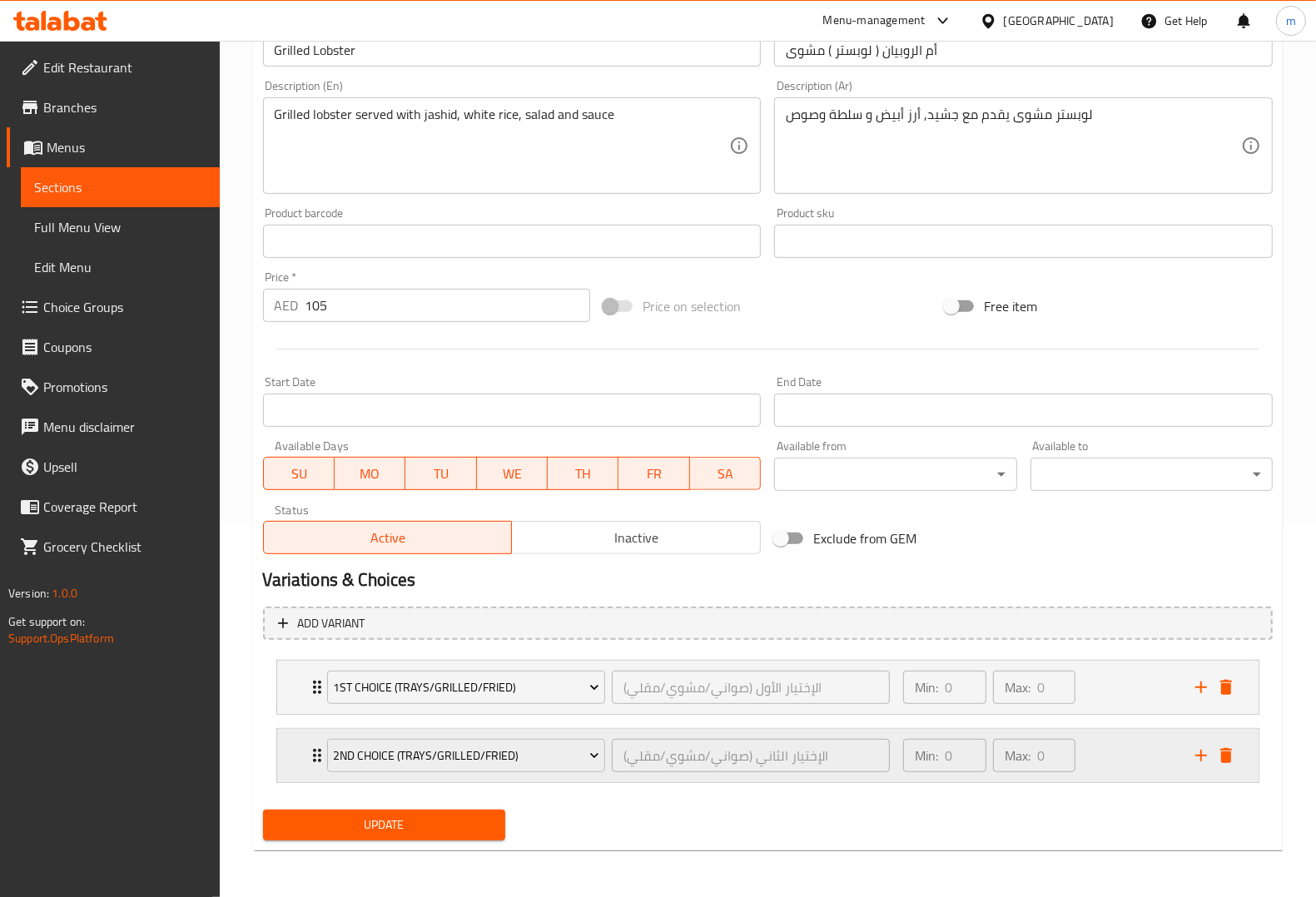
click at [1220, 762] on icon "delete" at bounding box center [1226, 756] width 20 height 20
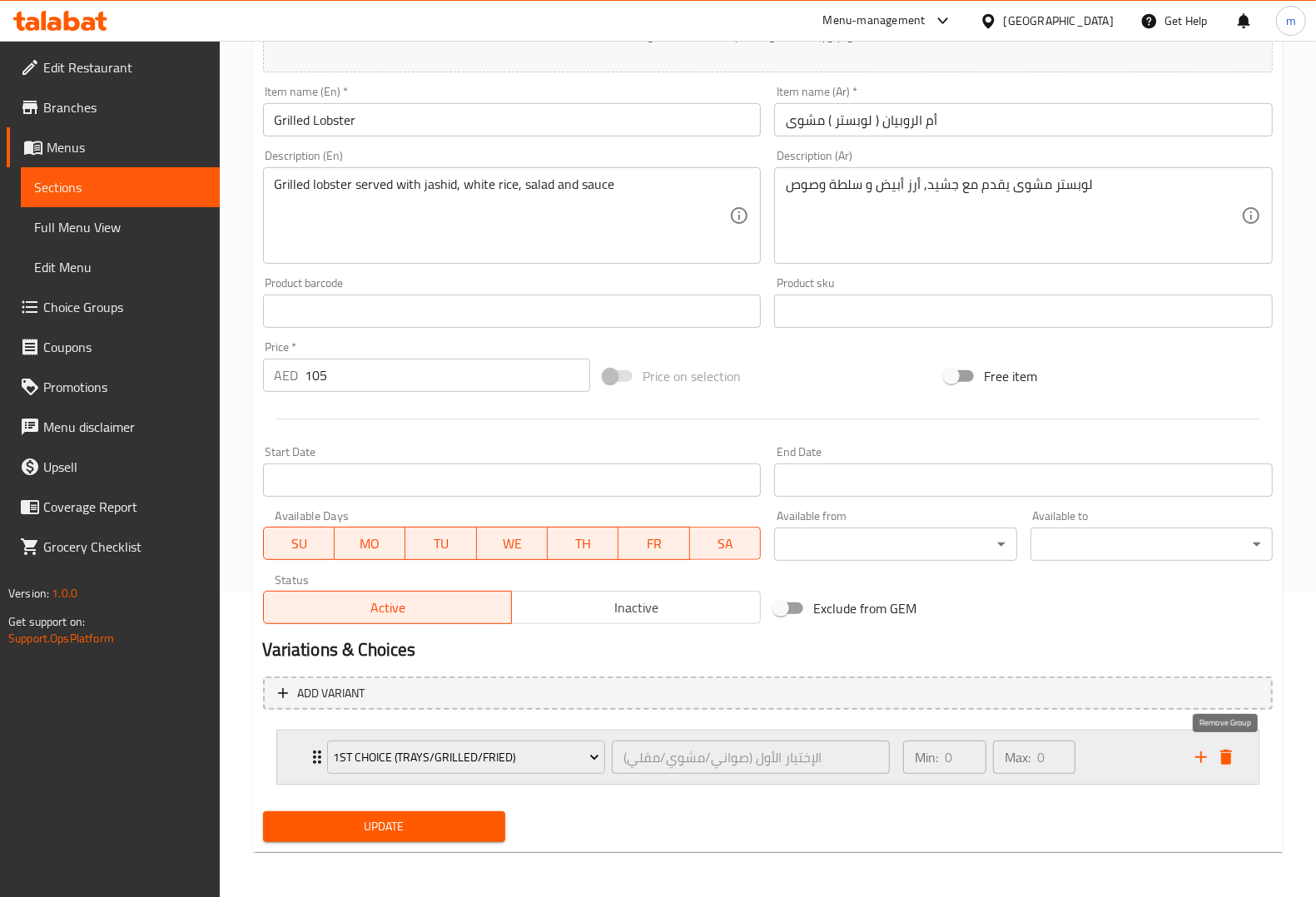
click at [1220, 748] on icon "delete" at bounding box center [1226, 758] width 20 height 20
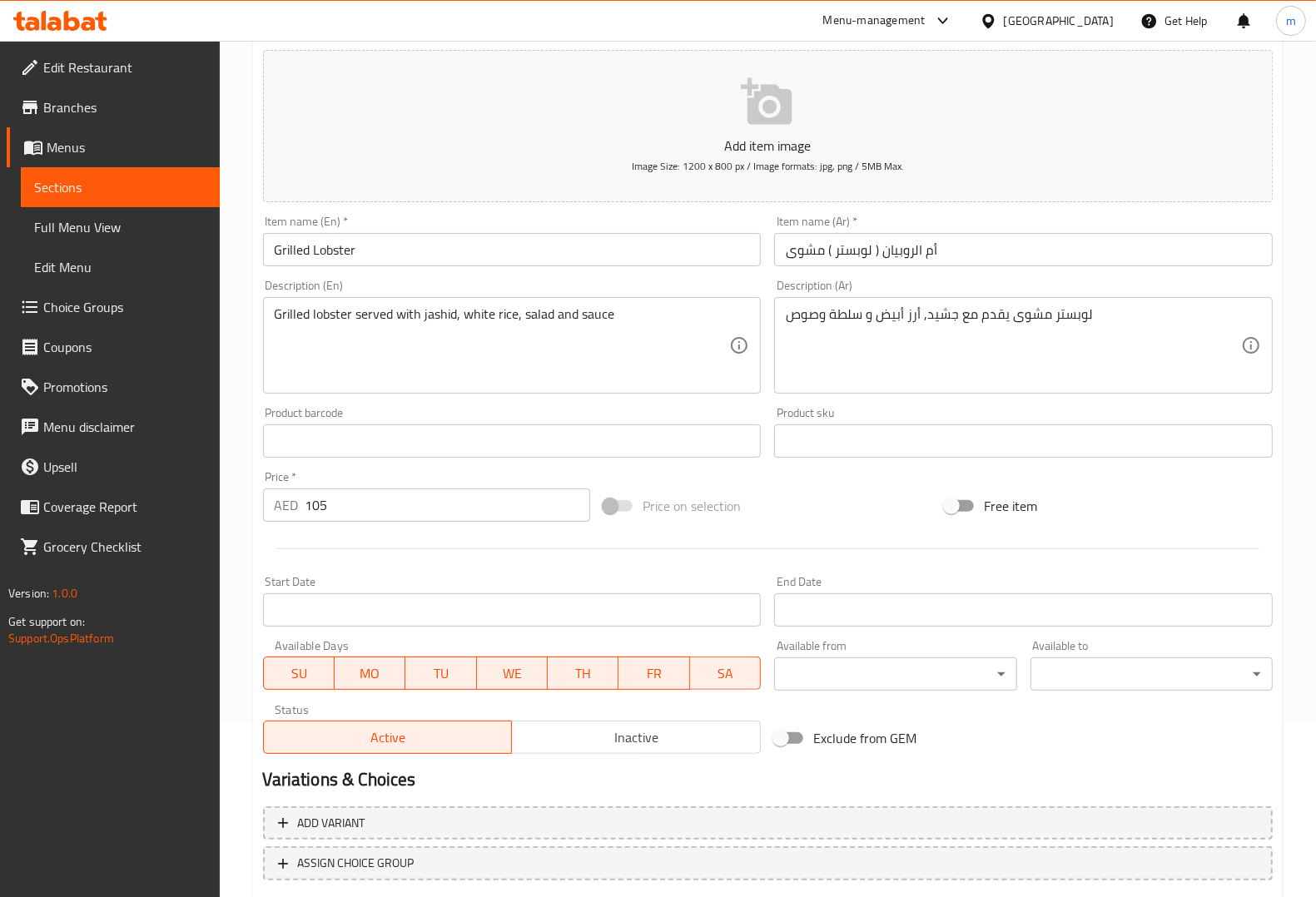
scroll to position [0, 0]
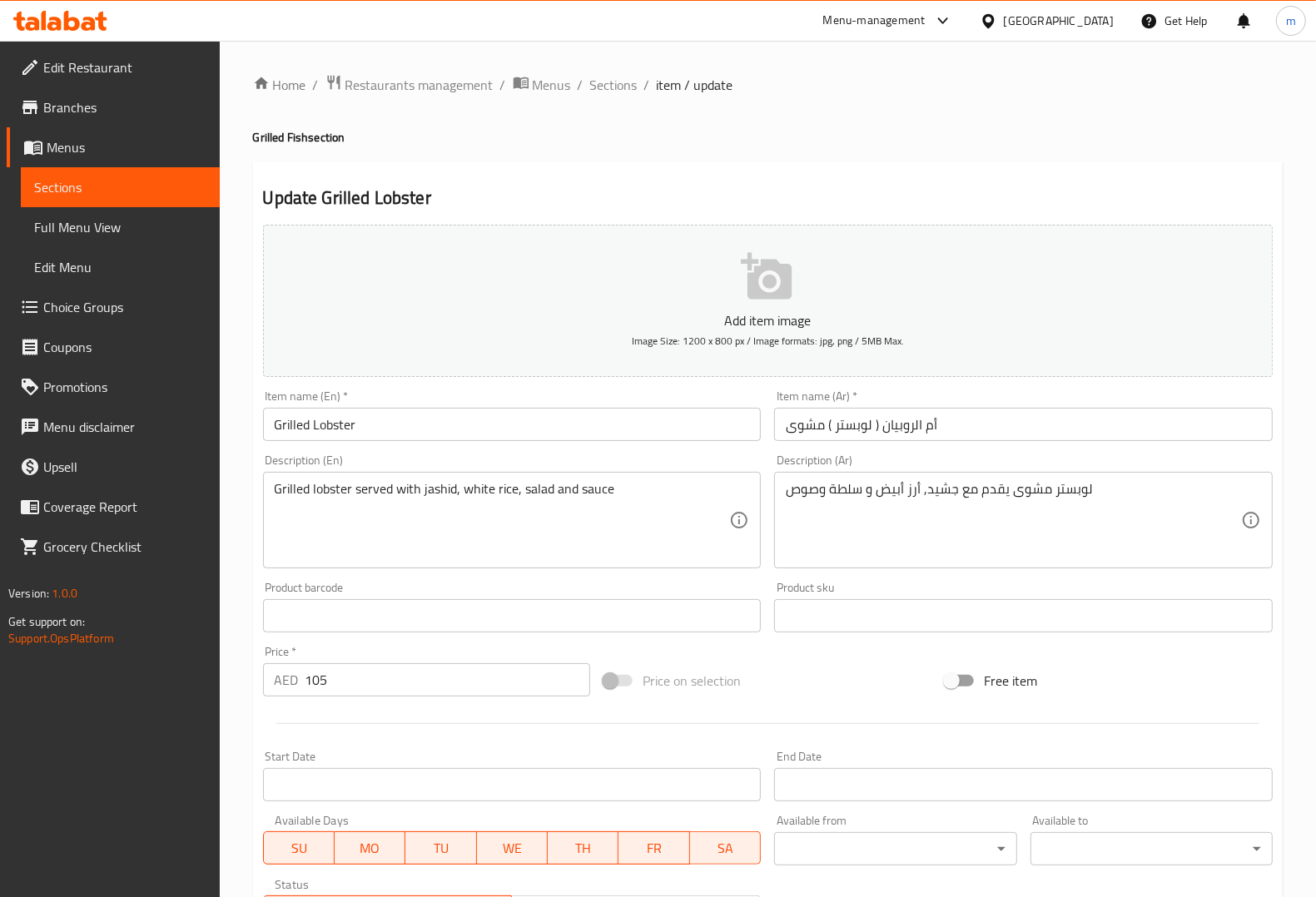
click at [121, 309] on span "Choice Groups" at bounding box center [125, 307] width 163 height 20
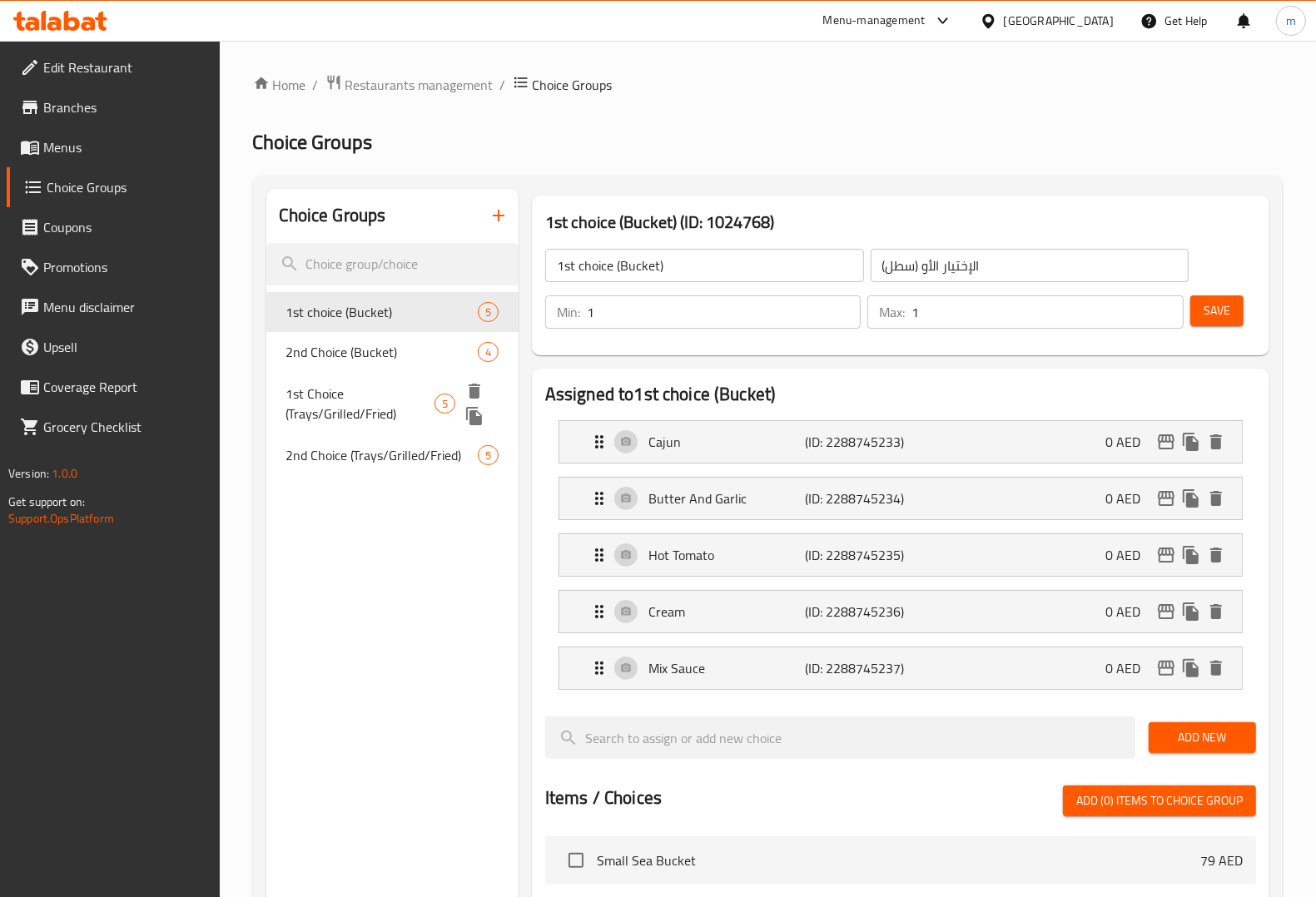
click at [364, 398] on span "1st Choice (Trays/Grilled/Fried)" at bounding box center [360, 403] width 149 height 40
type input "1st Choice (Trays/Grilled/Fried)"
type input "الإختيار الأول (صواني/مشوي/مقلي)"
type input "0"
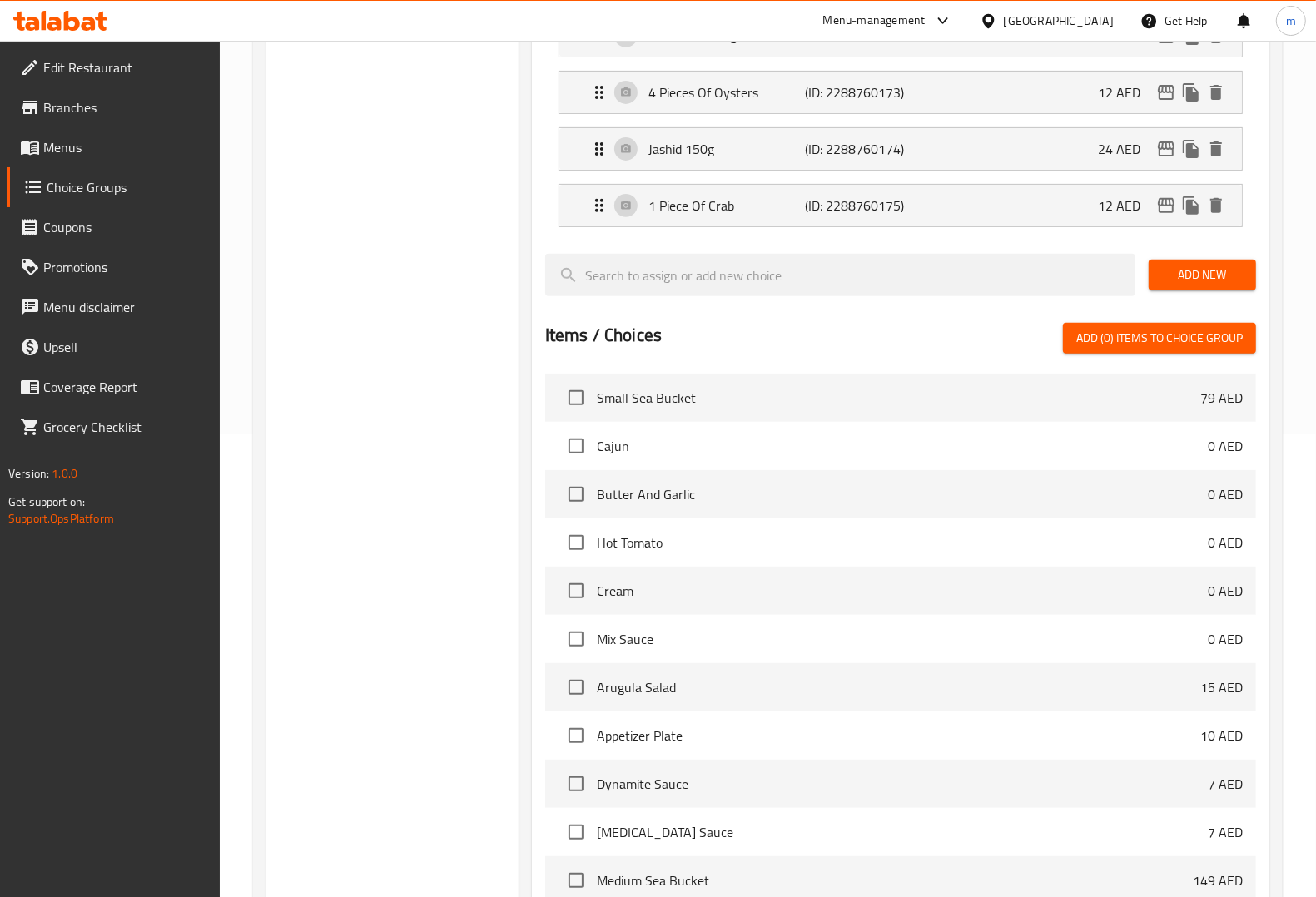
scroll to position [655, 0]
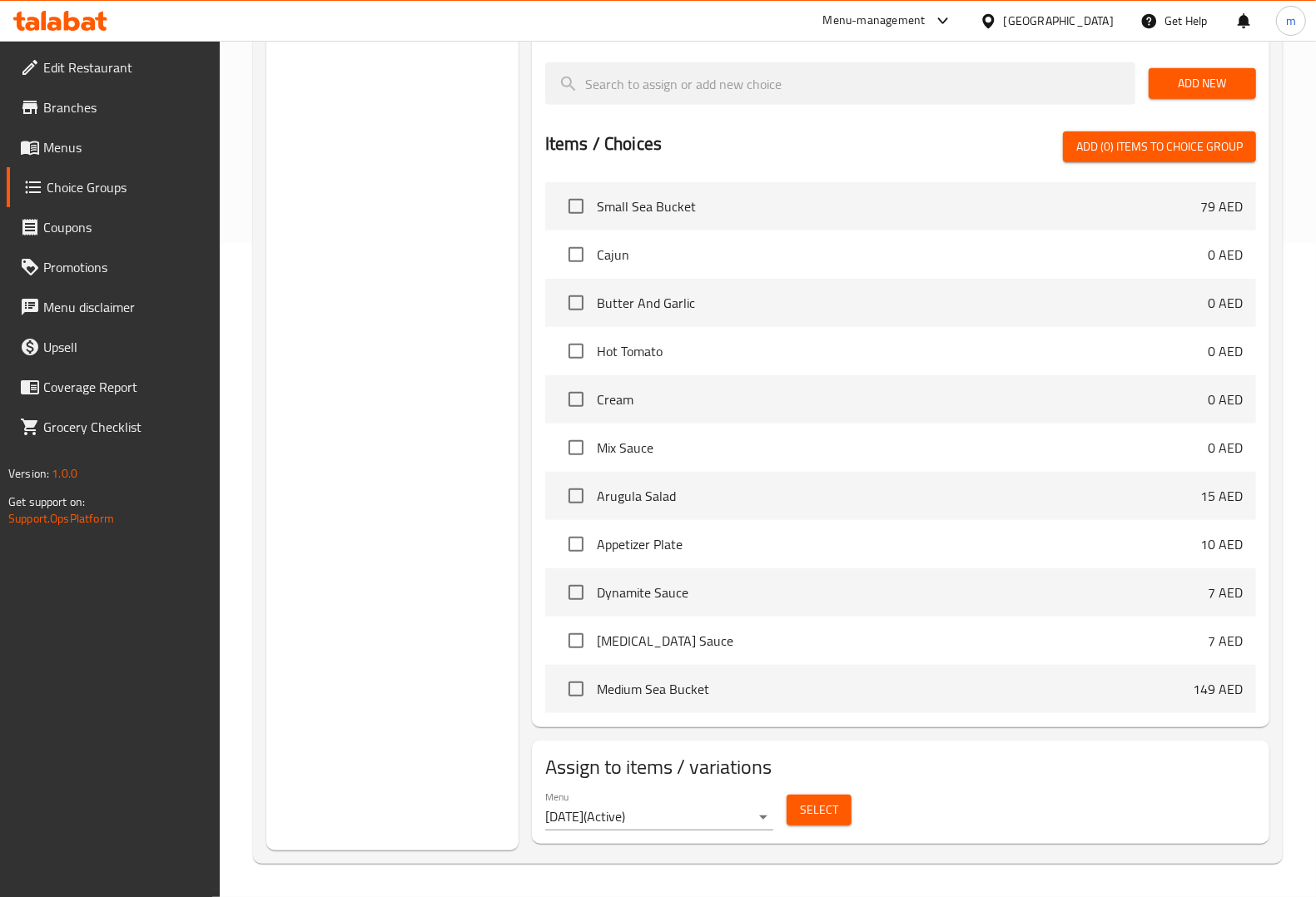
click at [820, 814] on span "Select" at bounding box center [819, 810] width 38 height 21
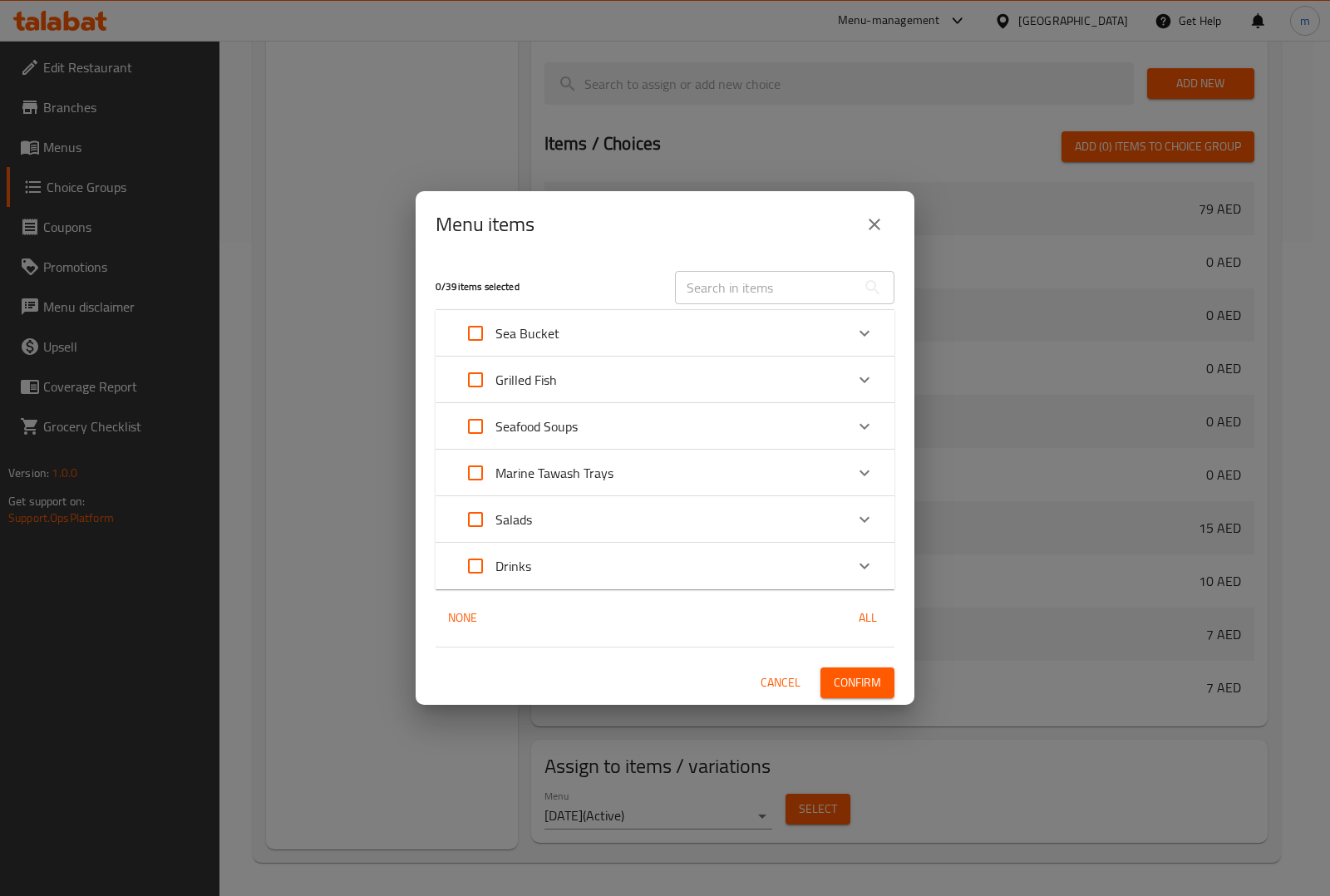
click at [475, 364] on input "Expand" at bounding box center [475, 379] width 40 height 40
checkbox input "true"
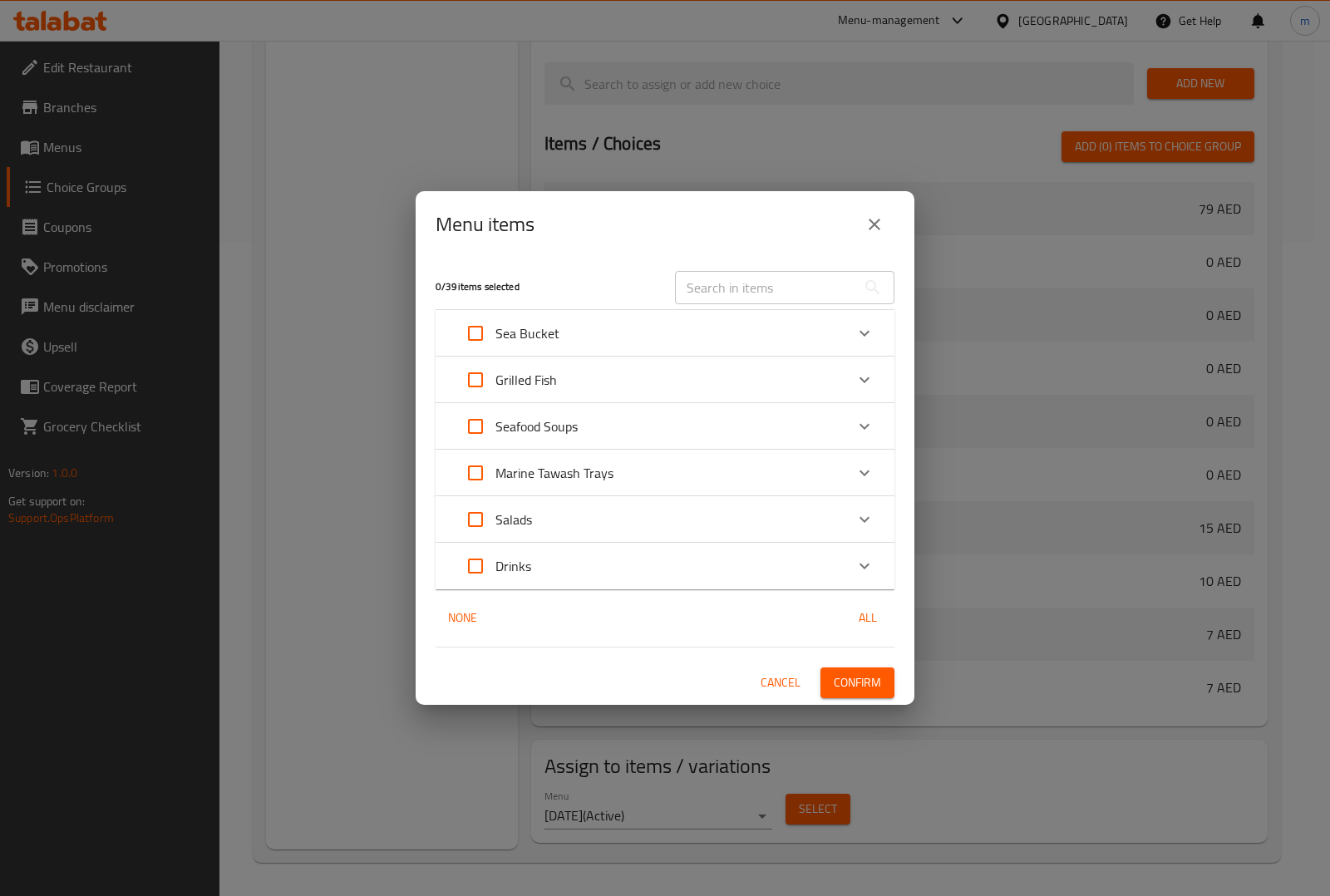
checkbox input "true"
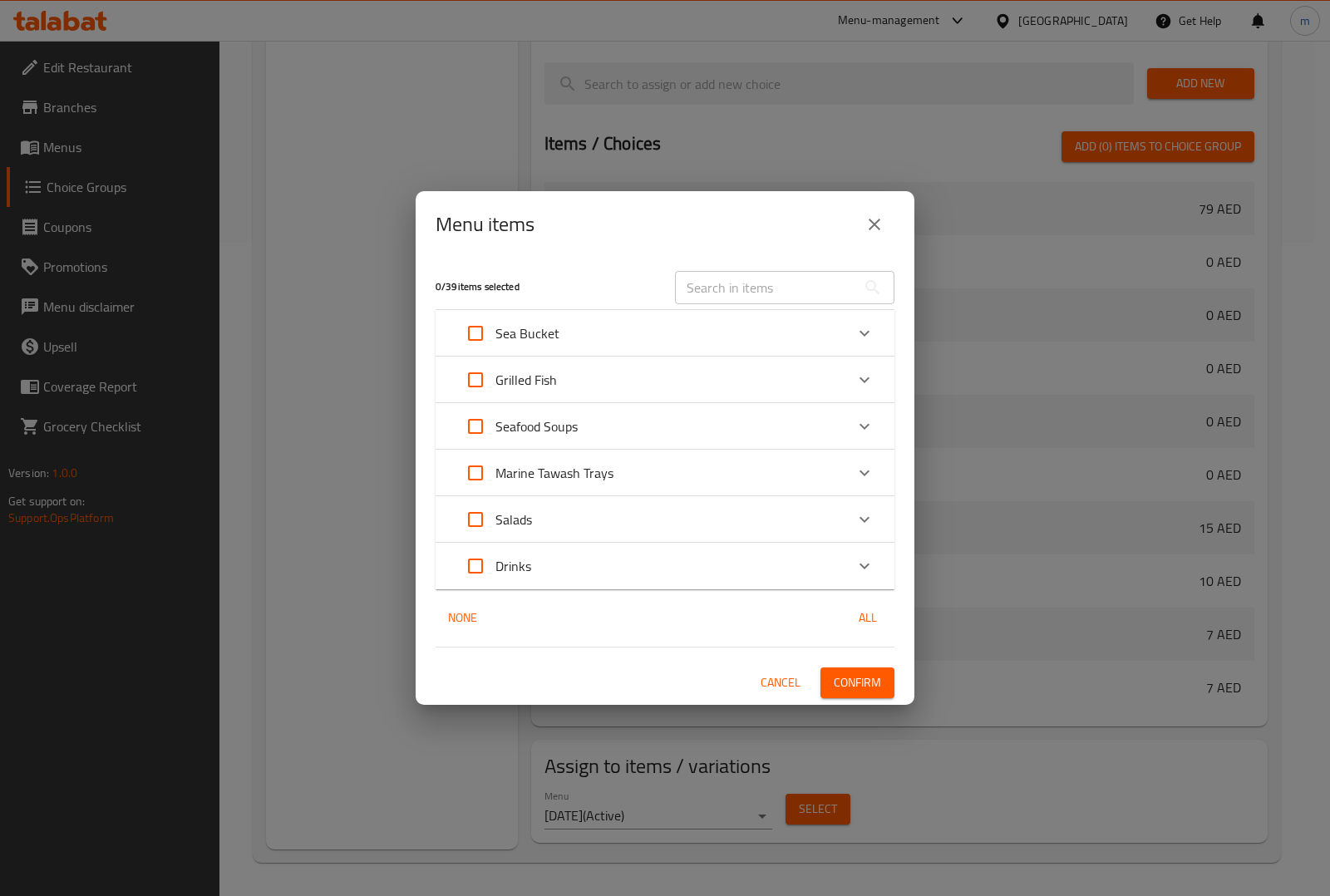
checkbox input "true"
click at [791, 683] on span "Cancel" at bounding box center [780, 683] width 40 height 21
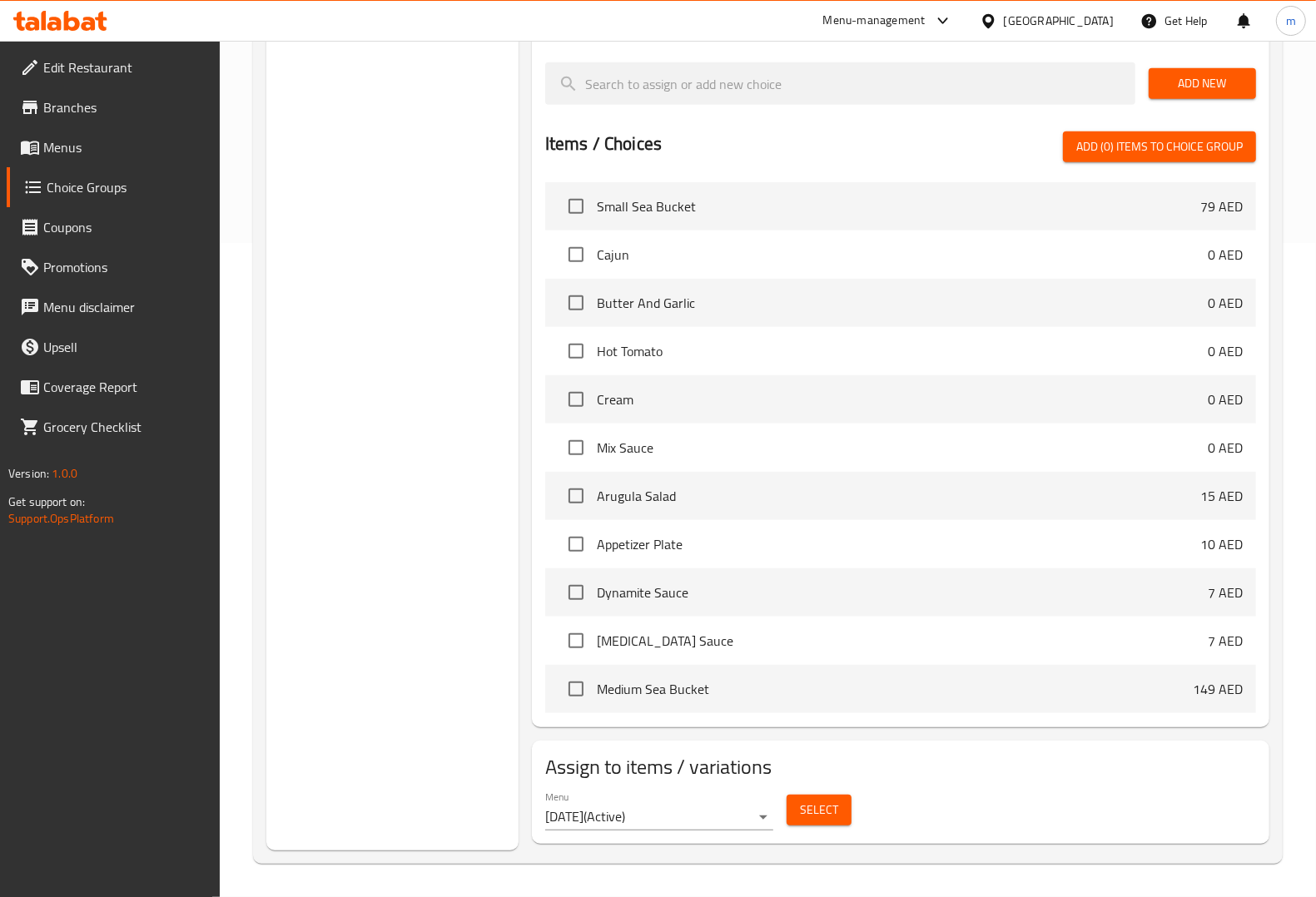
click at [817, 809] on span "Select" at bounding box center [819, 810] width 38 height 21
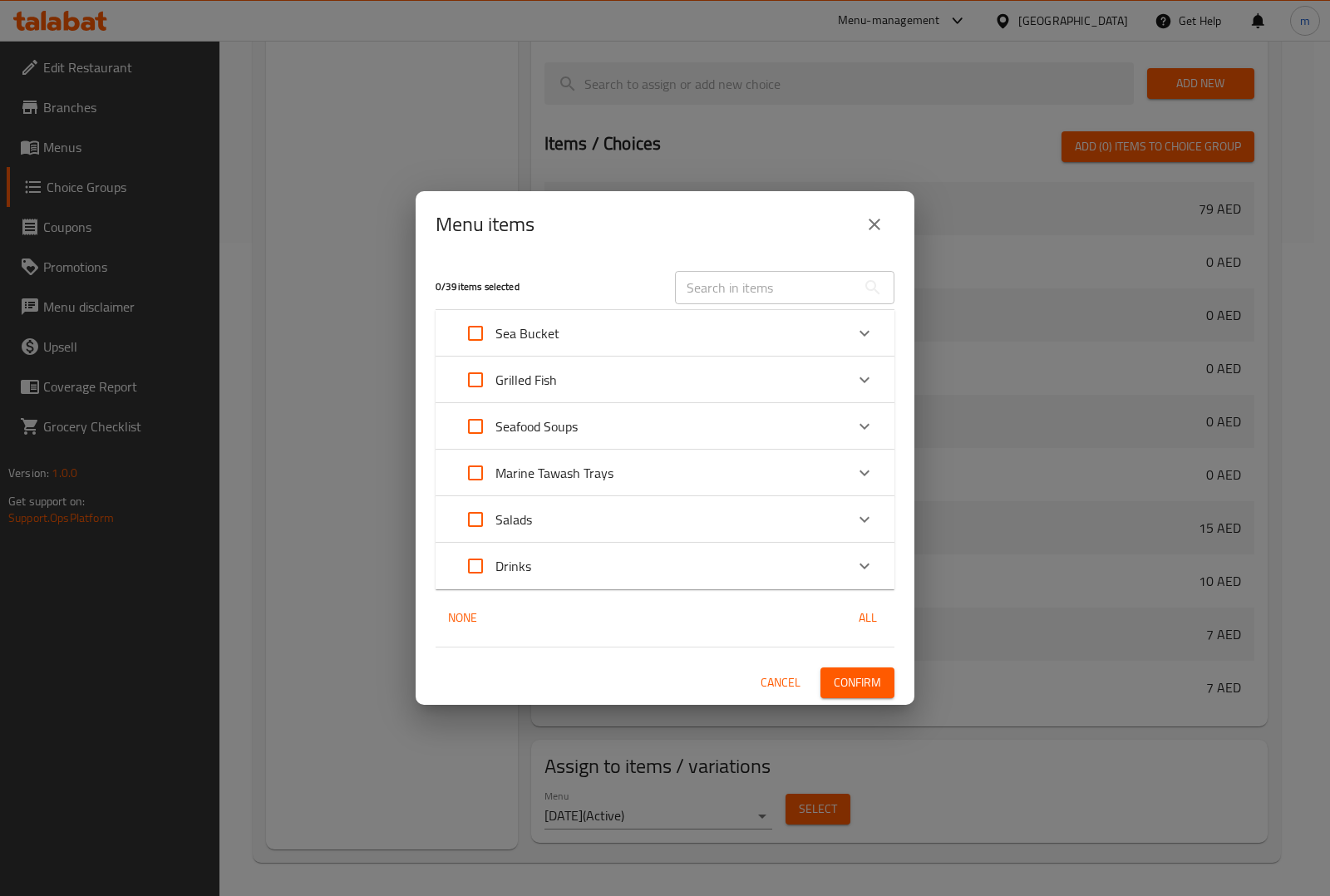
click at [476, 391] on input "Expand" at bounding box center [475, 379] width 40 height 40
checkbox input "true"
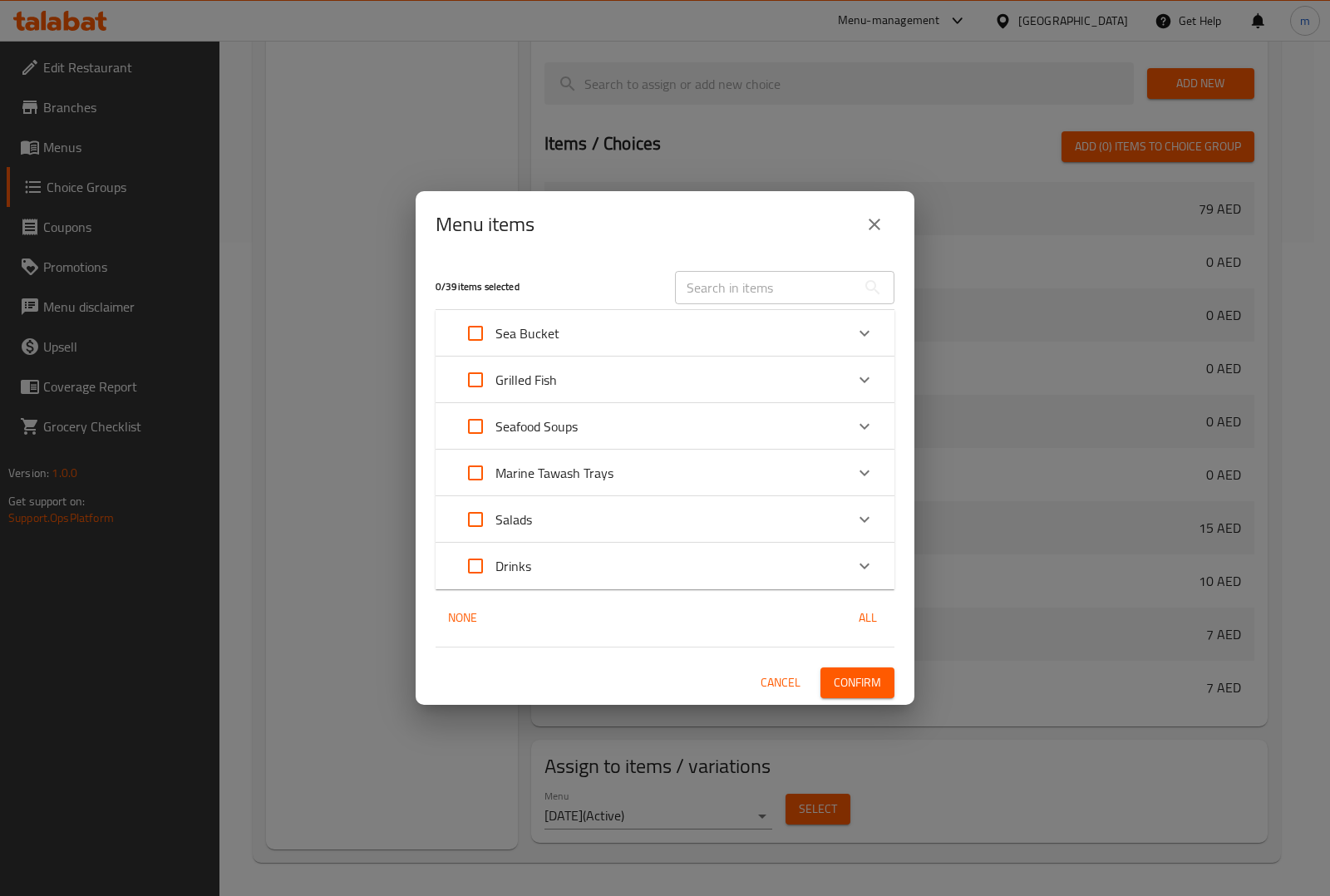
checkbox input "true"
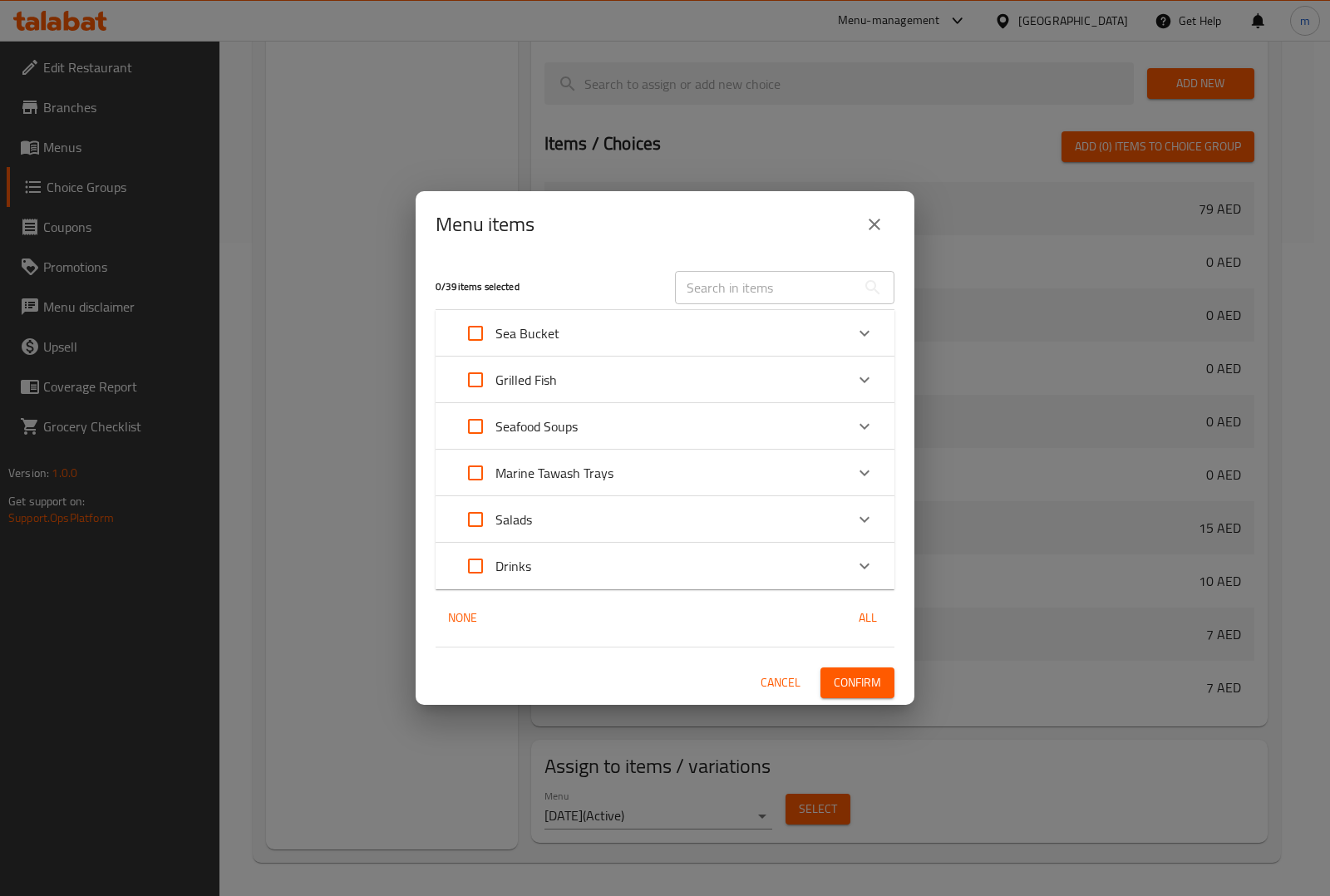
checkbox input "true"
click at [844, 688] on span "Confirm" at bounding box center [857, 683] width 47 height 21
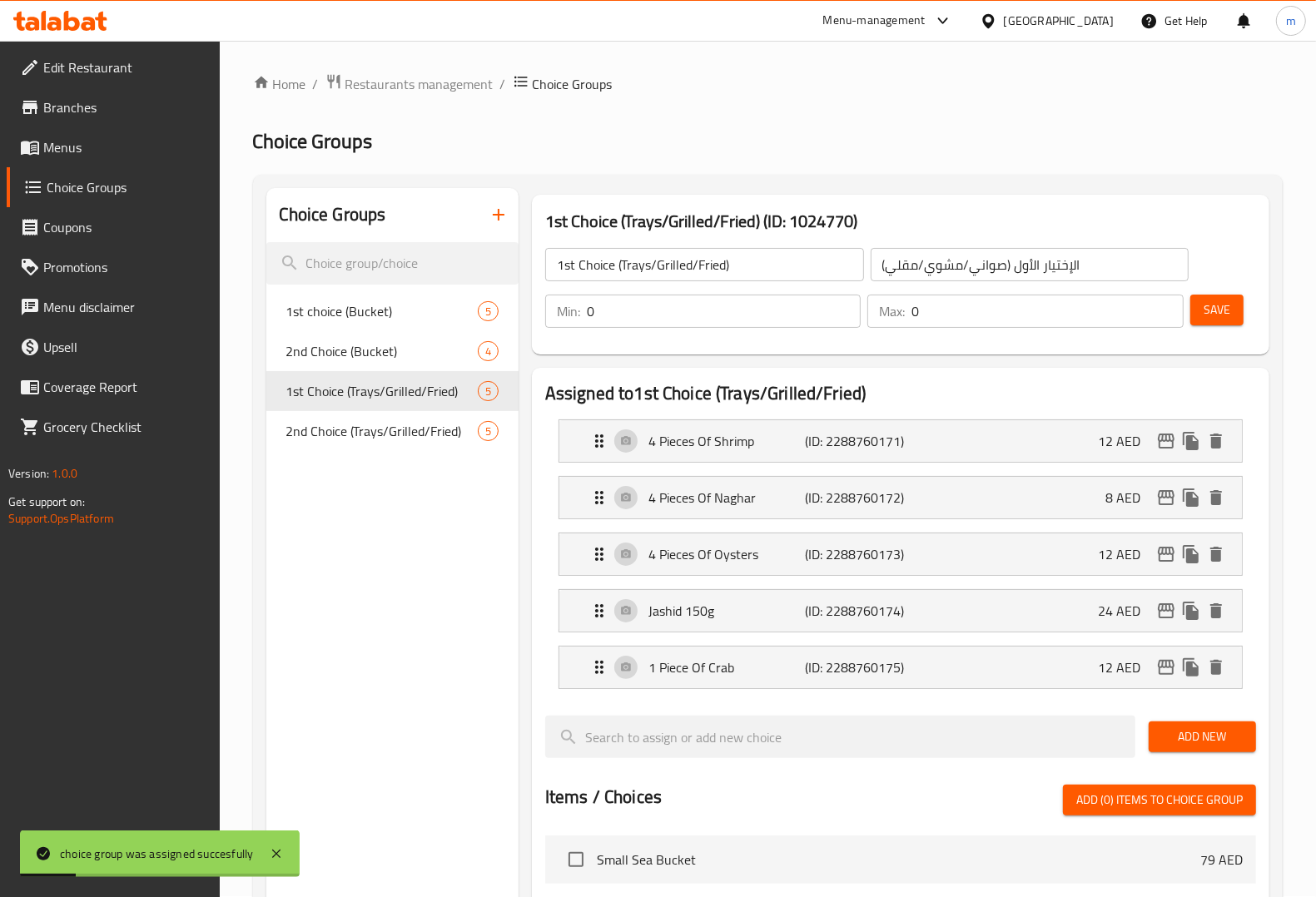
scroll to position [0, 0]
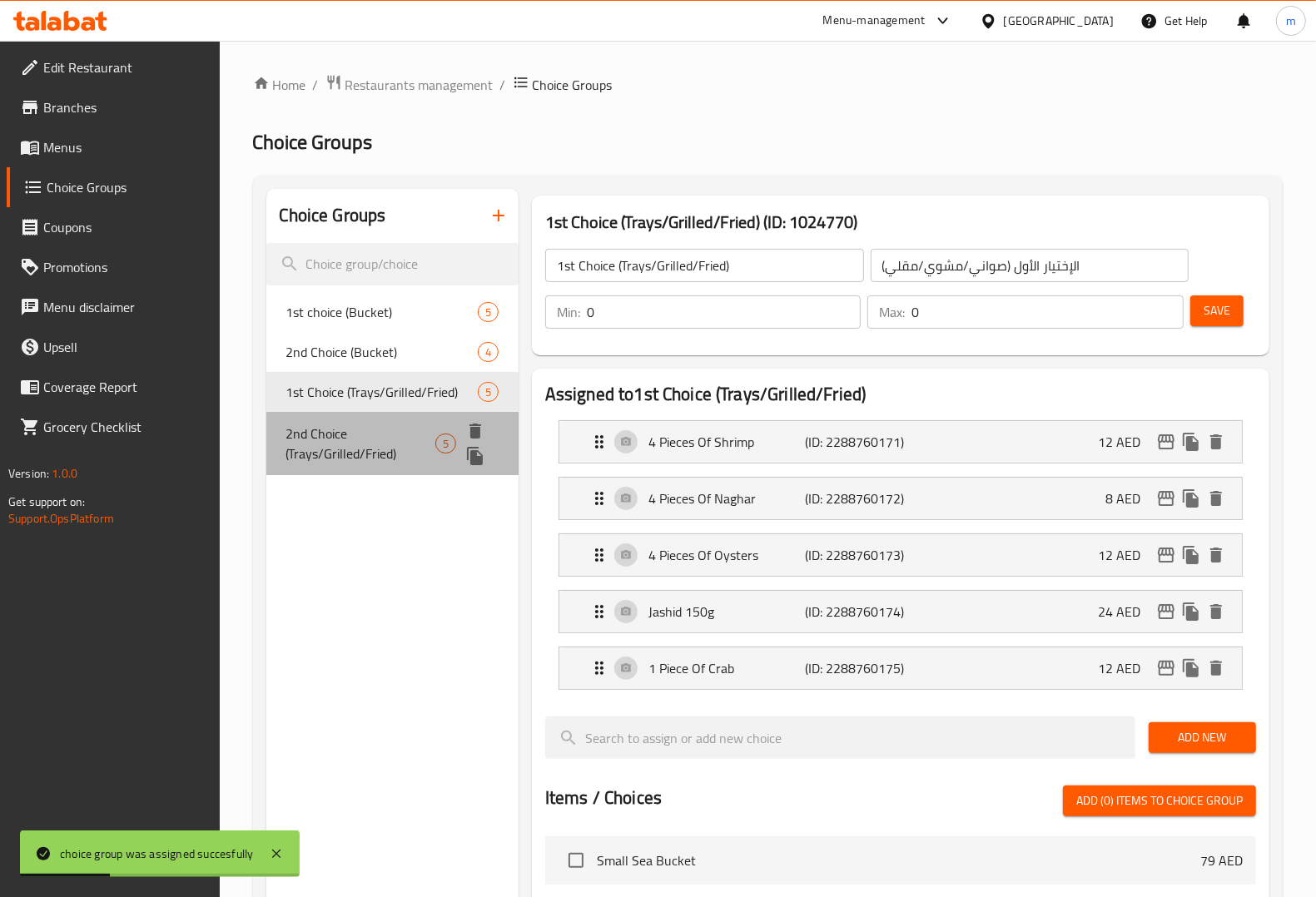
click at [331, 454] on span "2nd Choice (Trays/Grilled/Fried)" at bounding box center [360, 443] width 149 height 40
type input "2nd Choice (Trays/Grilled/Fried)"
type input "الإختيار الثاني (صواني/مشوي/مقلي)"
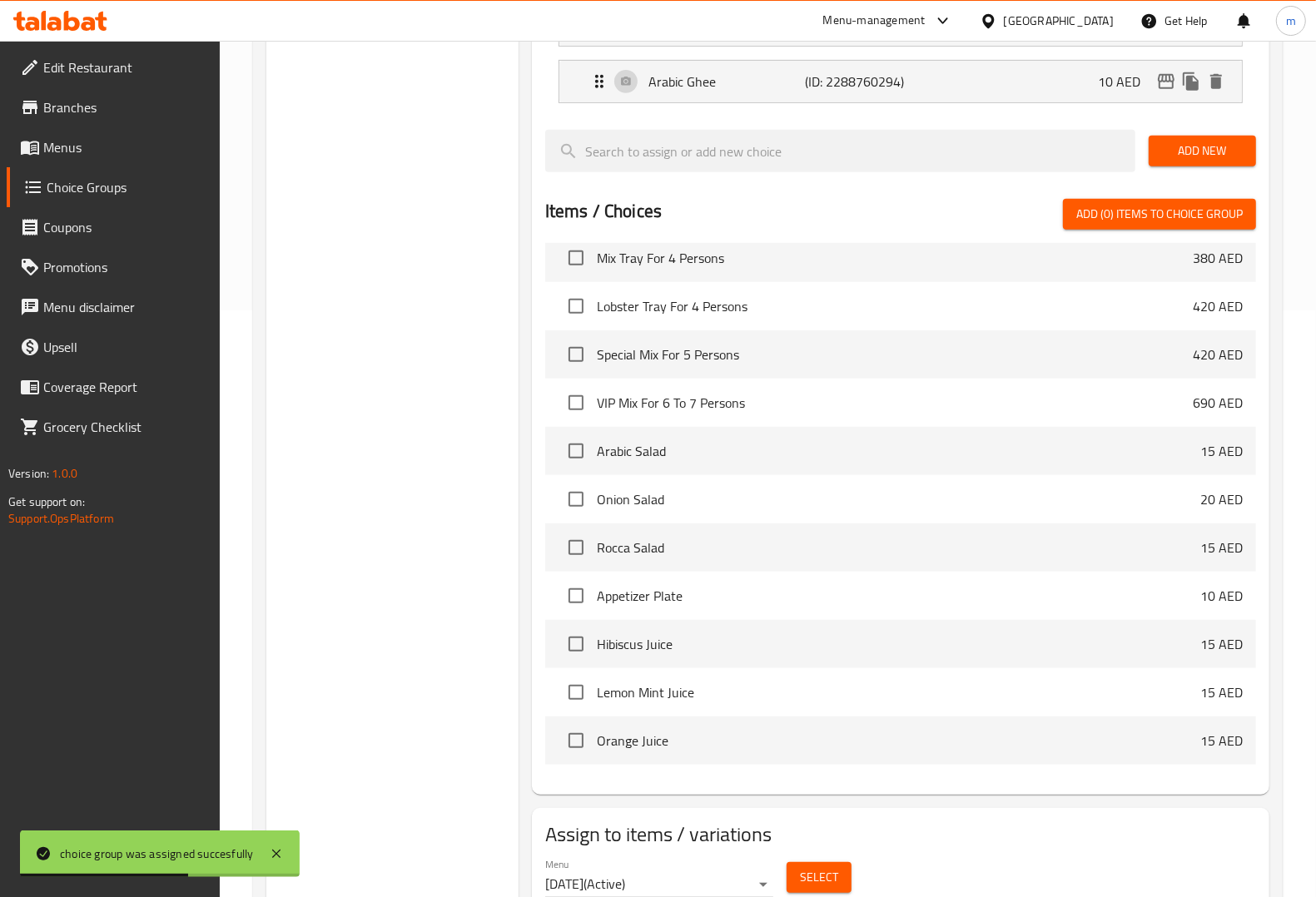
scroll to position [655, 0]
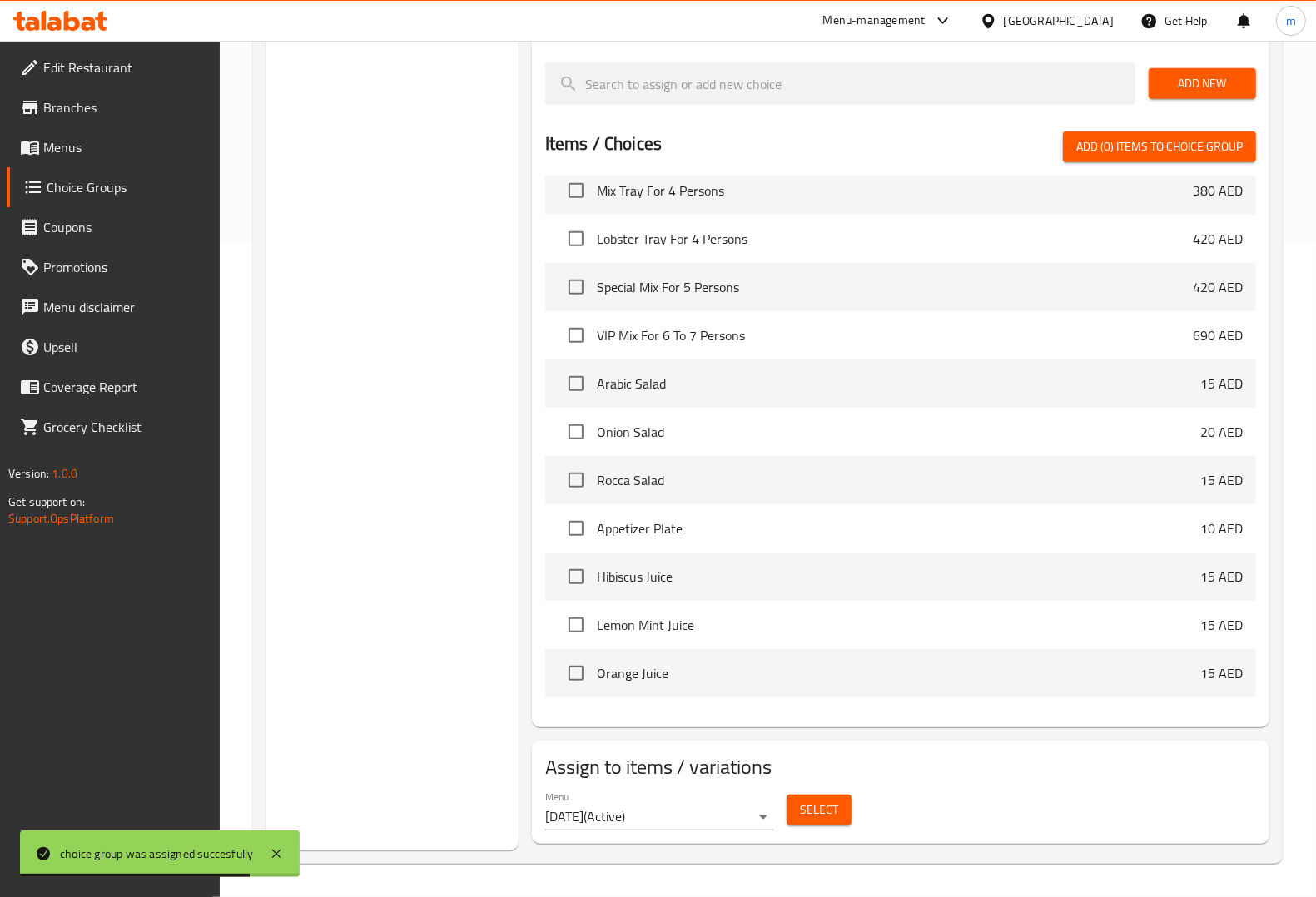
click at [824, 820] on span "Select" at bounding box center [819, 810] width 38 height 21
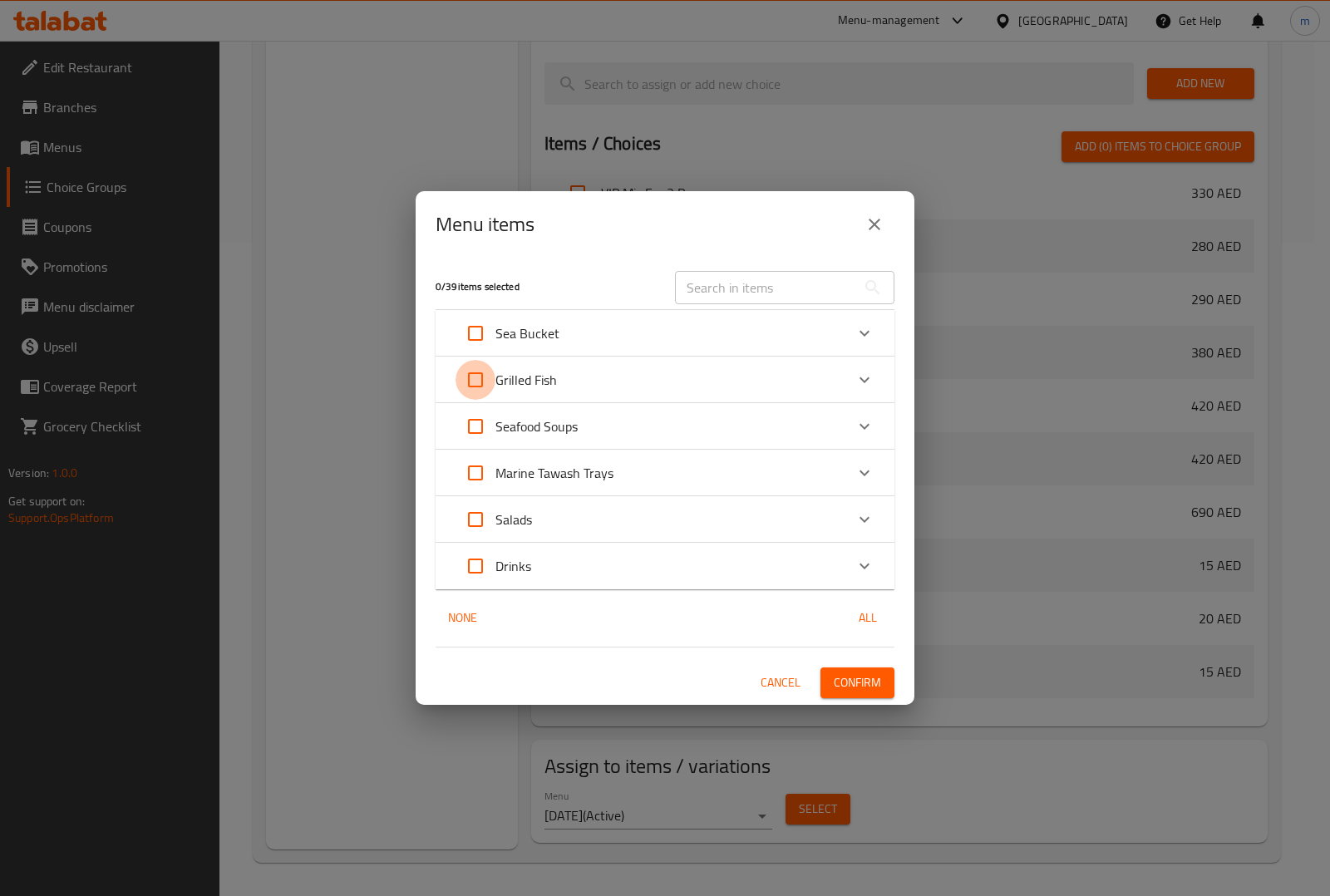
click at [487, 377] on input "Expand" at bounding box center [475, 379] width 40 height 40
checkbox input "true"
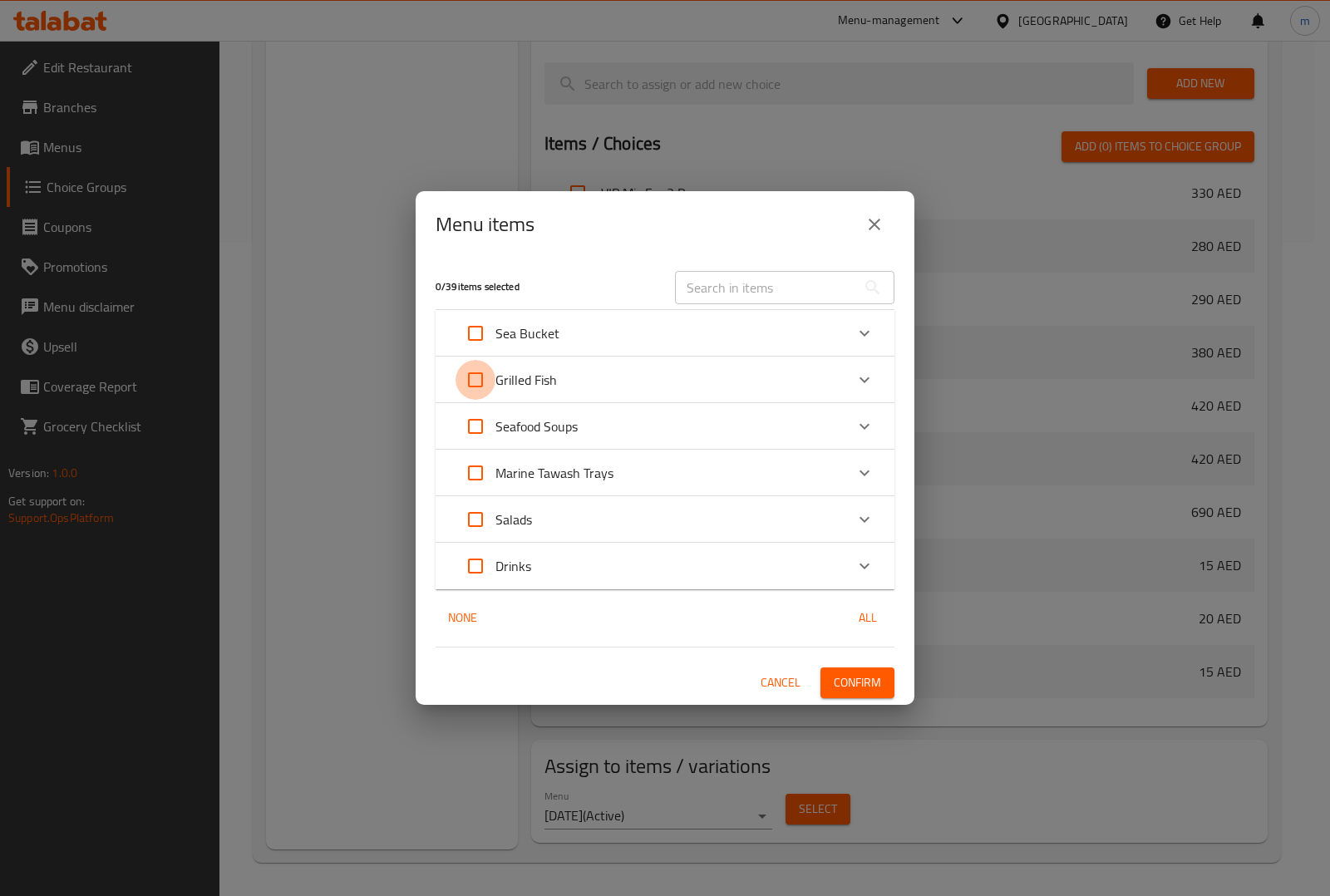
checkbox input "true"
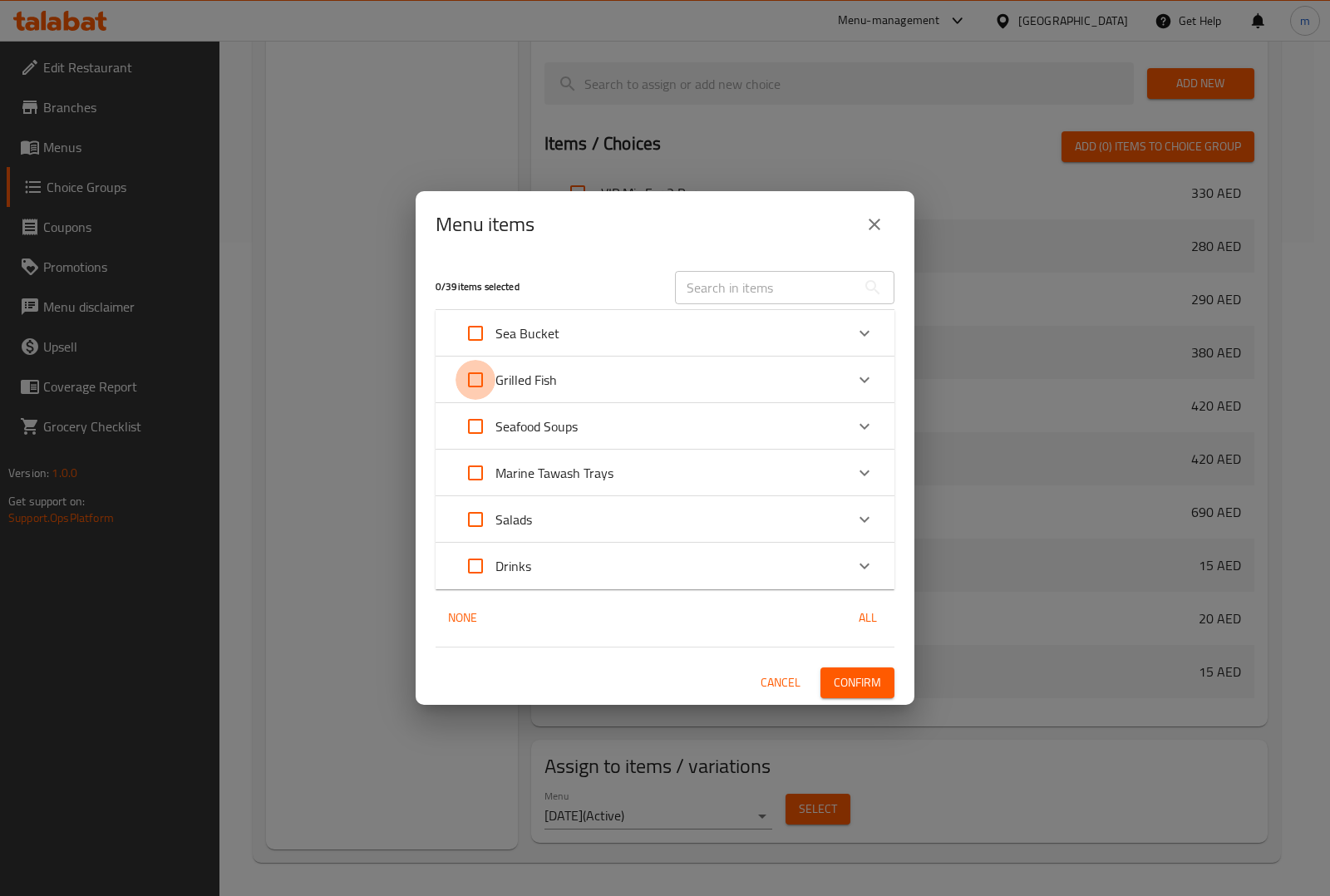
checkbox input "true"
click at [843, 681] on span "Confirm" at bounding box center [857, 683] width 47 height 21
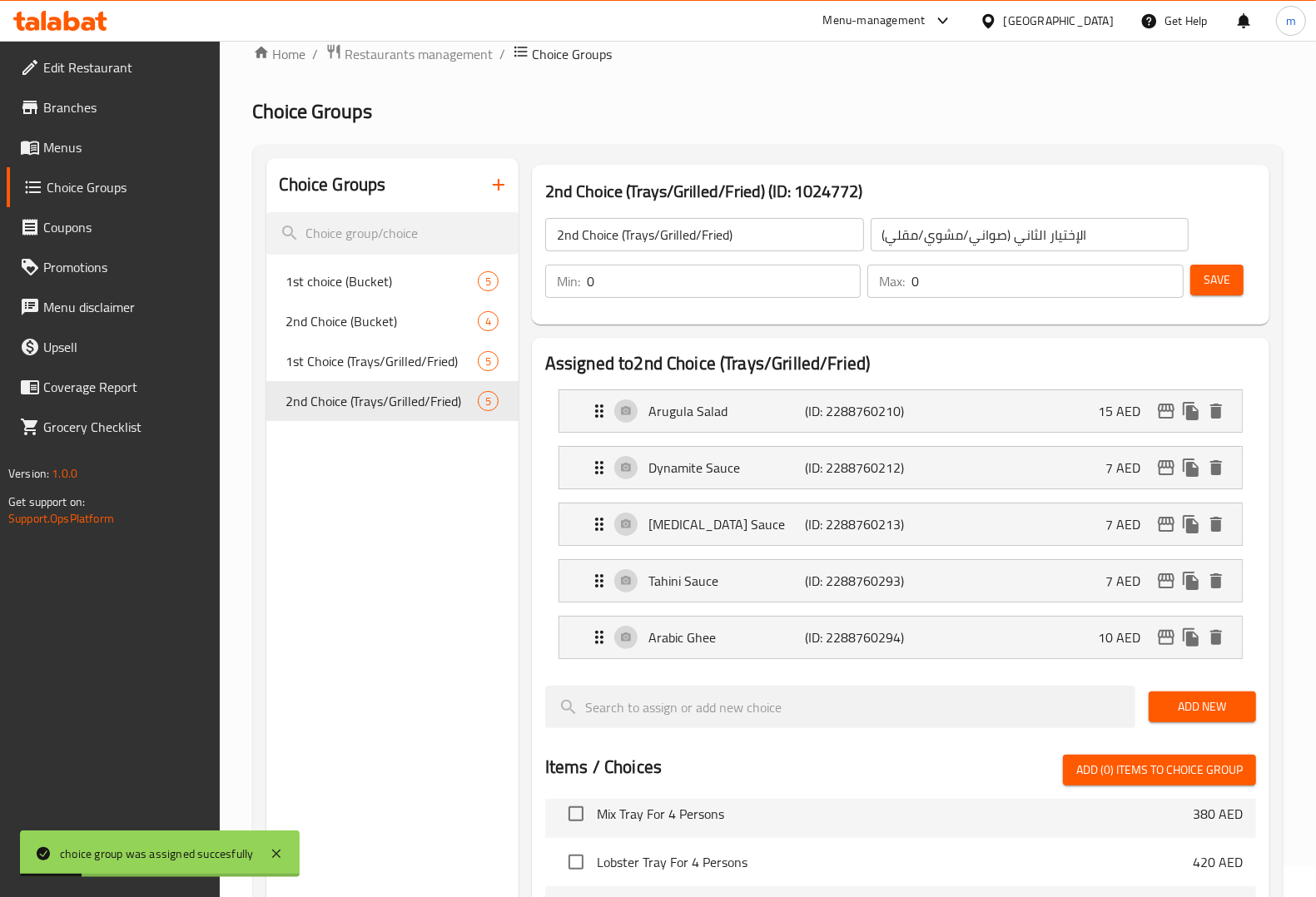
scroll to position [0, 0]
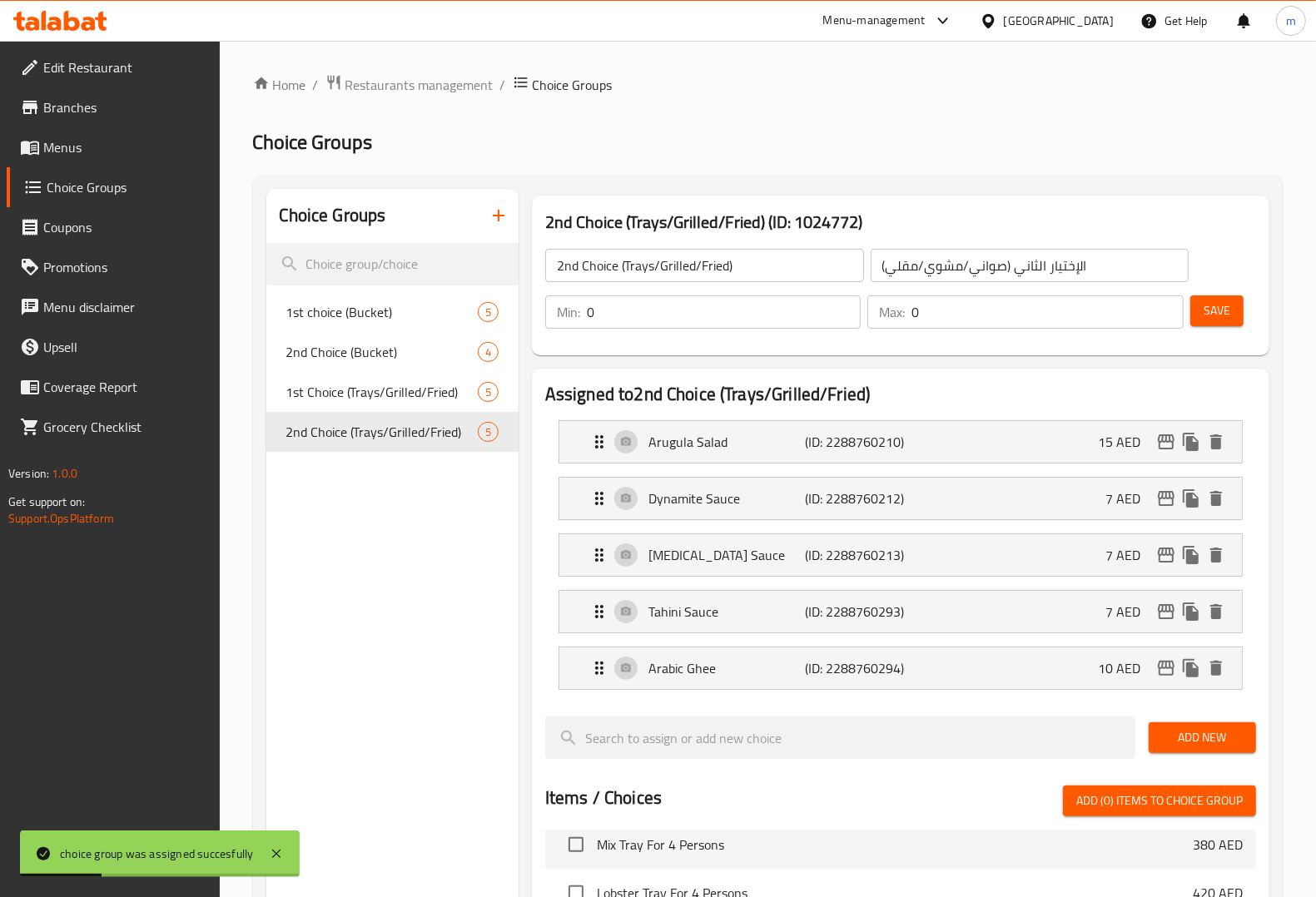
click at [91, 142] on span "Menus" at bounding box center [125, 148] width 163 height 20
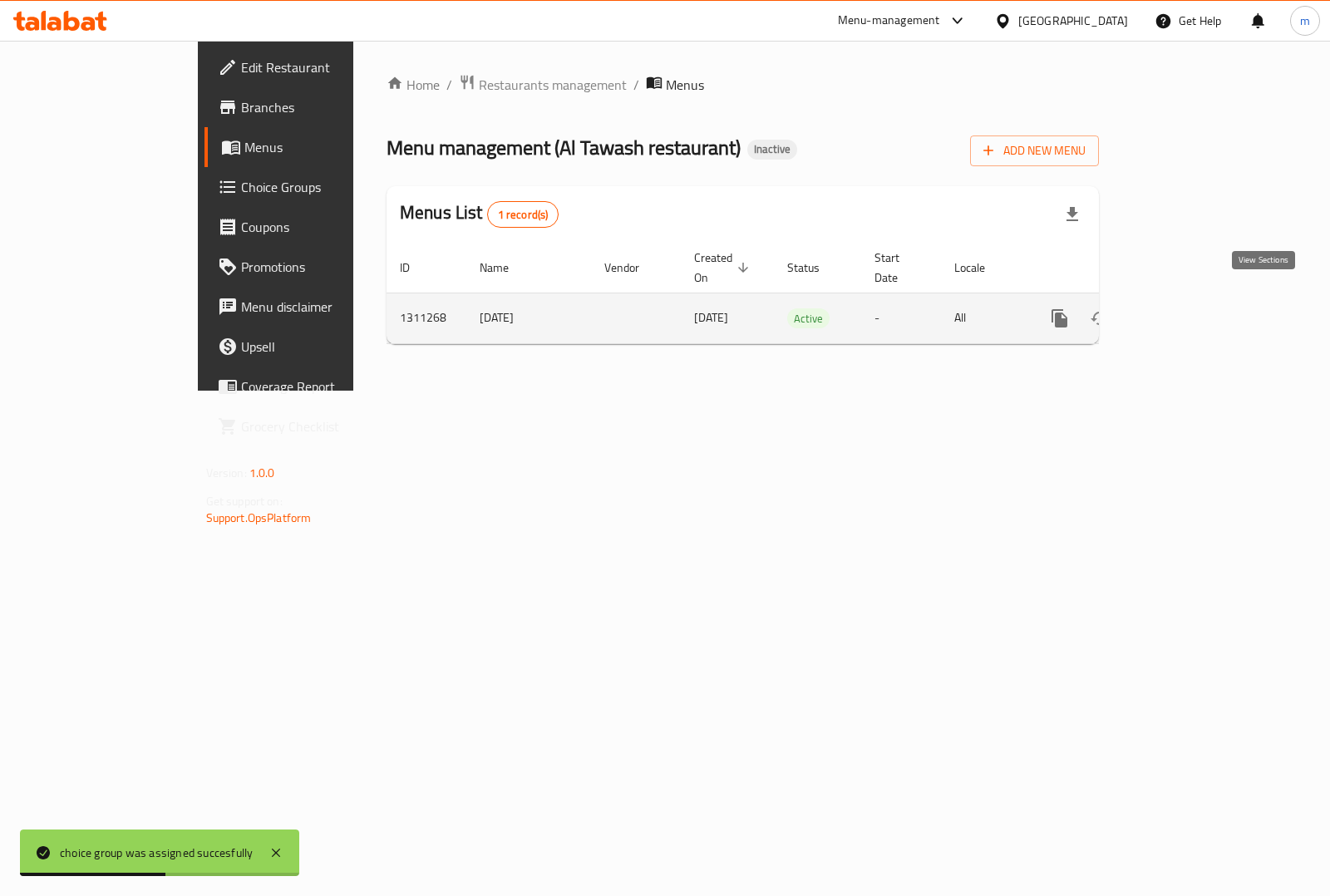
click at [1189, 309] on icon "enhanced table" at bounding box center [1180, 319] width 20 height 20
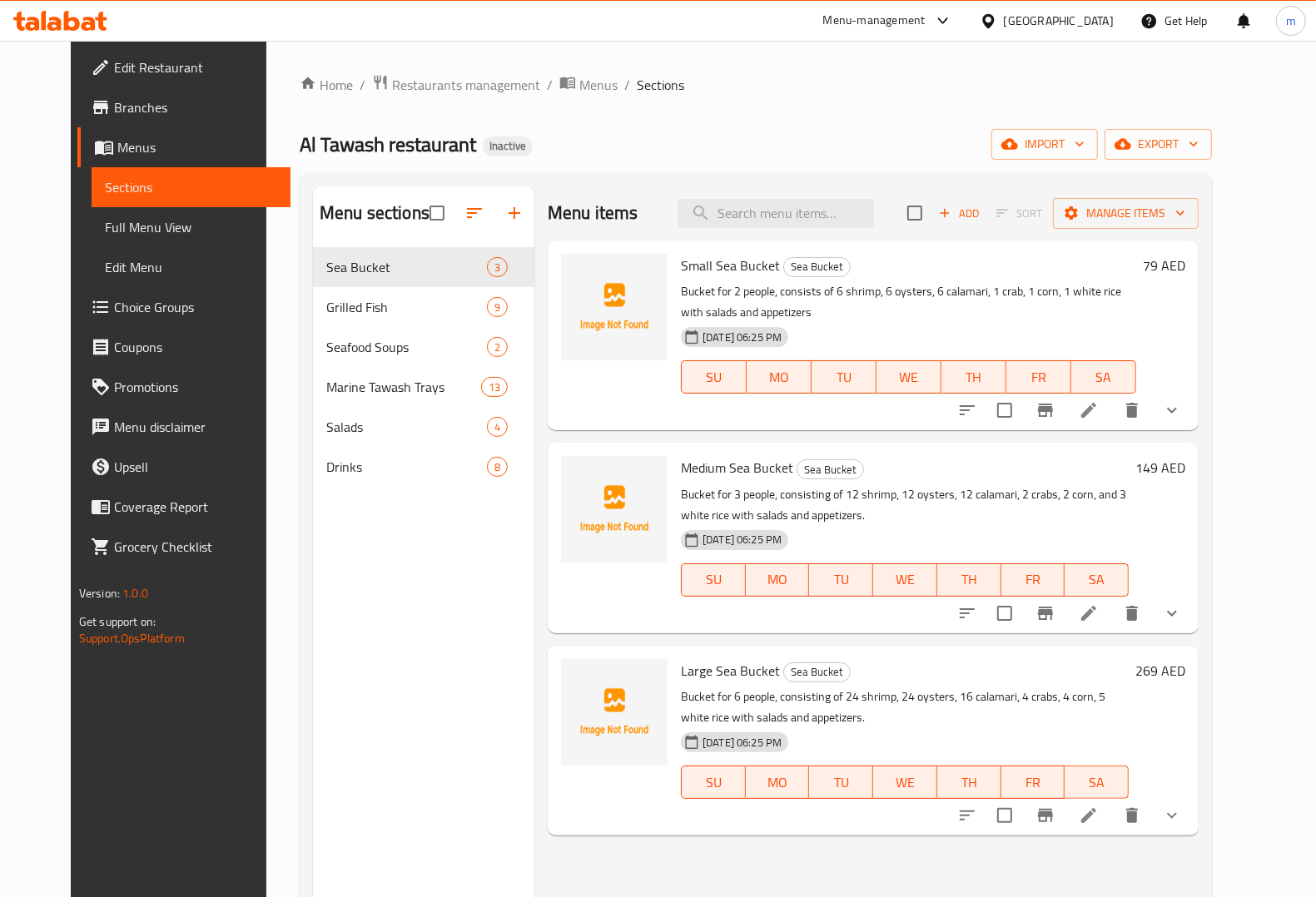
click at [1191, 400] on button "show more" at bounding box center [1171, 410] width 40 height 40
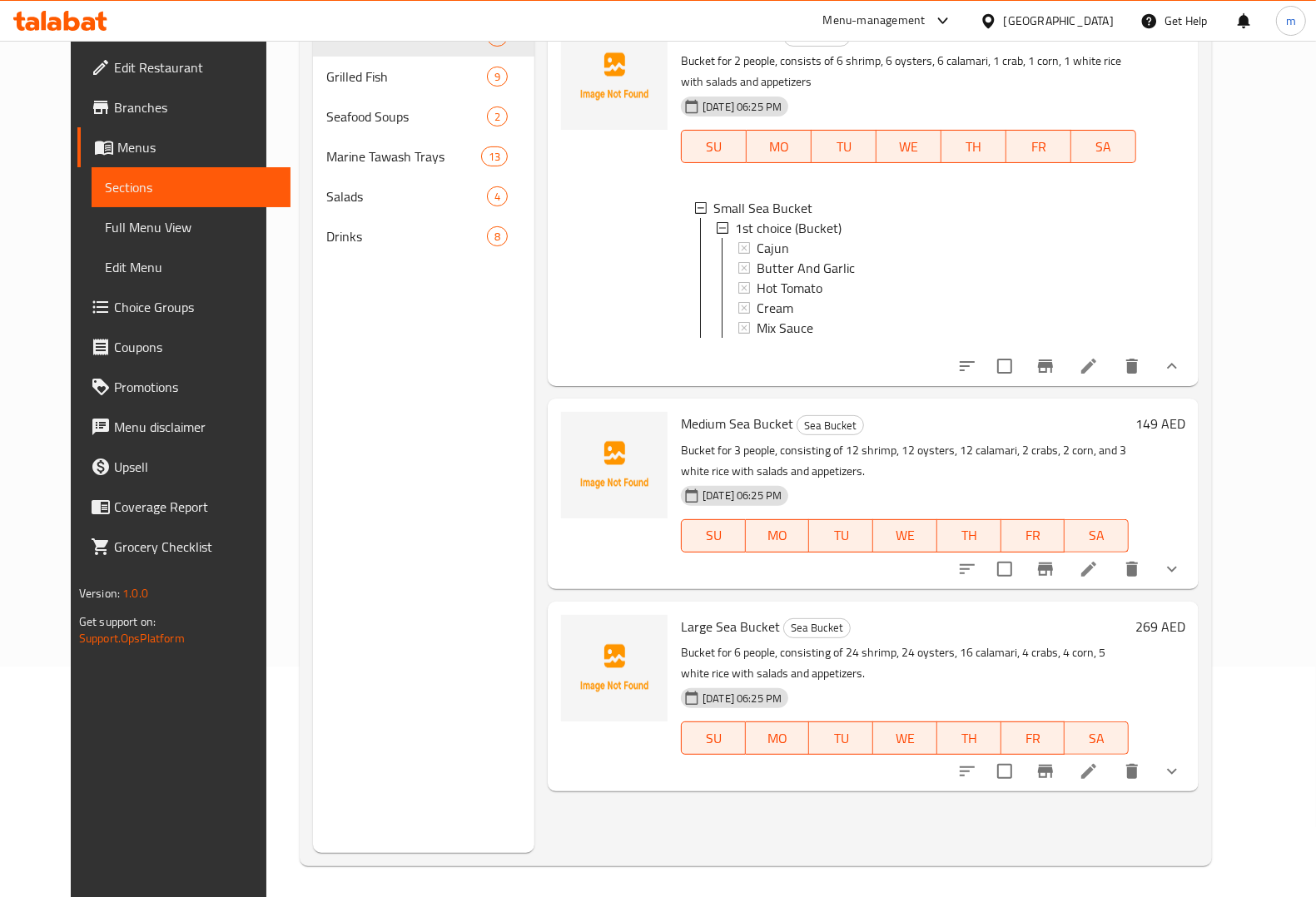
scroll to position [233, 0]
click at [1123, 335] on ul "Small Sea Bucket 1st choice (Bucket) Cajun Butter And Garlic Hot Tomato Cream M…" at bounding box center [908, 268] width 428 height 140
click at [1182, 577] on icon "show more" at bounding box center [1172, 567] width 20 height 20
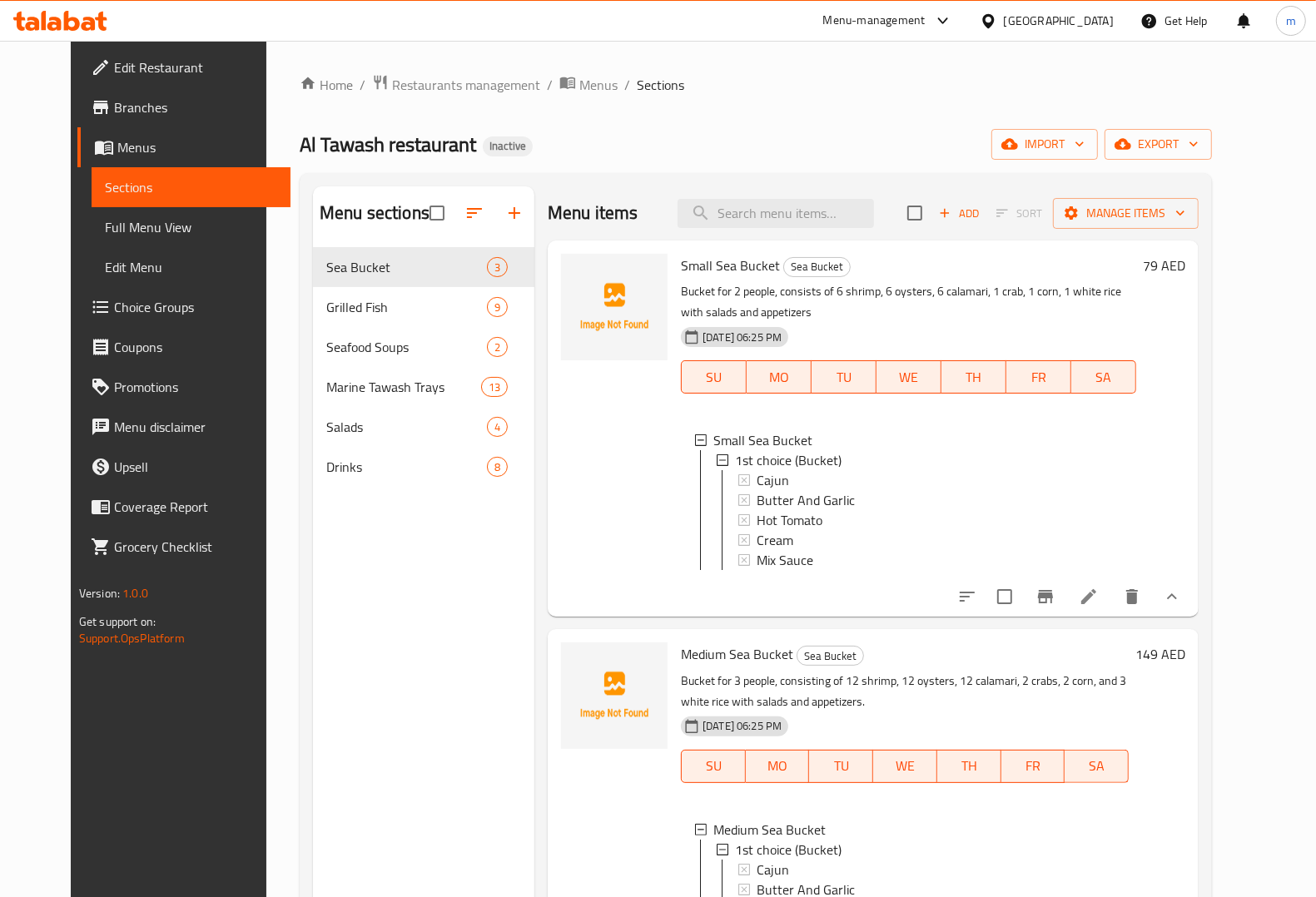
click at [93, 11] on icon at bounding box center [60, 21] width 94 height 20
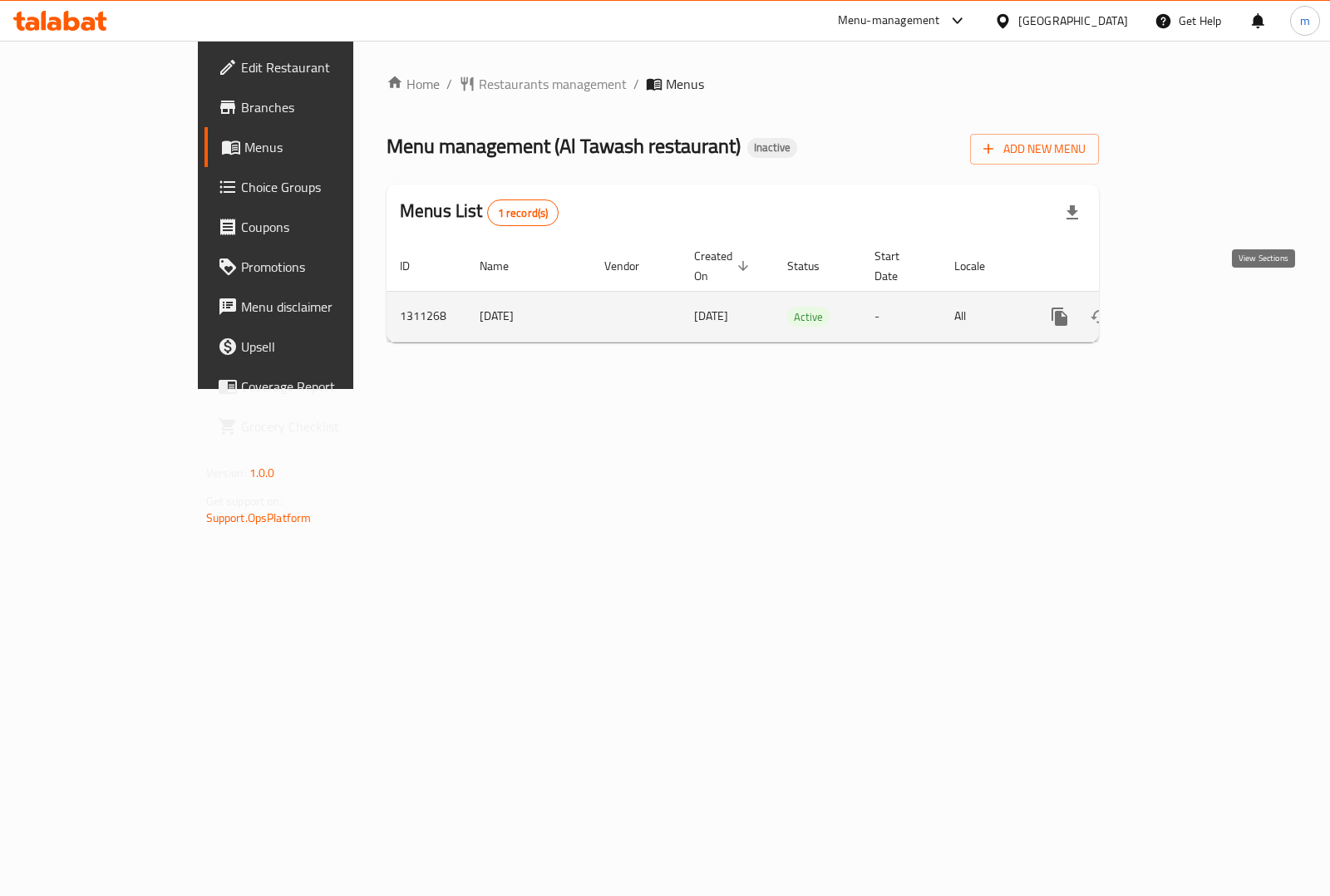
click at [1199, 301] on link "enhanced table" at bounding box center [1179, 316] width 40 height 40
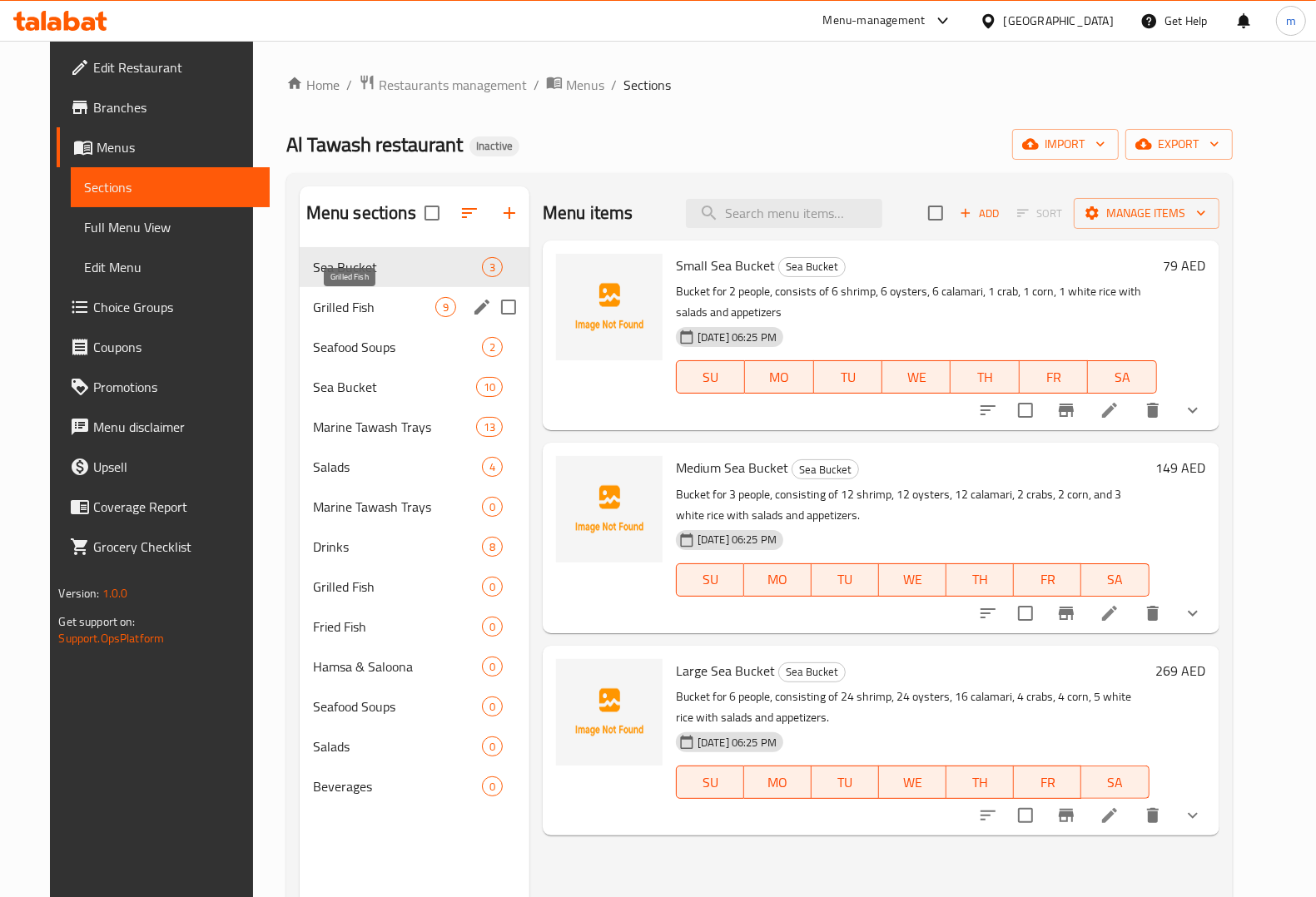
drag, startPoint x: 318, startPoint y: 302, endPoint x: 427, endPoint y: 321, distance: 110.6
click at [318, 302] on span "Grilled Fish" at bounding box center [374, 307] width 123 height 20
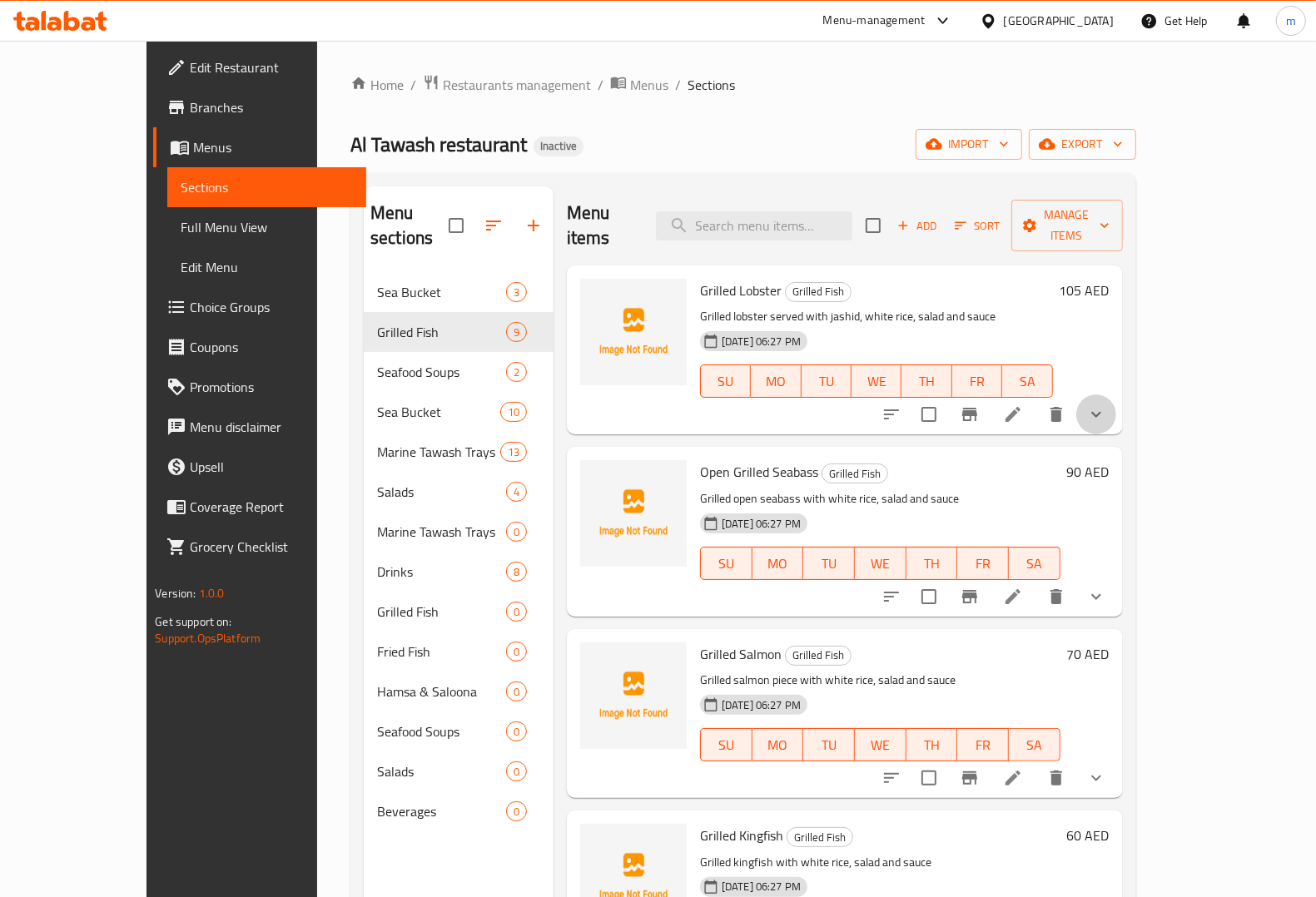
click at [1116, 394] on button "show more" at bounding box center [1095, 413] width 40 height 40
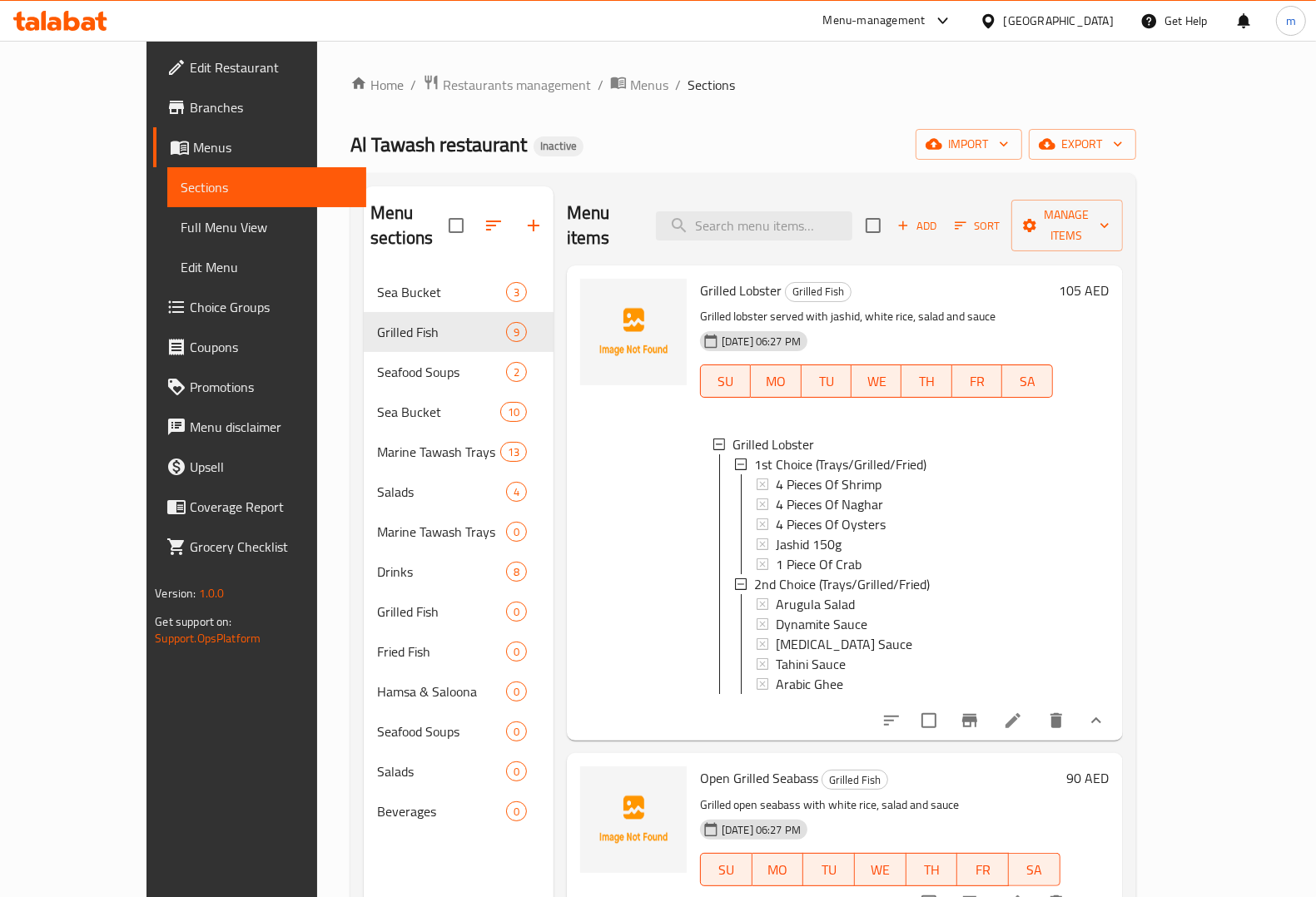
scroll to position [2, 0]
click at [181, 232] on span "Full Menu View" at bounding box center [267, 227] width 173 height 20
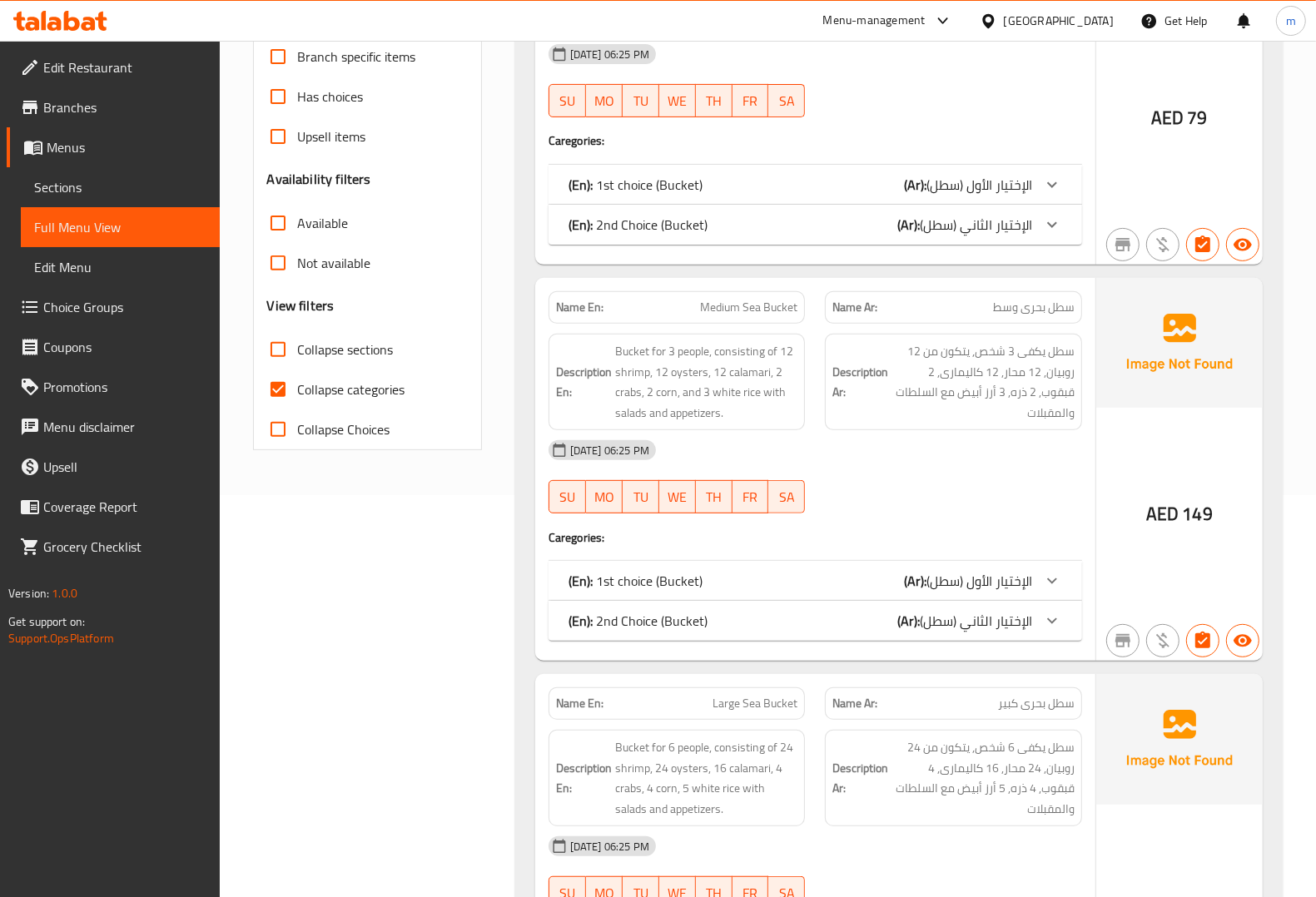
scroll to position [520, 0]
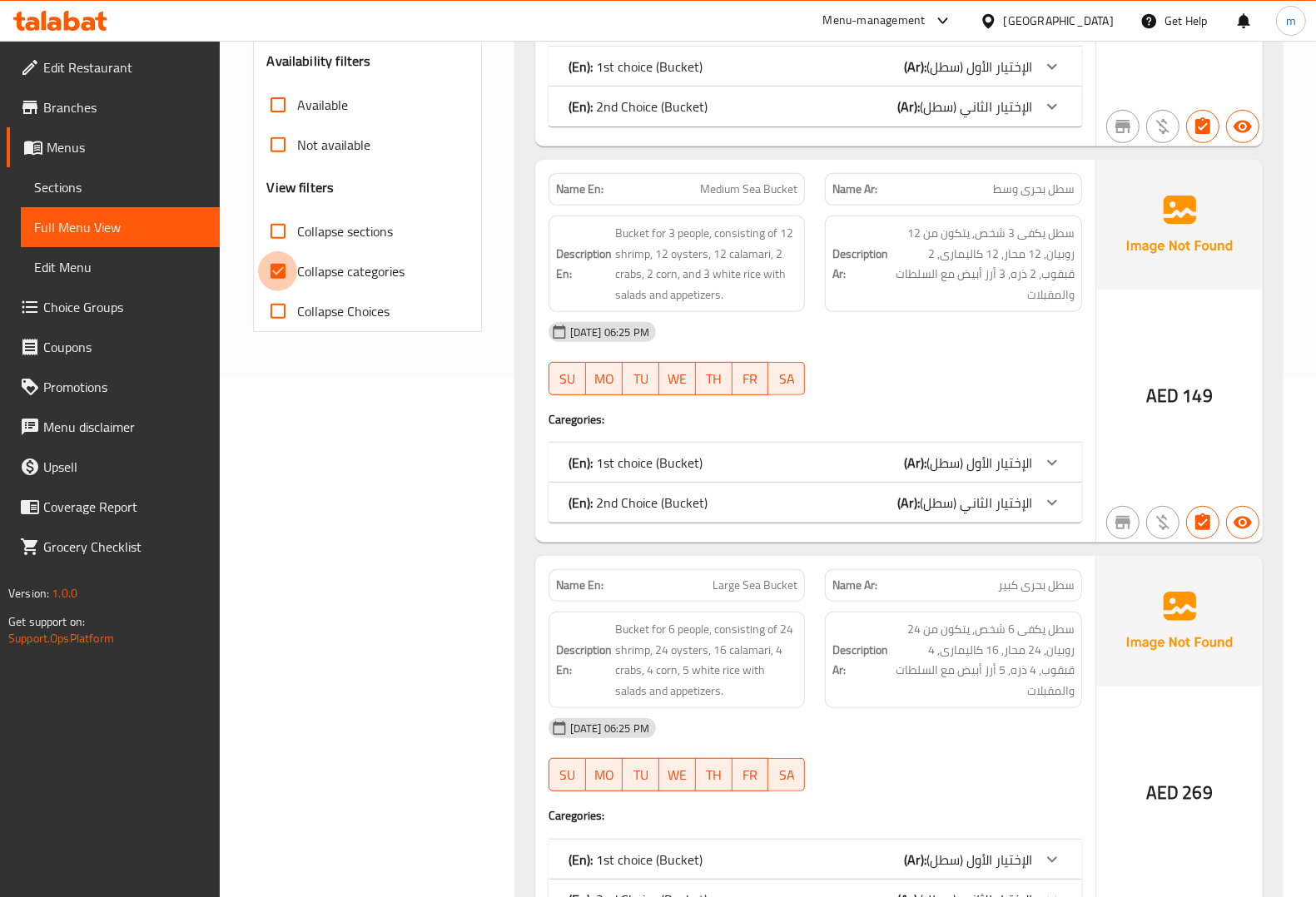
click at [288, 272] on input "Collapse categories" at bounding box center [278, 270] width 40 height 40
checkbox input "false"
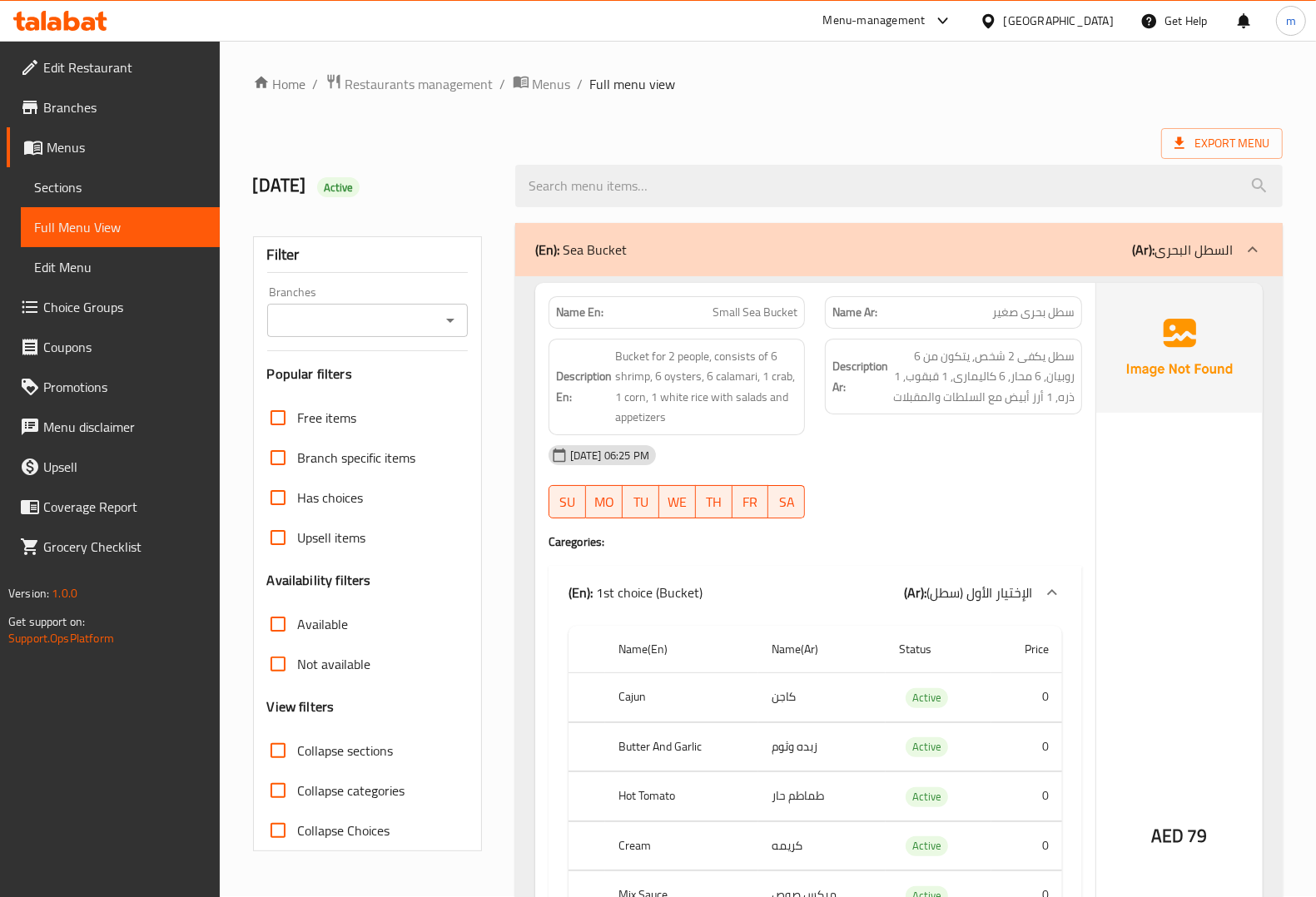
scroll to position [0, 0]
click at [360, 751] on span "Collapse sections" at bounding box center [346, 752] width 96 height 20
click at [298, 751] on input "Collapse sections" at bounding box center [278, 751] width 40 height 40
checkbox input "true"
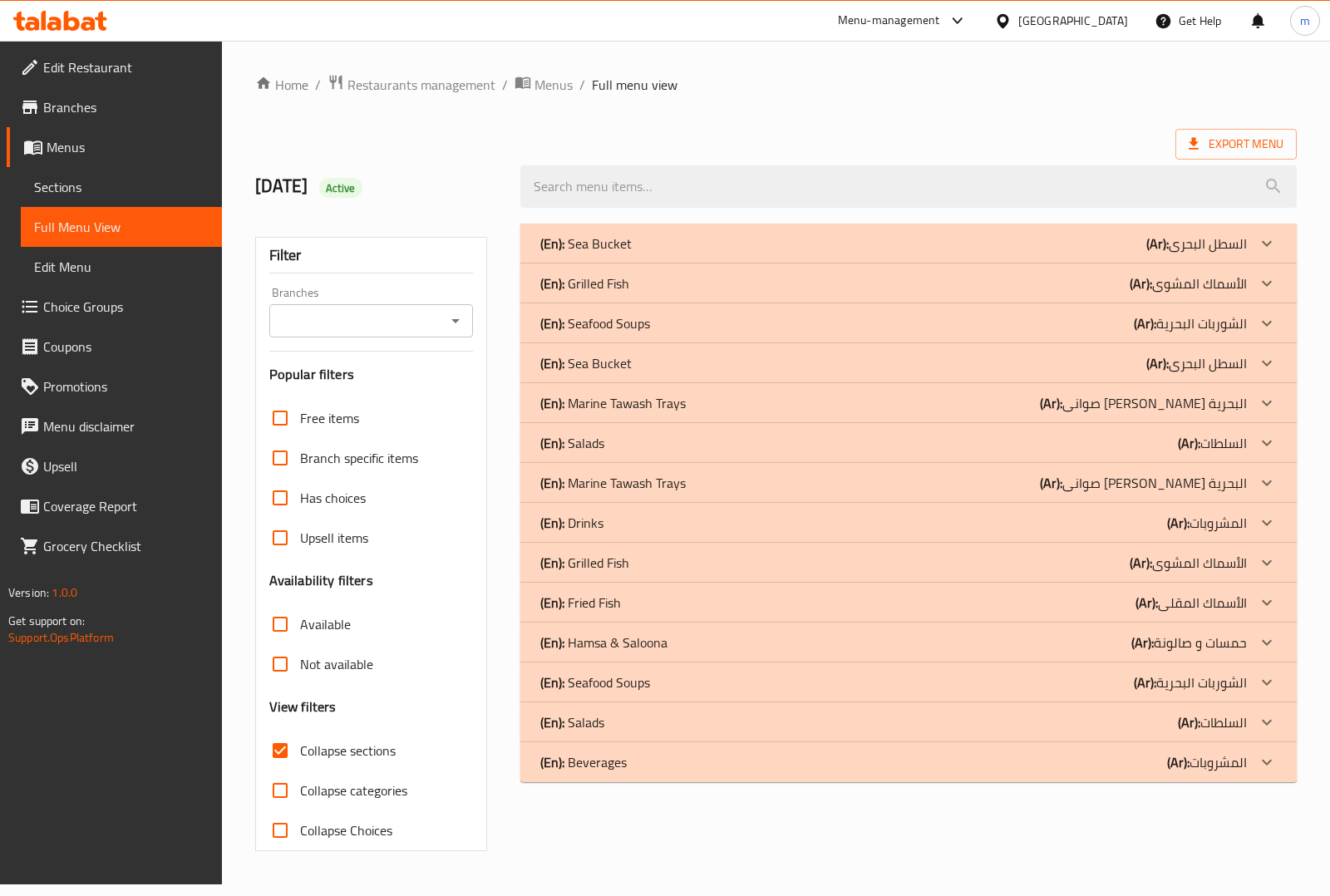
click at [1264, 276] on icon at bounding box center [1267, 284] width 20 height 20
